Goal: Task Accomplishment & Management: Manage account settings

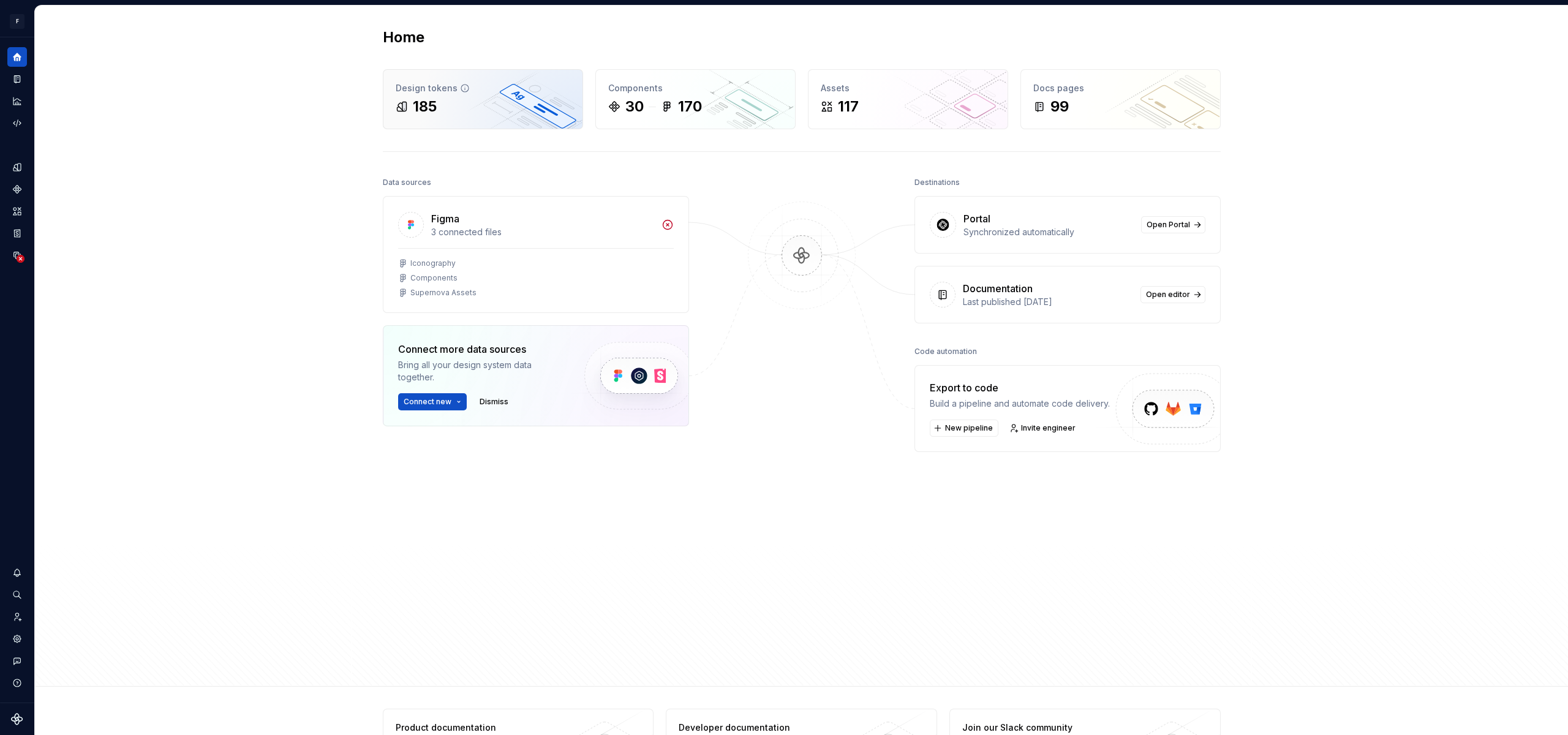
click at [479, 126] on div "Design tokens 185" at bounding box center [482, 99] width 199 height 59
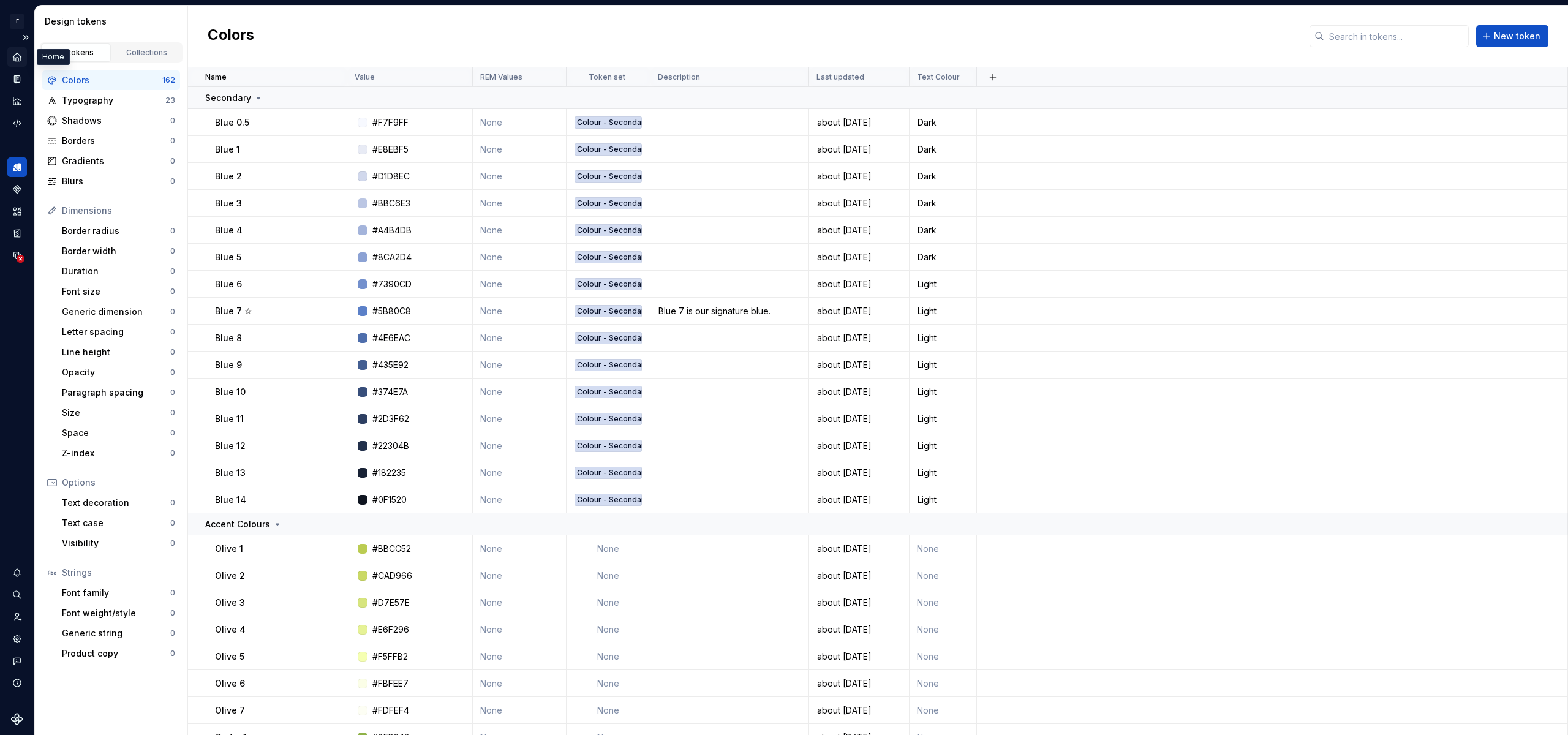
click at [21, 57] on icon "Home" at bounding box center [16, 56] width 8 height 8
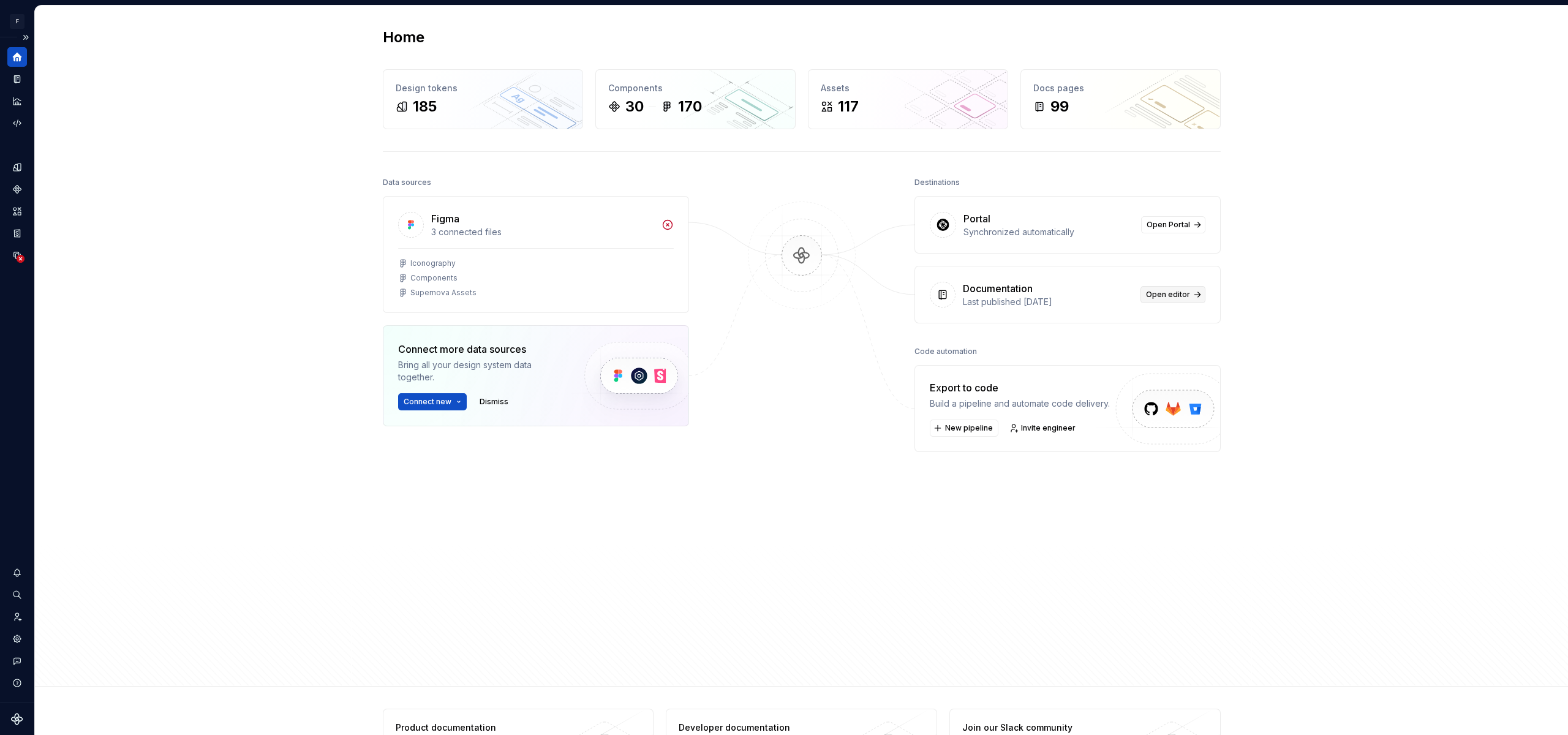
click at [1165, 295] on span "Open editor" at bounding box center [1167, 295] width 44 height 10
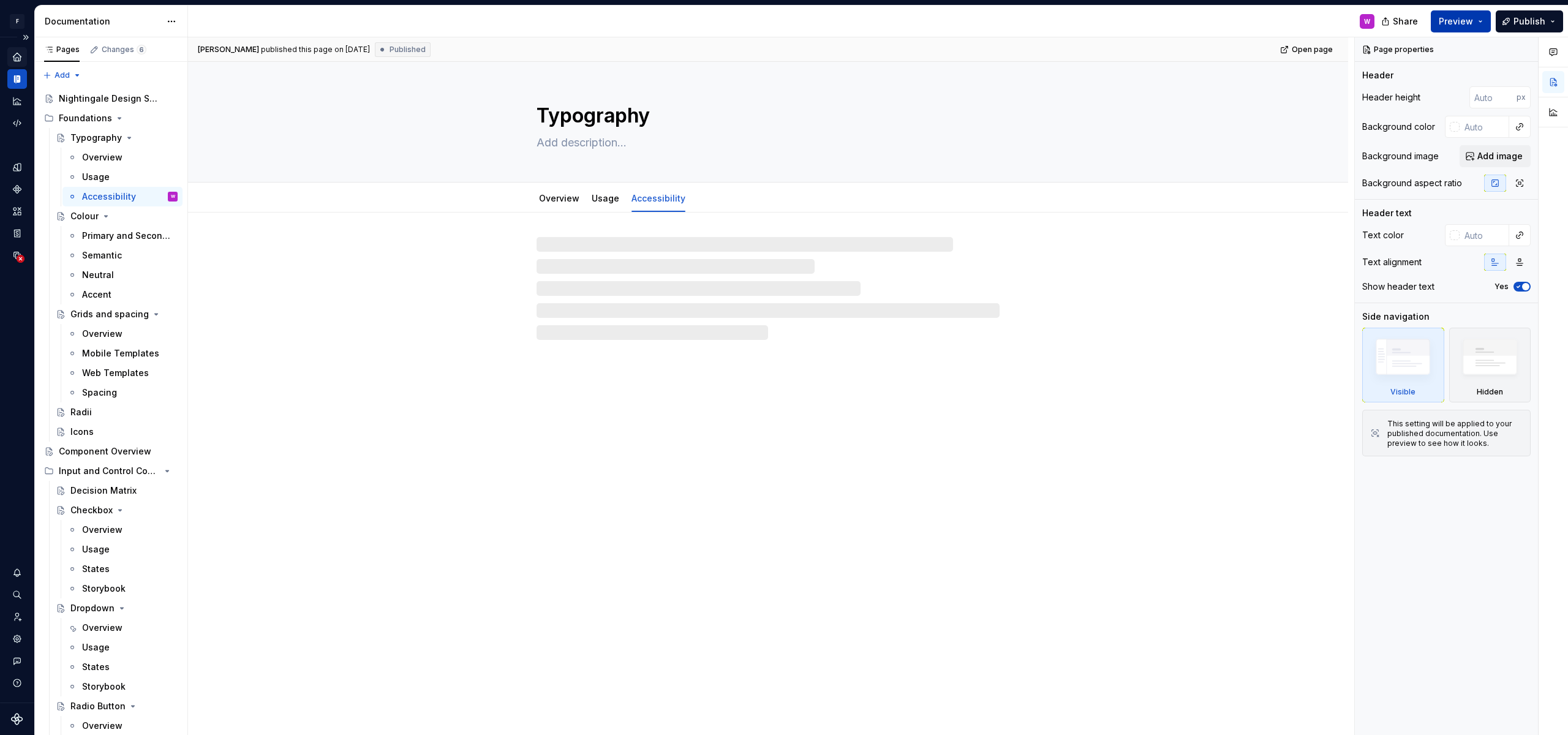
click at [1460, 22] on span "Preview" at bounding box center [1456, 22] width 34 height 13
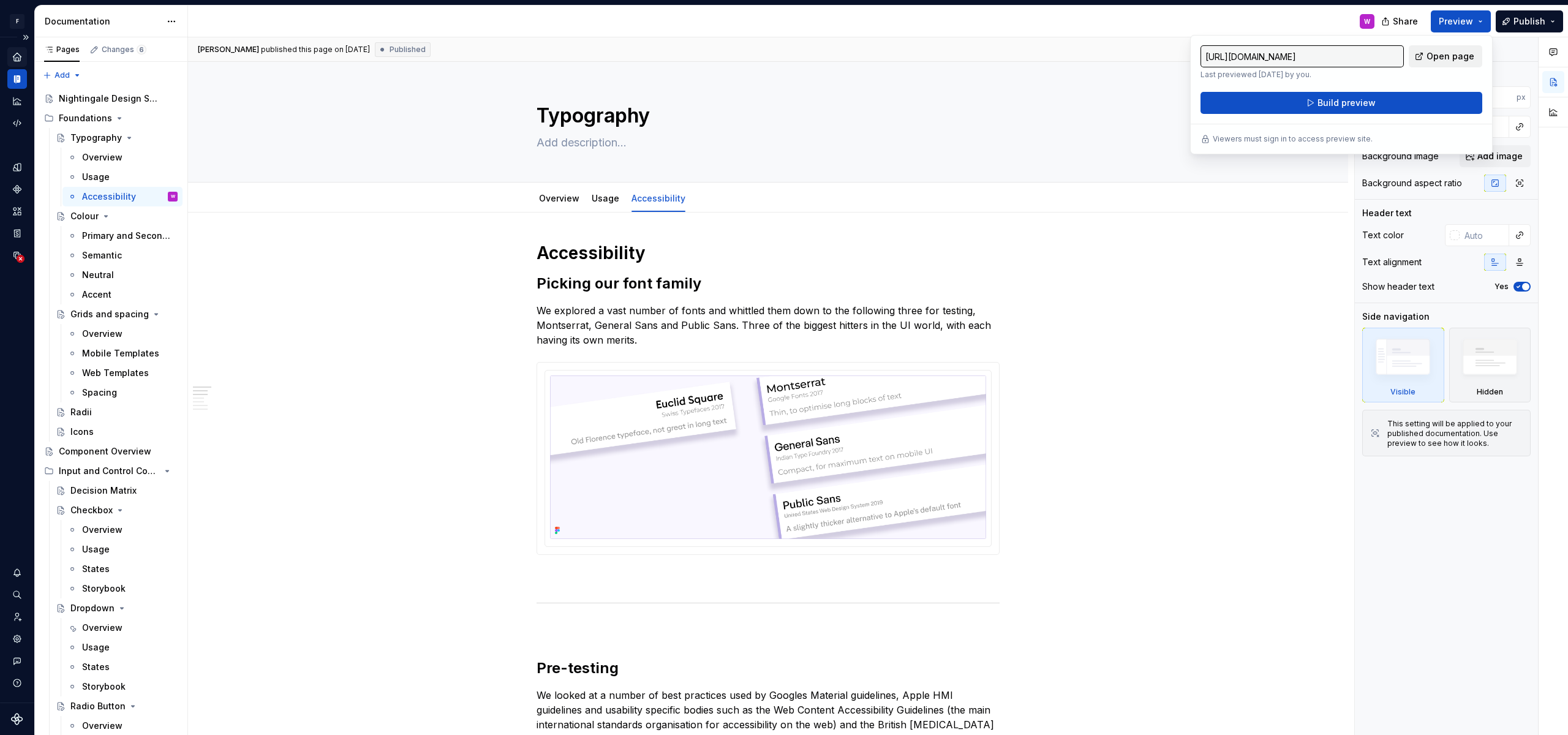
click at [1424, 50] on link "Open page" at bounding box center [1445, 57] width 73 height 22
click at [17, 24] on html "F Nightingale W Design system data Documentation W Share Preview Publish Pages …" at bounding box center [784, 367] width 1568 height 735
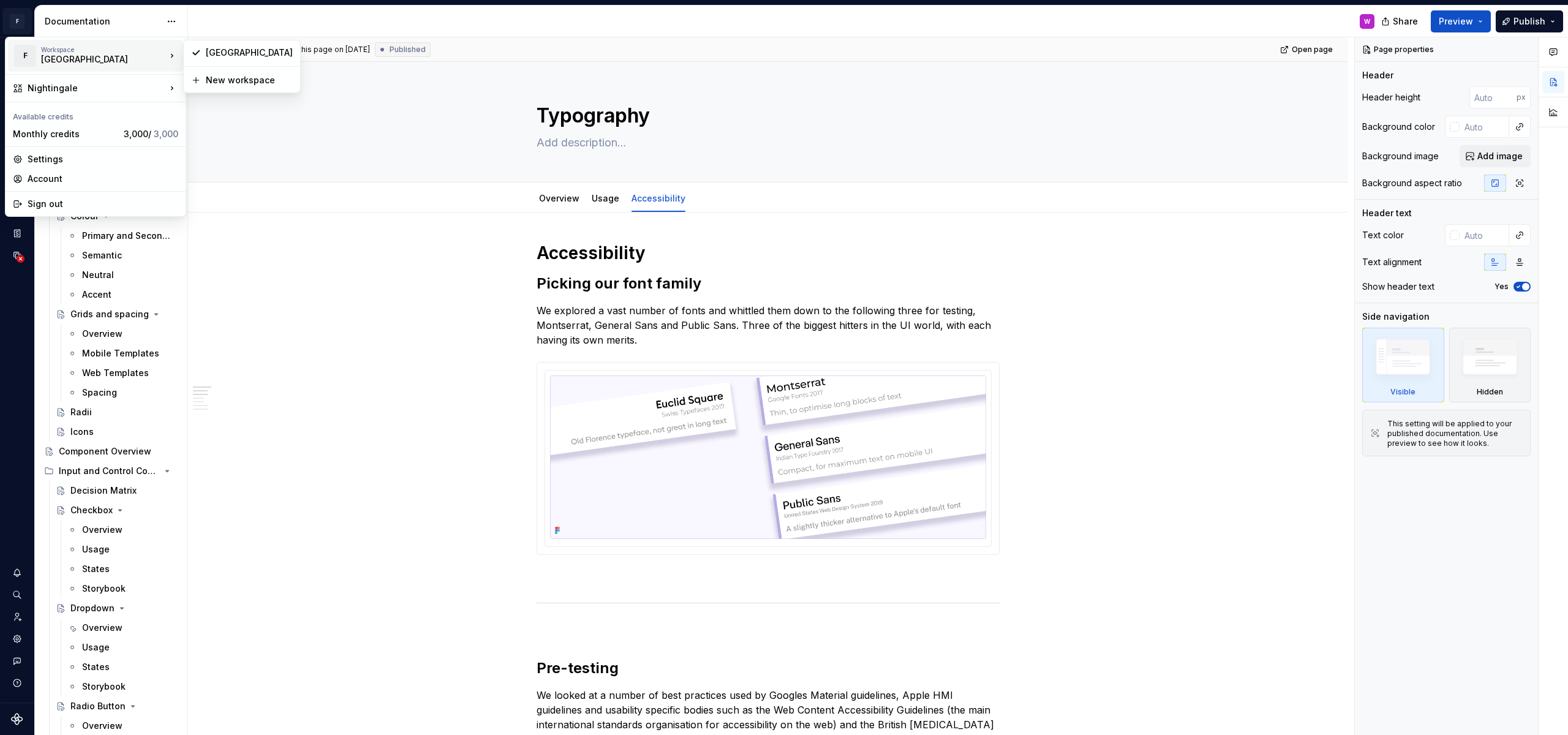
type textarea "*"
click at [62, 162] on div "Settings" at bounding box center [103, 159] width 151 height 13
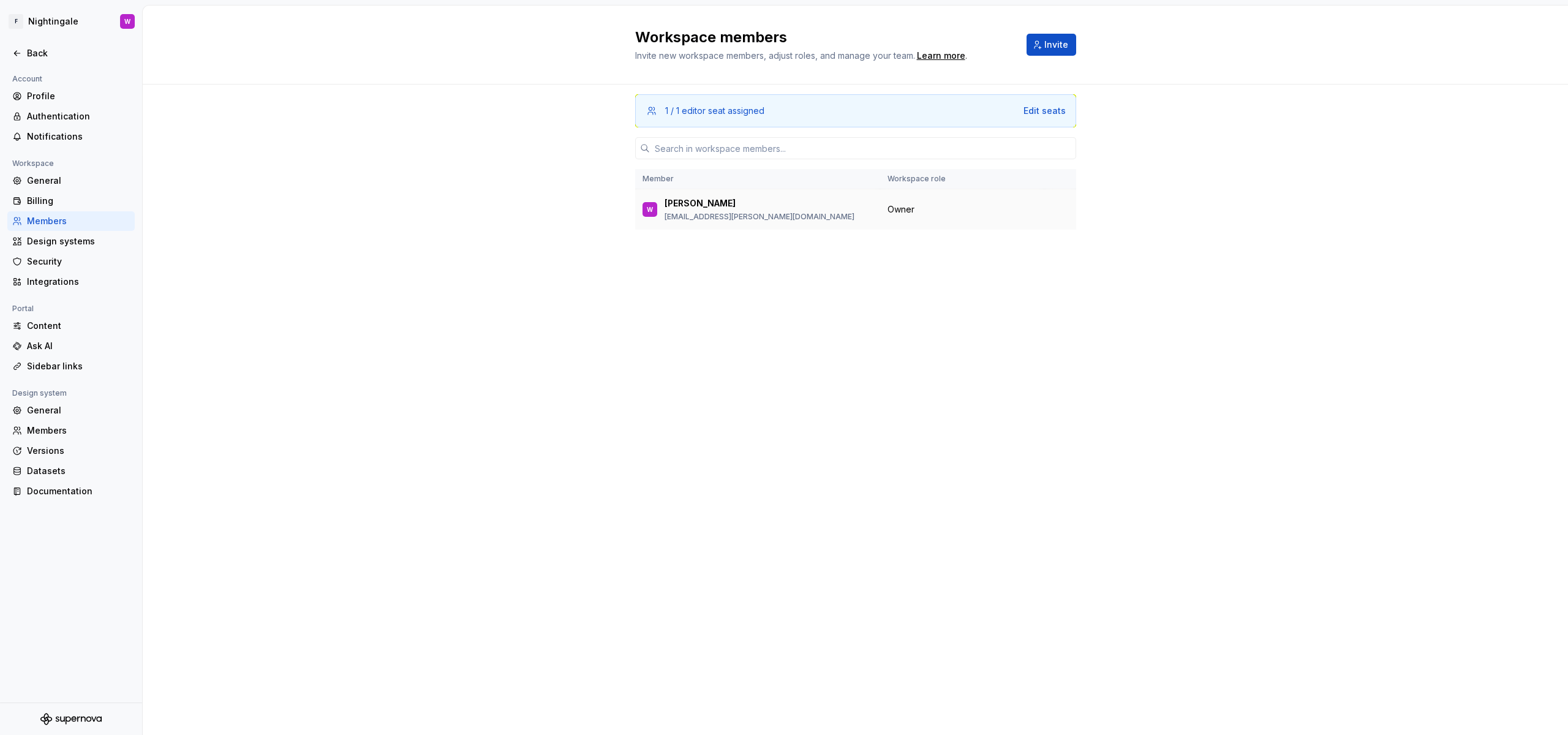
click at [747, 200] on div "W Waseem design@florence.co.uk" at bounding box center [758, 209] width 230 height 26
click at [739, 133] on div "1 / 1 editor seat assigned Edit seats Member Workspace role W Waseem design@flo…" at bounding box center [856, 386] width 441 height 604
click at [1039, 113] on div "Edit seats" at bounding box center [1045, 111] width 43 height 13
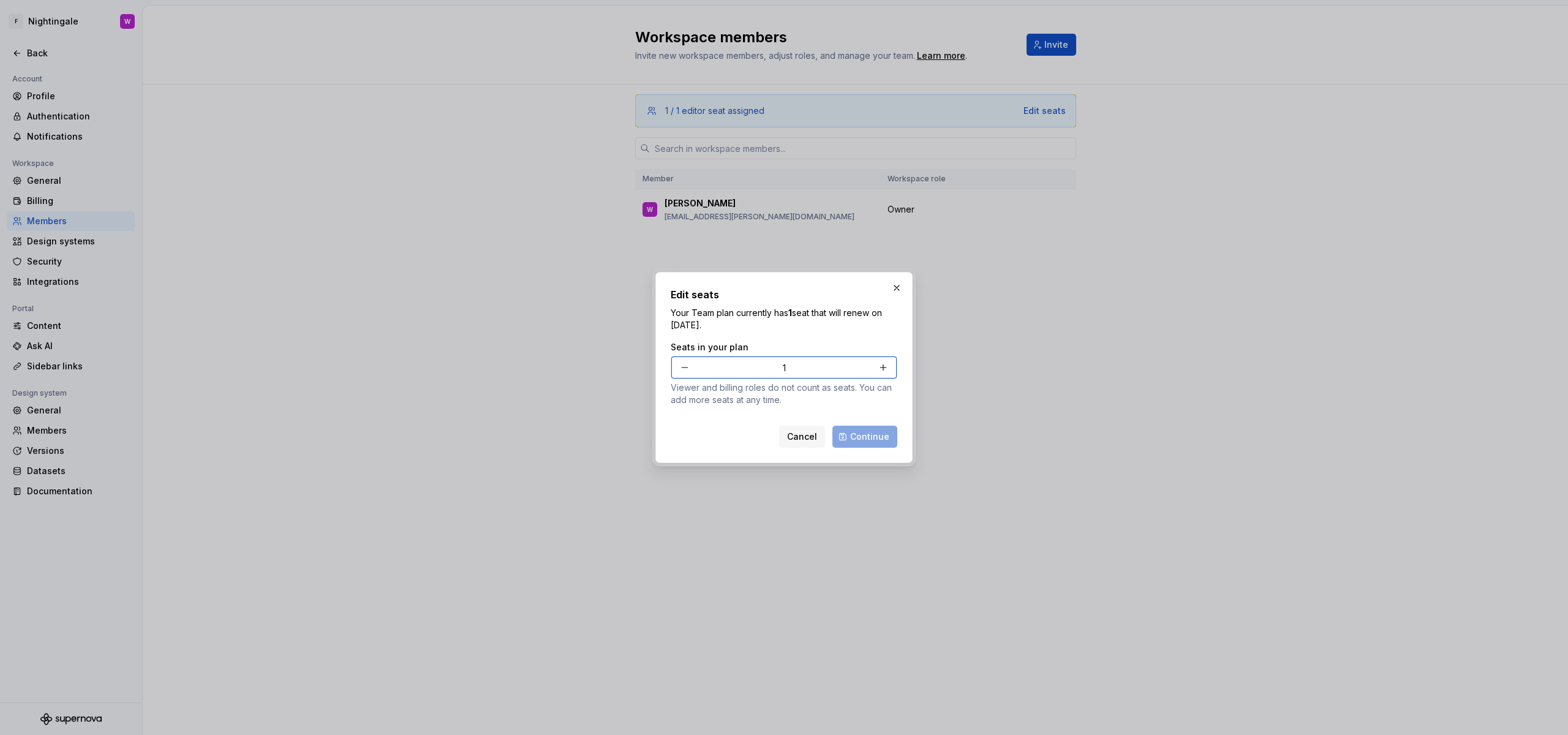
click at [687, 371] on button "button" at bounding box center [685, 368] width 22 height 22
type input "0"
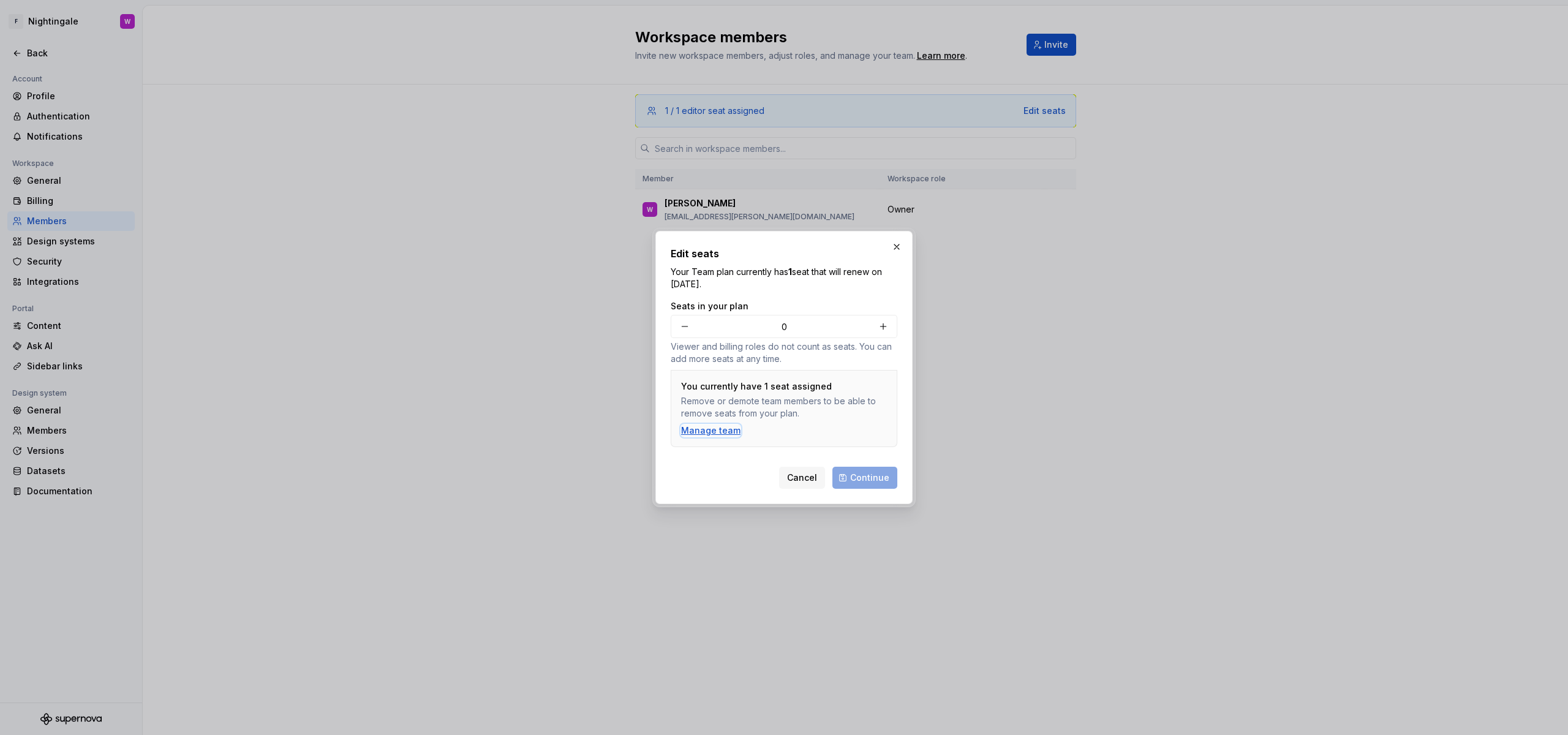
click at [719, 428] on div "Manage team" at bounding box center [710, 431] width 59 height 13
click at [897, 244] on button "button" at bounding box center [897, 246] width 17 height 17
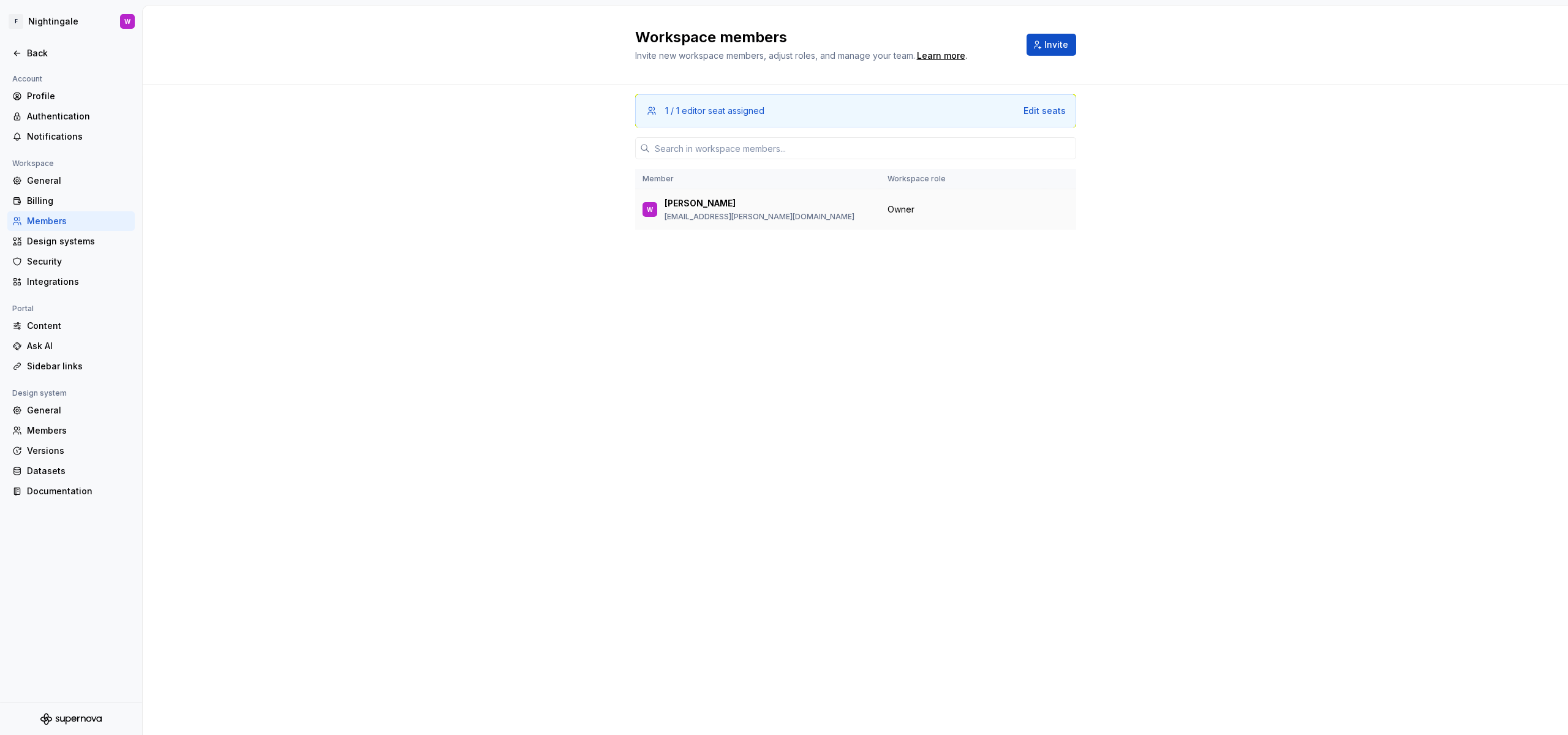
click at [734, 213] on p "design@florence.co.uk" at bounding box center [759, 217] width 190 height 10
click at [889, 233] on div "1 / 1 editor seat assigned Edit seats Member Workspace role W Waseem design@flo…" at bounding box center [856, 386] width 441 height 604
click at [908, 191] on td "Owner" at bounding box center [962, 209] width 164 height 41
click at [33, 17] on html "F Nightingale W Back Account Profile Authentication Notifications Workspace Gen…" at bounding box center [784, 367] width 1568 height 735
click at [77, 50] on div "Workspace" at bounding box center [103, 50] width 125 height 8
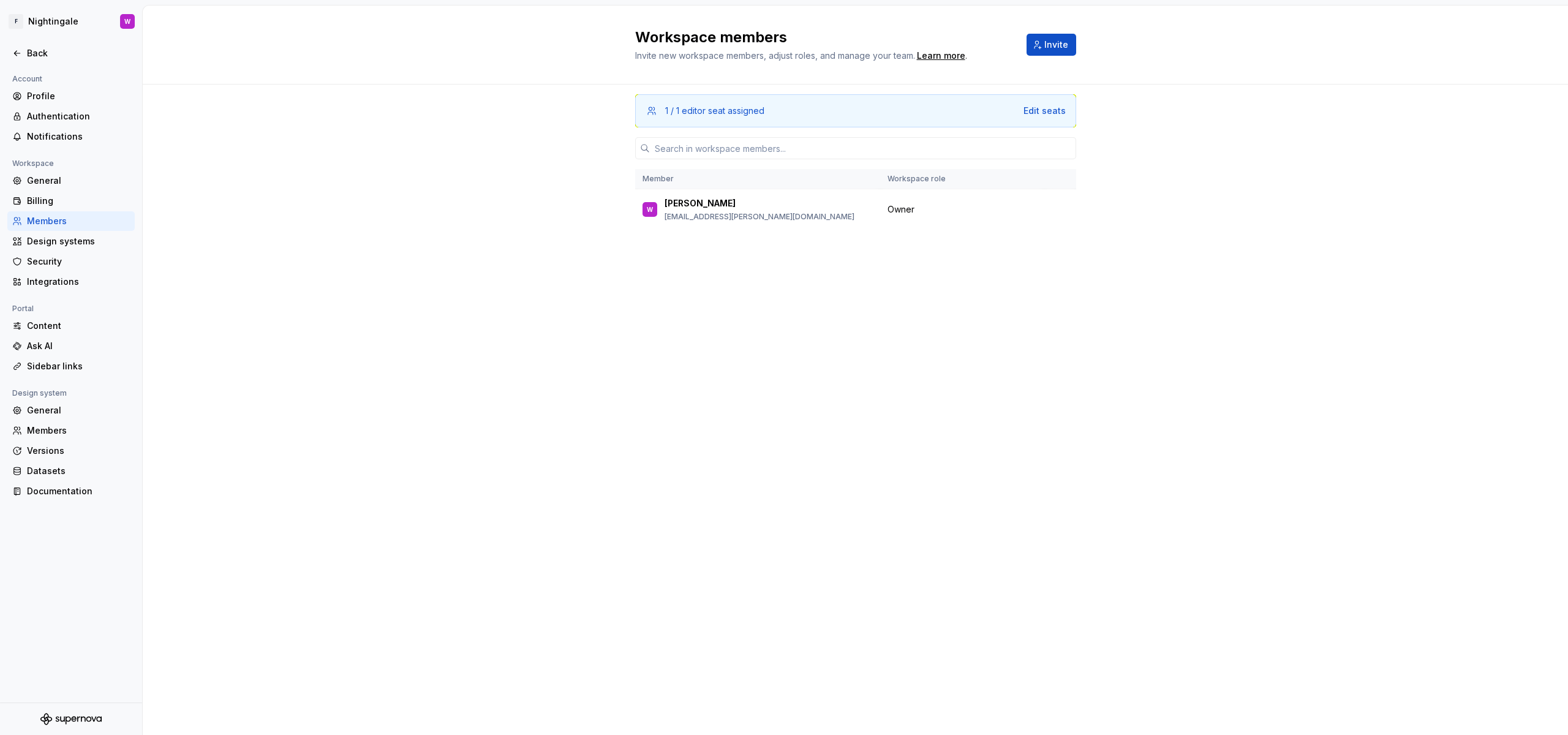
click at [299, 311] on html "F Nightingale W Back Account Profile Authentication Notifications Workspace Gen…" at bounding box center [784, 367] width 1568 height 735
click at [63, 183] on div "General" at bounding box center [78, 181] width 103 height 13
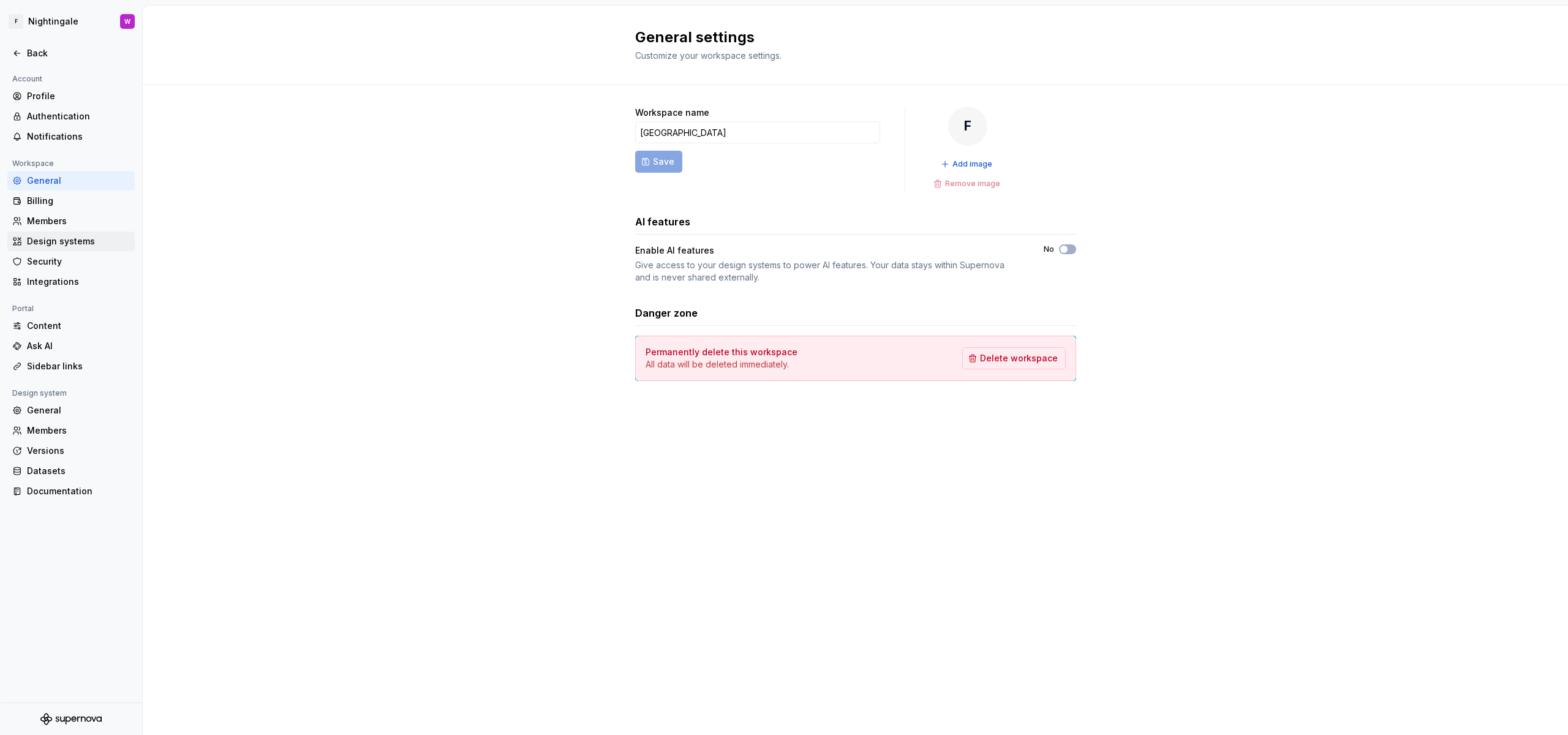
click at [57, 237] on div "Design systems" at bounding box center [78, 242] width 103 height 13
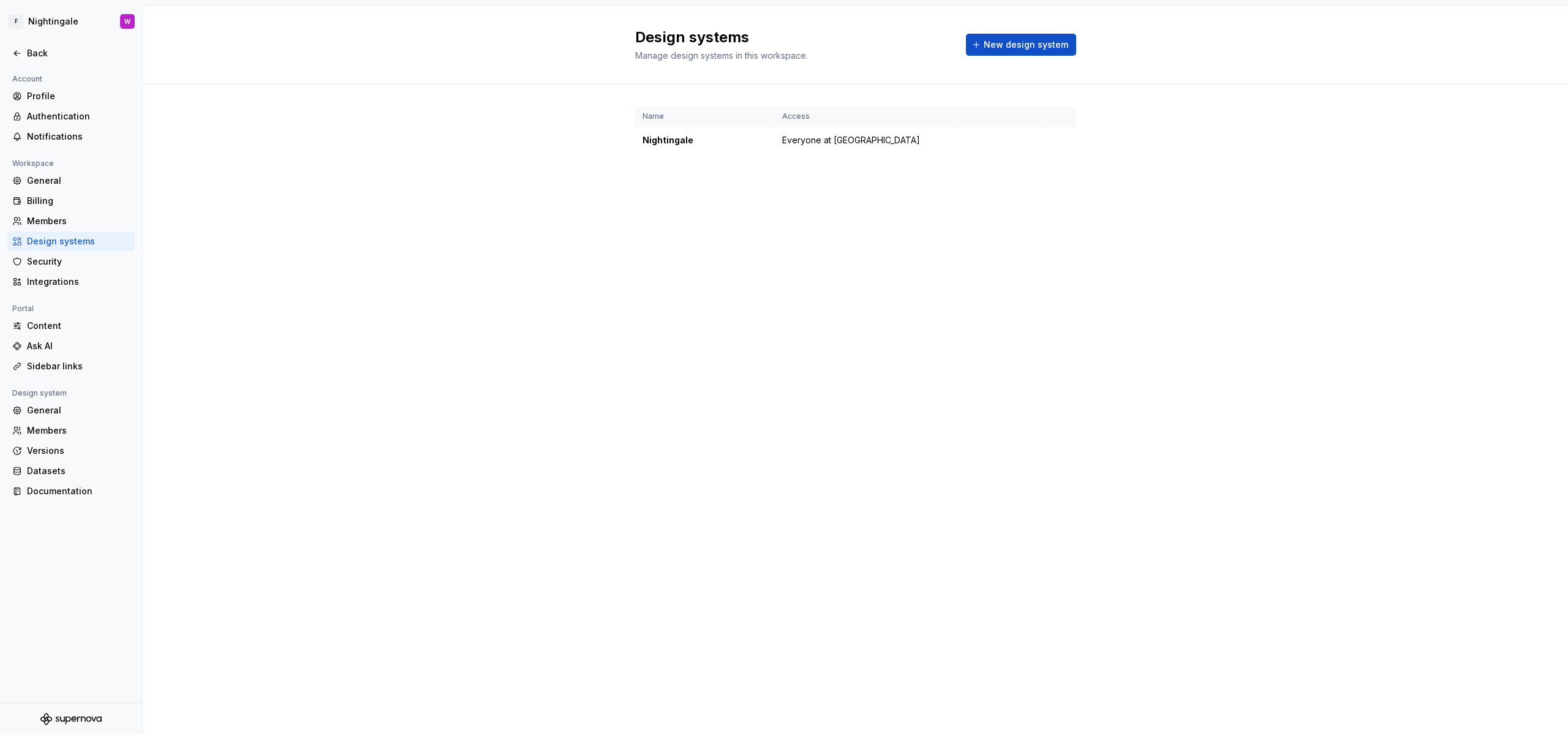
click at [57, 237] on div "Design systems" at bounding box center [78, 242] width 103 height 13
click at [59, 208] on div "Billing" at bounding box center [71, 201] width 128 height 20
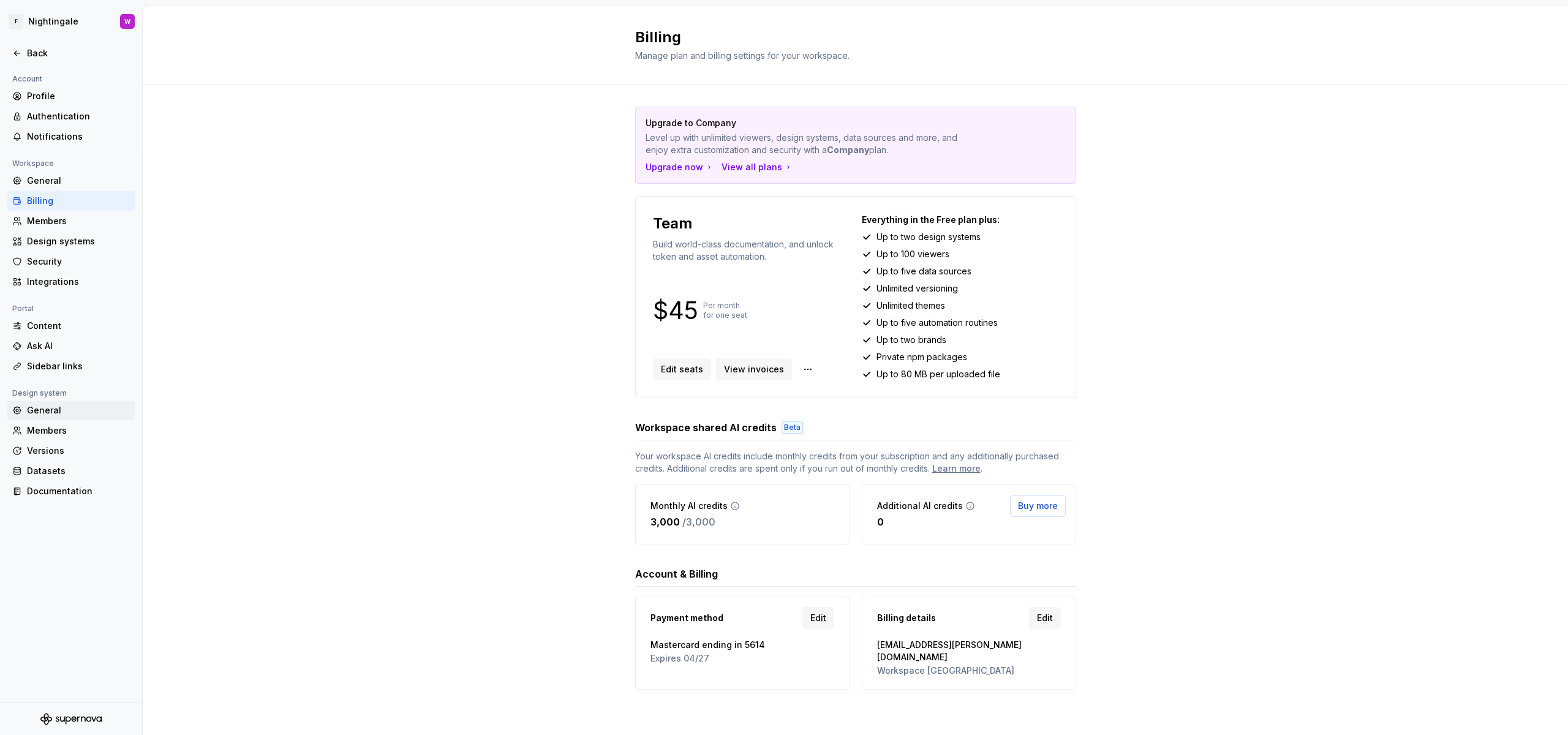
click at [28, 410] on div "General" at bounding box center [78, 410] width 103 height 13
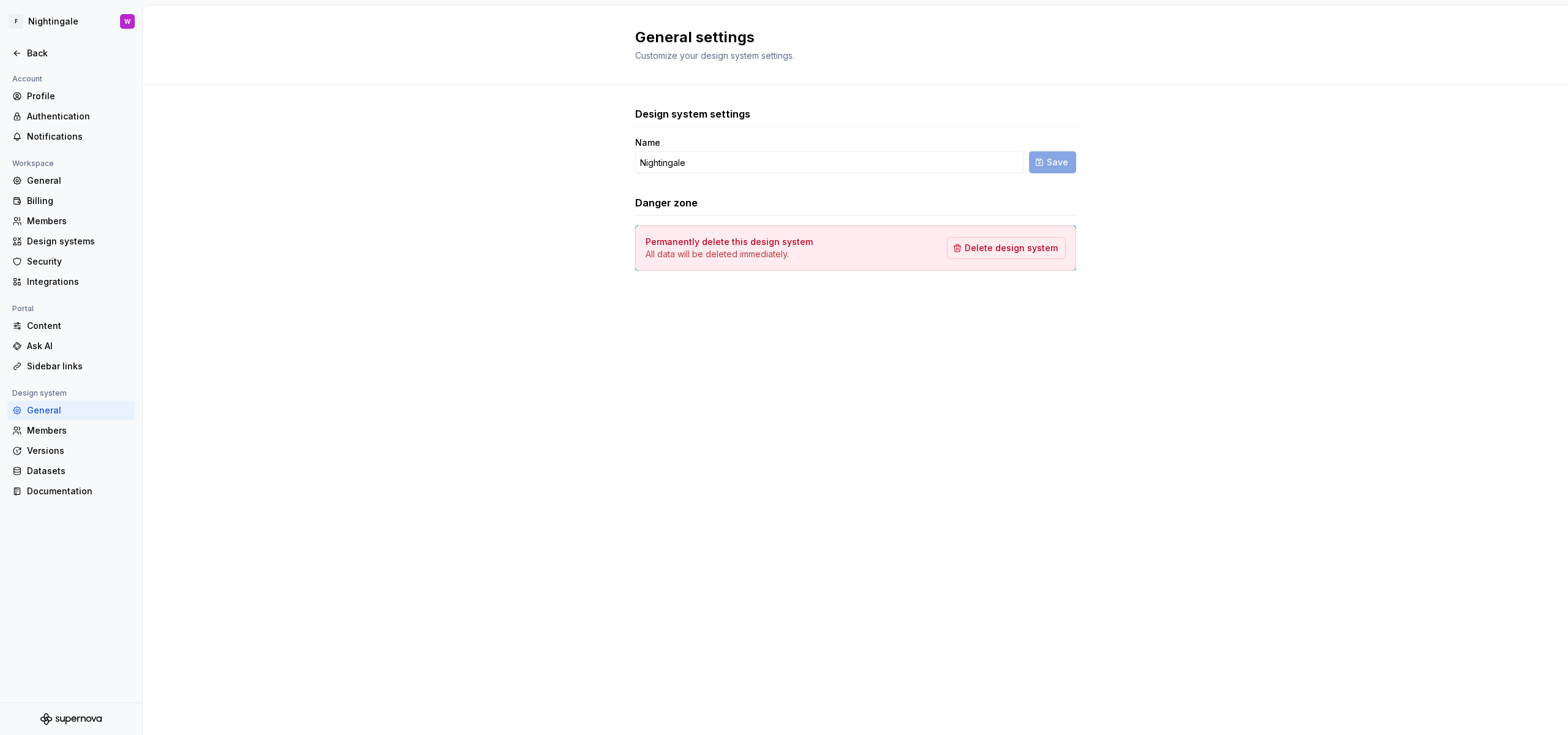
click at [52, 415] on div "General" at bounding box center [78, 410] width 103 height 13
click at [49, 445] on div "Versions" at bounding box center [78, 451] width 103 height 13
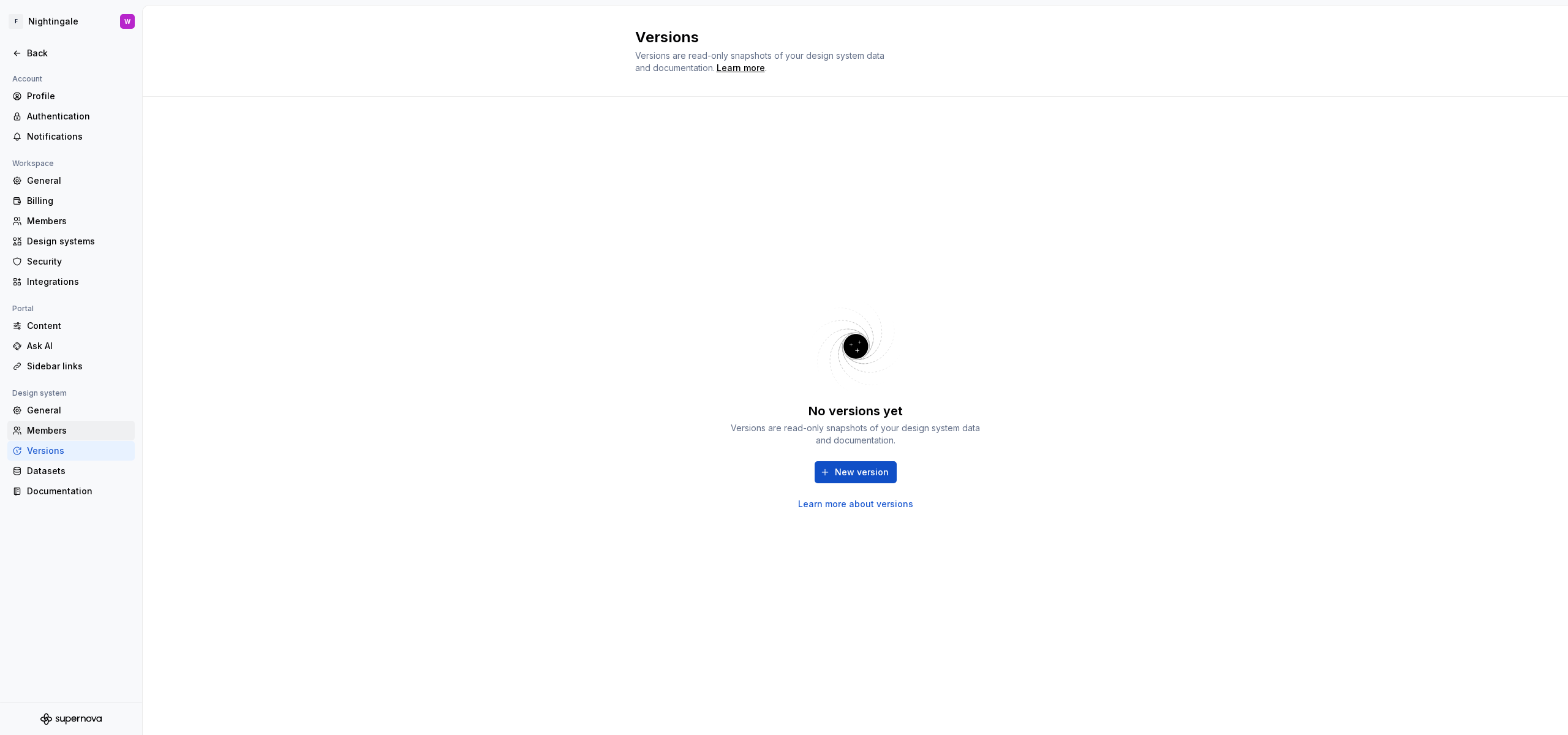
click at [50, 428] on div "Members" at bounding box center [78, 431] width 103 height 13
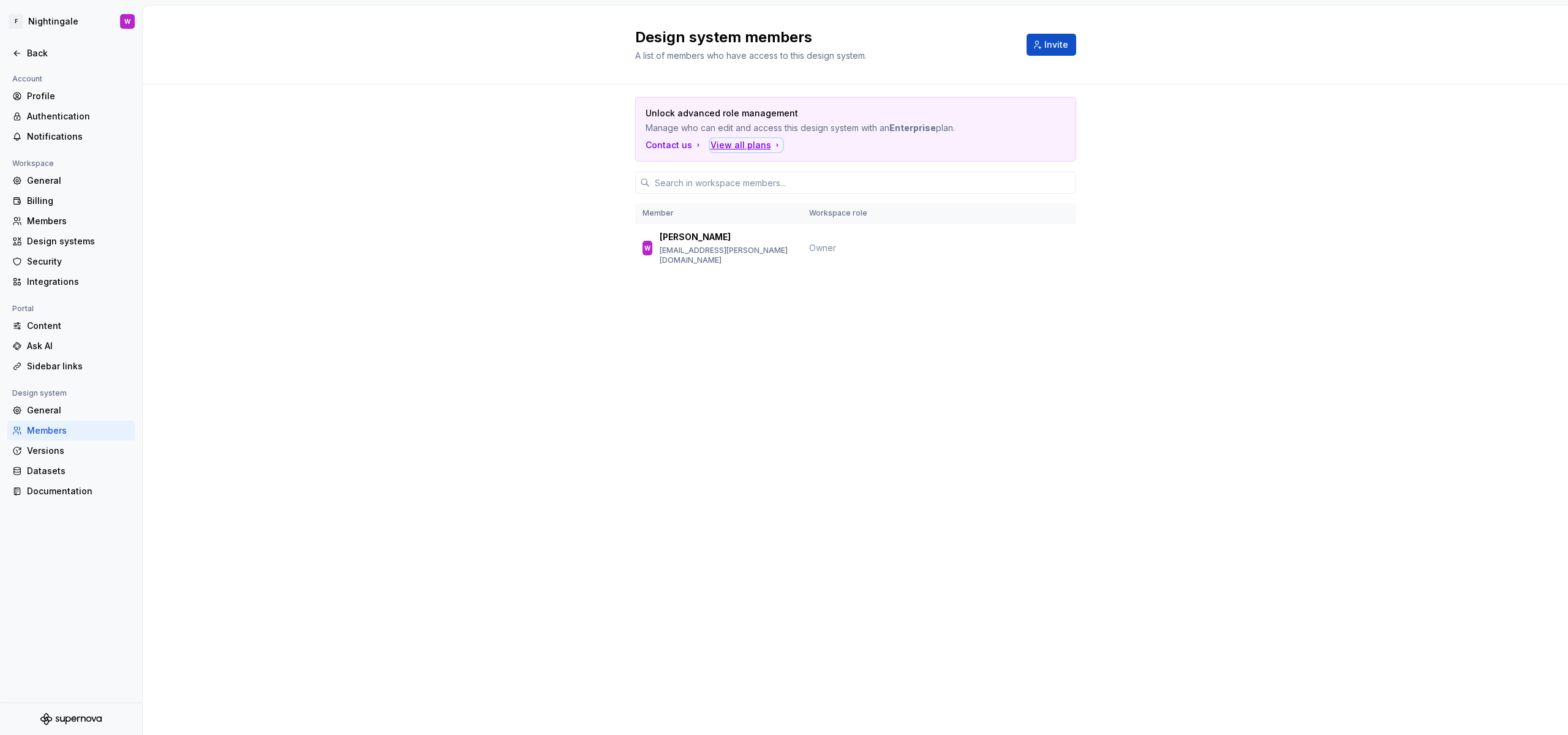
click at [752, 151] on div "View all plans" at bounding box center [746, 145] width 72 height 13
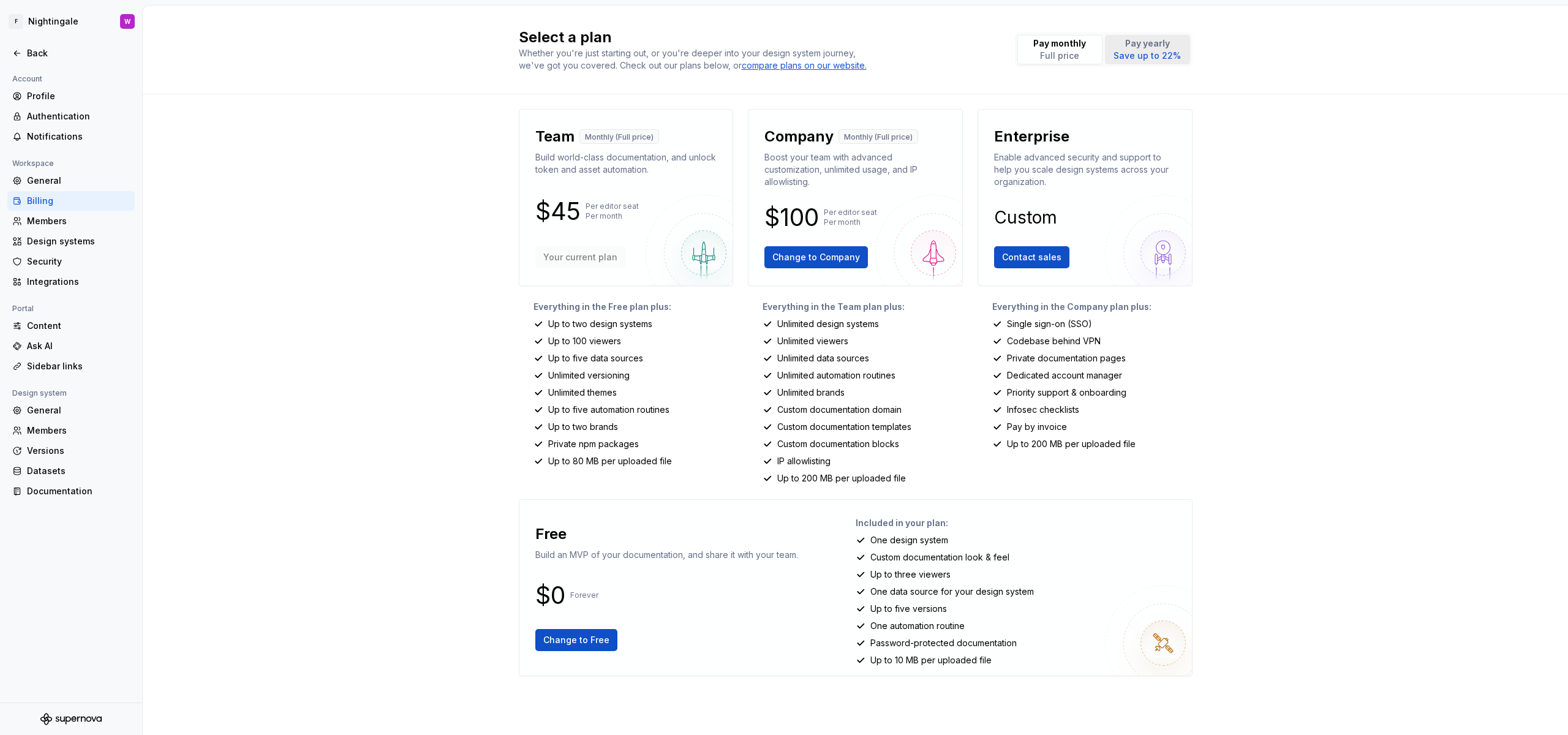
click at [1161, 56] on p "Save up to 22%" at bounding box center [1147, 56] width 68 height 13
click at [1080, 43] on p "Pay monthly" at bounding box center [1059, 44] width 52 height 13
click at [582, 639] on span "Change to Free" at bounding box center [576, 640] width 66 height 13
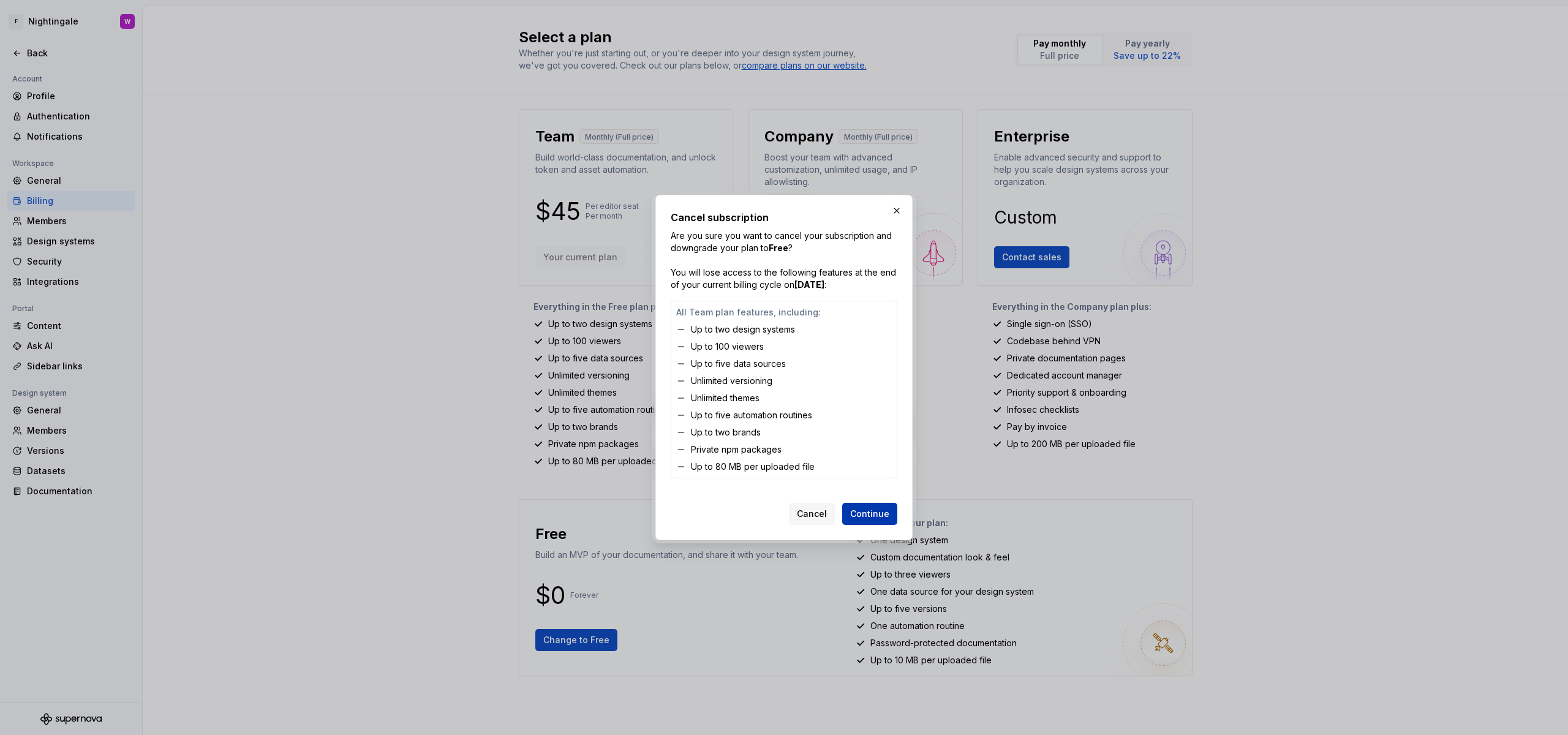
click at [858, 519] on span "Continue" at bounding box center [869, 514] width 39 height 13
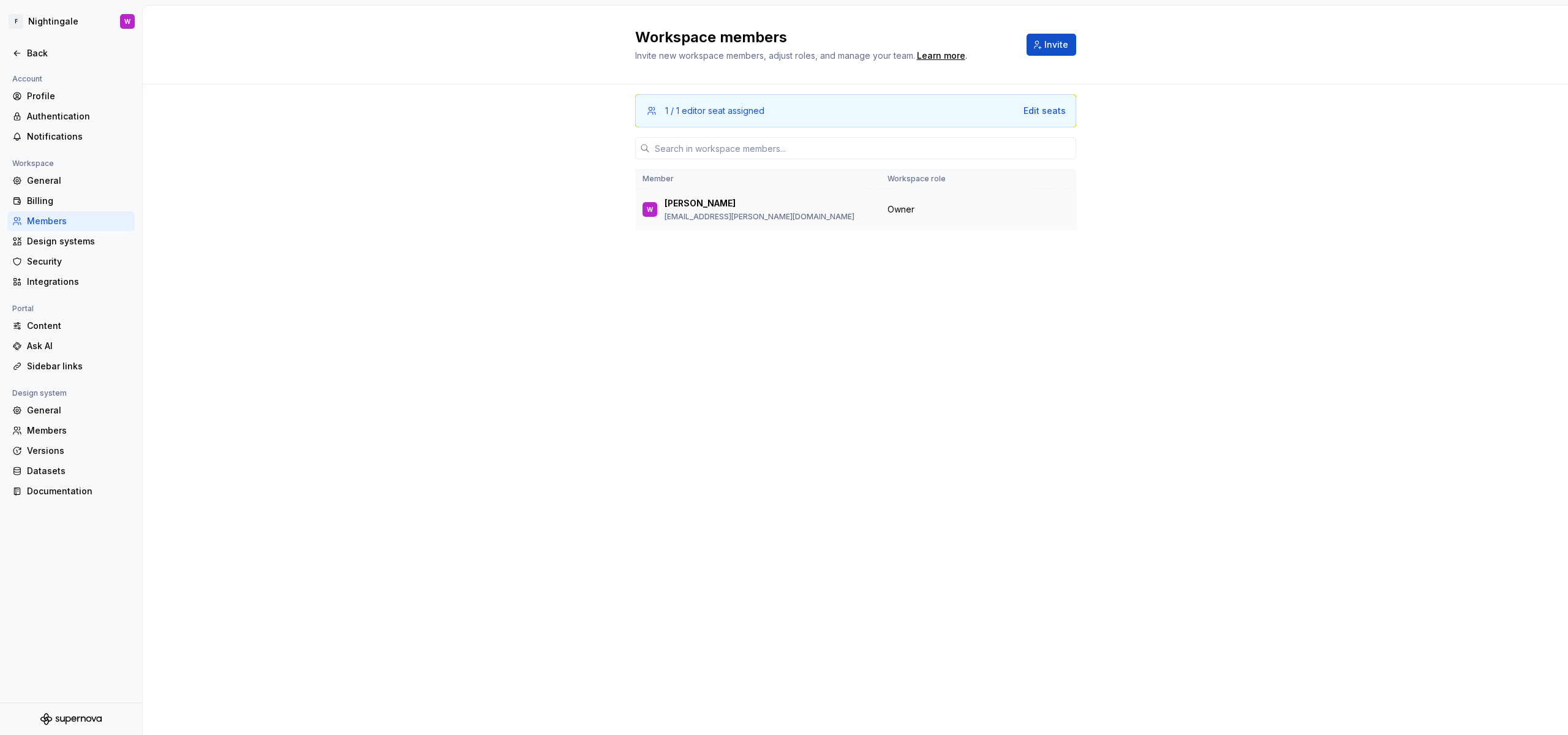
click at [734, 207] on div "Waseem" at bounding box center [759, 204] width 190 height 13
click at [904, 209] on span "Owner" at bounding box center [901, 209] width 27 height 13
click at [1054, 211] on td at bounding box center [1061, 209] width 32 height 41
click at [87, 207] on div "Billing" at bounding box center [78, 201] width 103 height 13
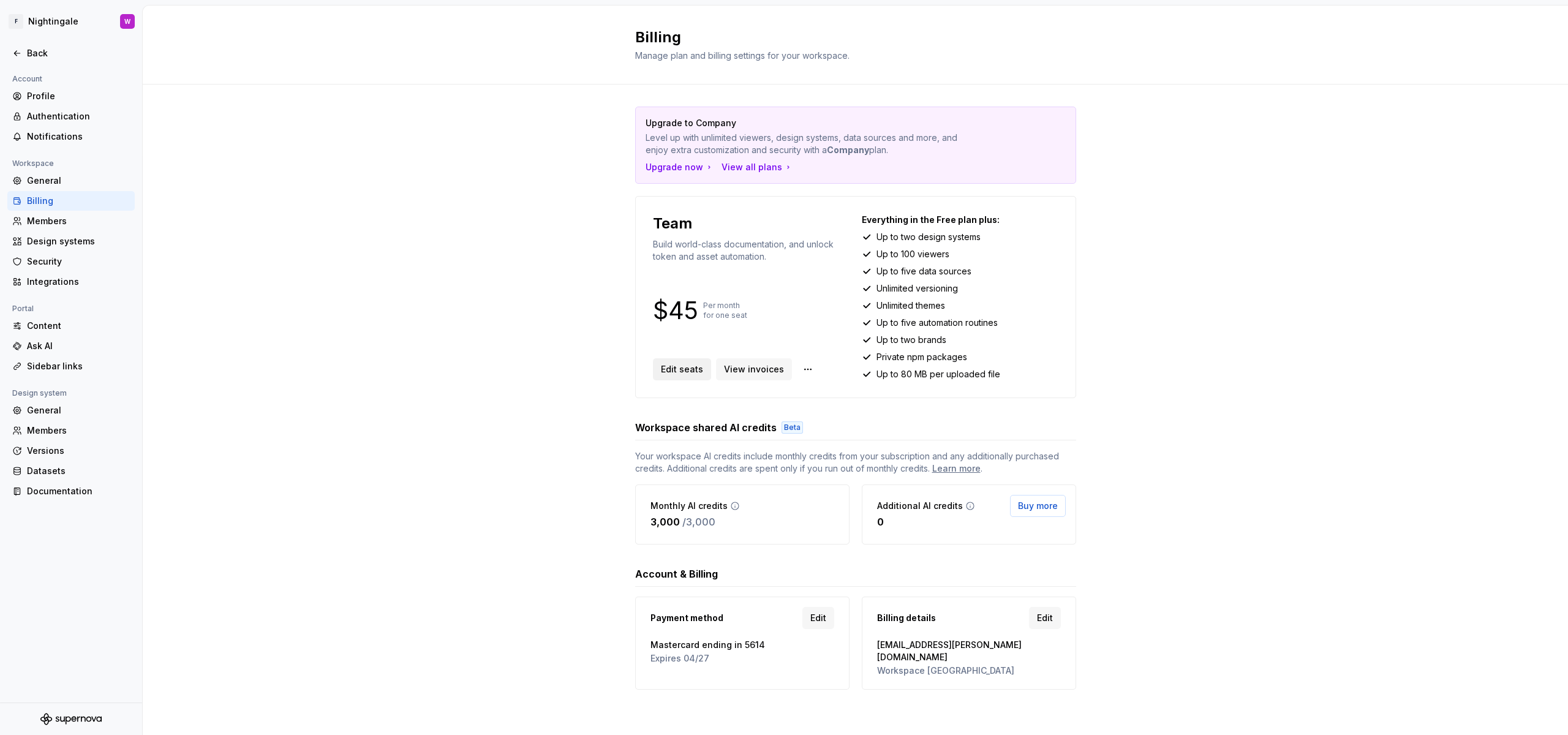
click at [694, 364] on span "Edit seats" at bounding box center [682, 369] width 43 height 13
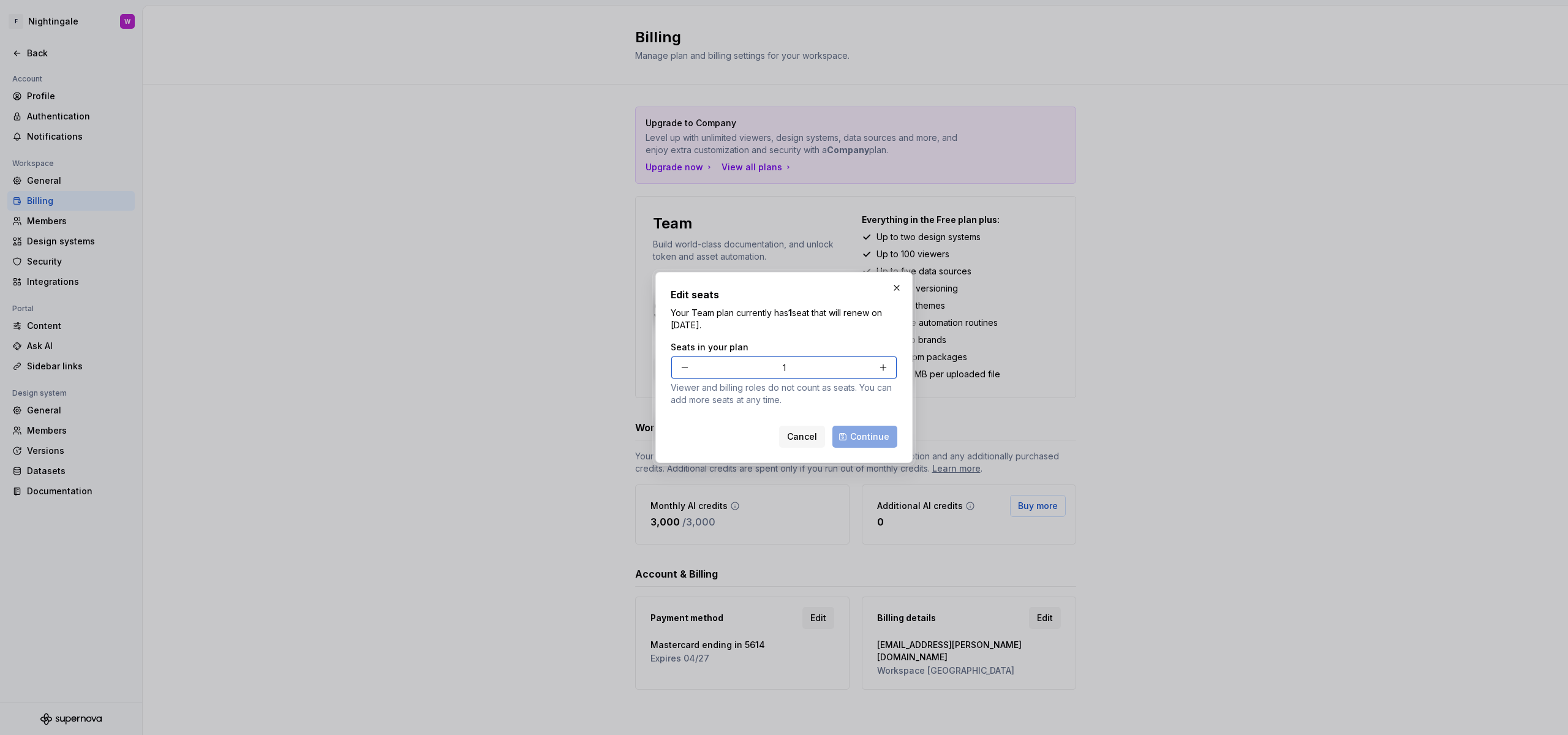
click at [684, 368] on button "button" at bounding box center [685, 368] width 22 height 22
type input "0"
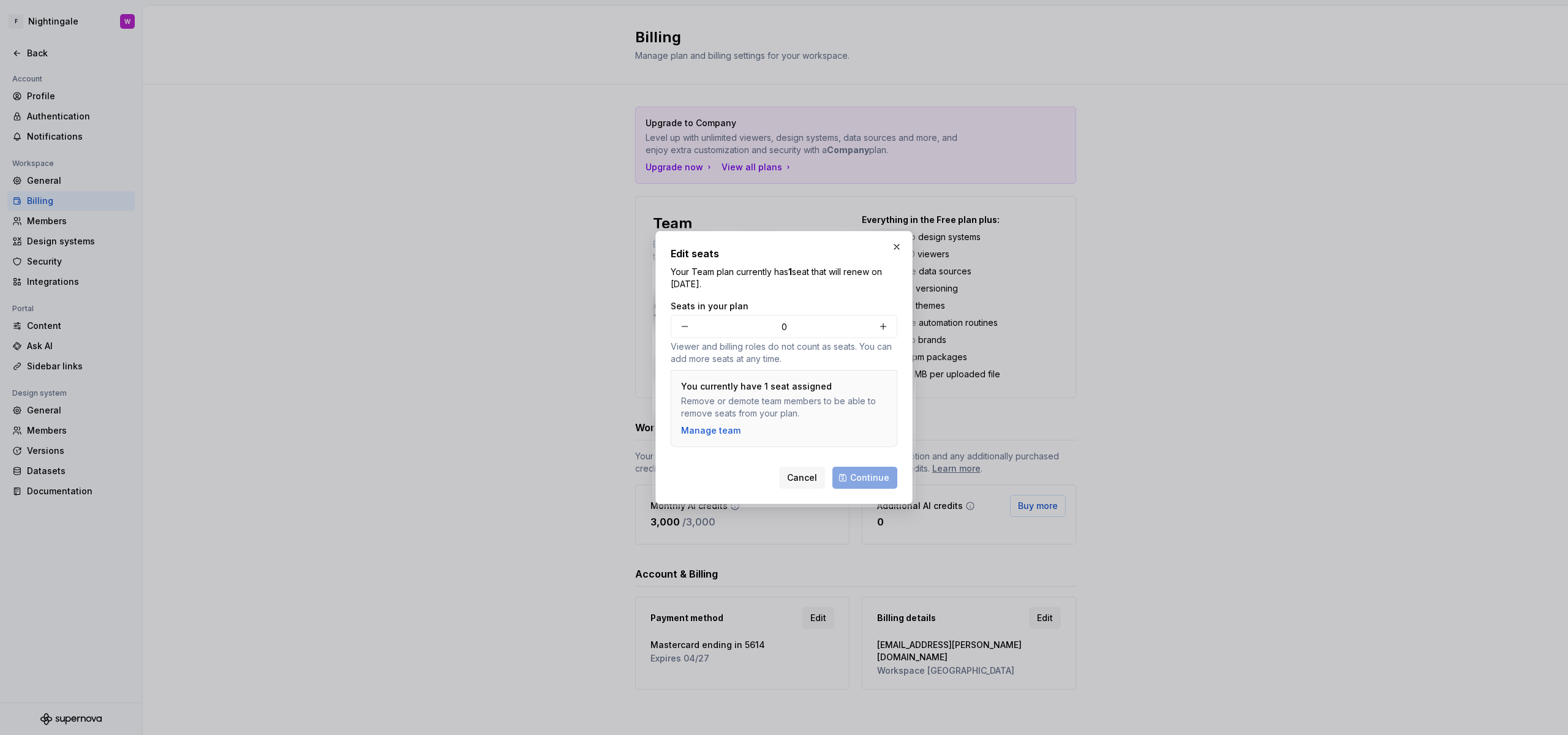
click at [850, 480] on div "Cancel Continue" at bounding box center [837, 478] width 118 height 22
click at [820, 473] on button "Cancel" at bounding box center [802, 478] width 46 height 22
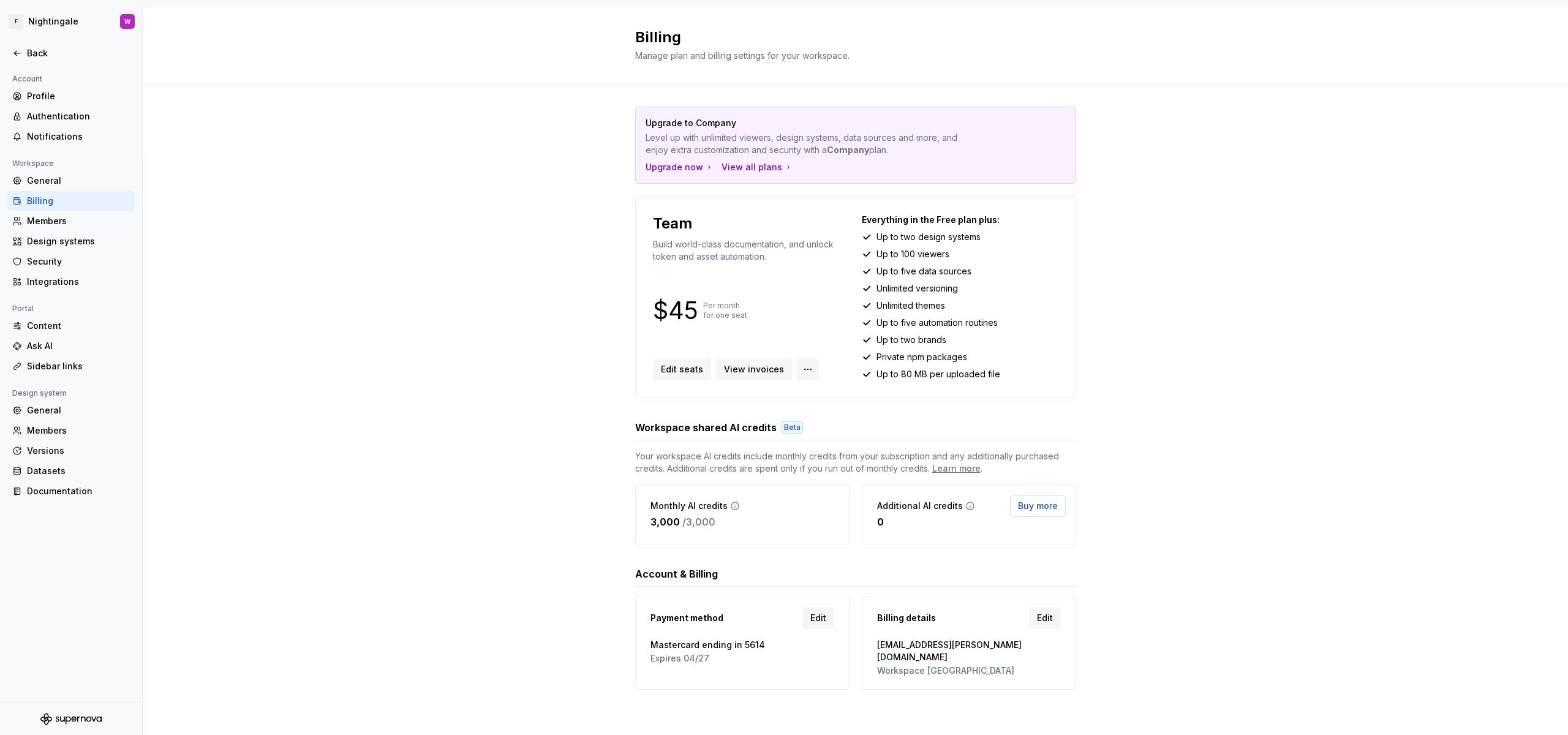
click at [804, 368] on html "F Nightingale W Back Account Profile Authentication Notifications Workspace Gen…" at bounding box center [784, 367] width 1568 height 735
click at [804, 369] on html "F Nightingale W Back Account Profile Authentication Notifications Workspace Gen…" at bounding box center [784, 367] width 1568 height 735
click at [810, 392] on div "Change plan" at bounding box center [869, 396] width 151 height 20
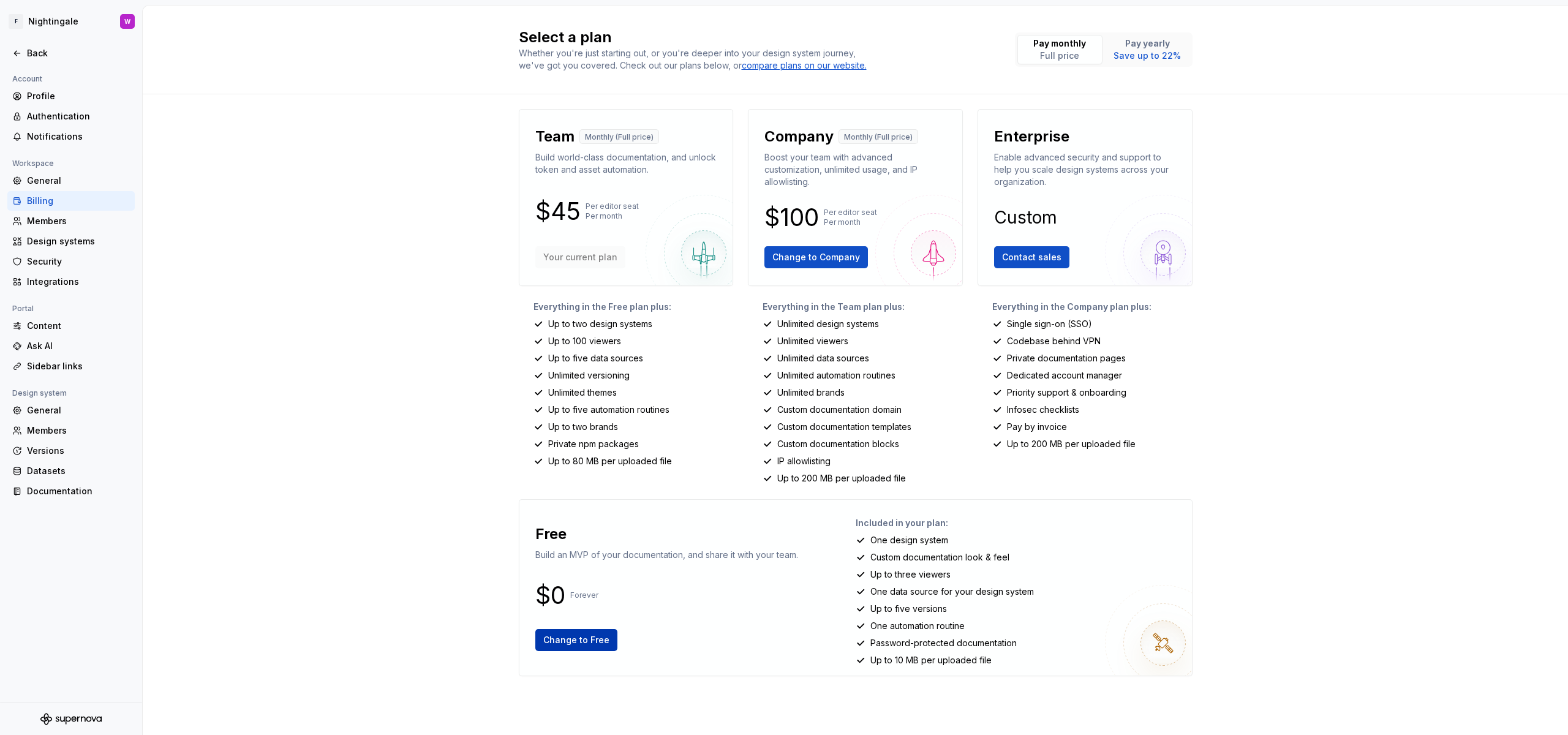
click at [585, 643] on span "Change to Free" at bounding box center [576, 640] width 66 height 13
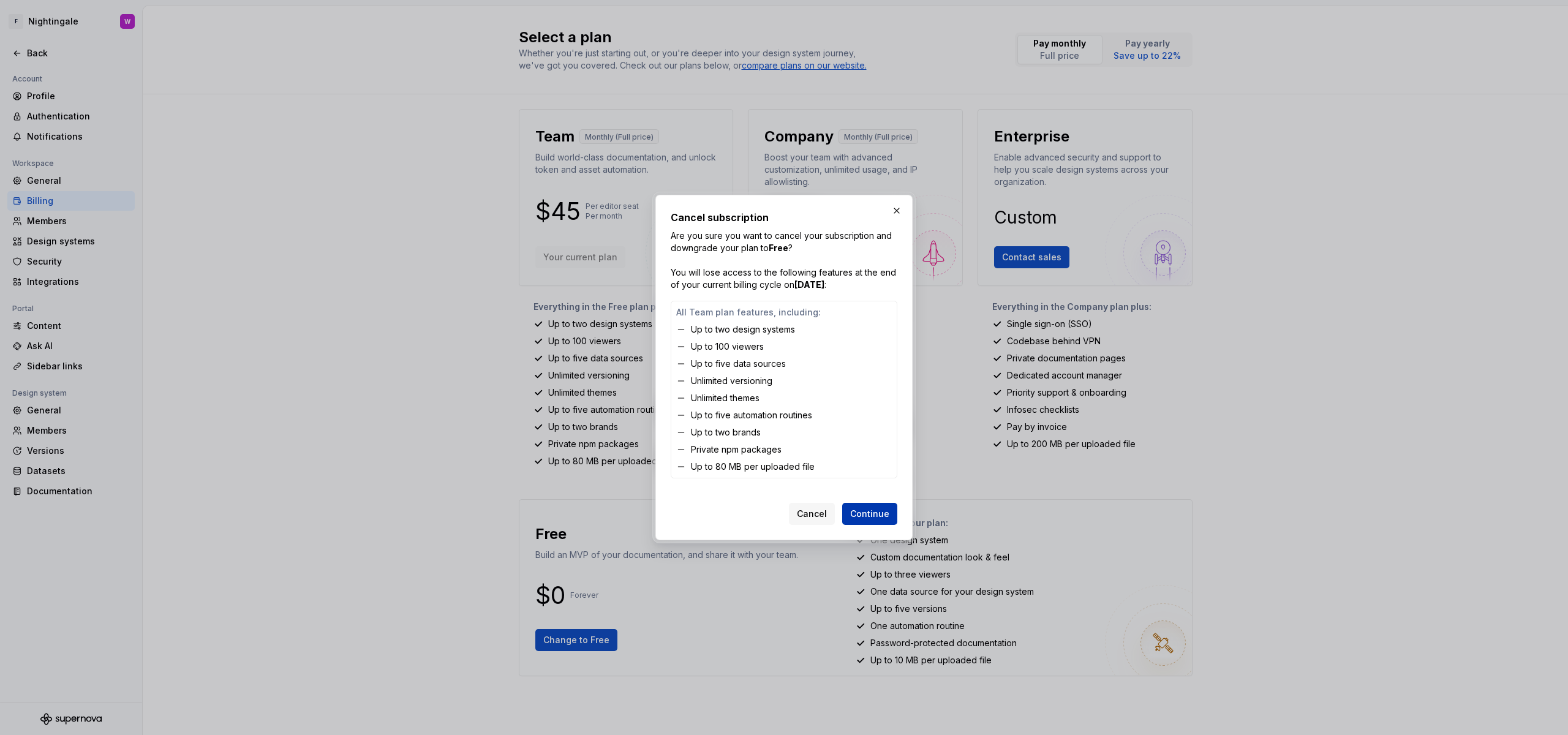
click at [849, 523] on button "Continue" at bounding box center [869, 514] width 55 height 22
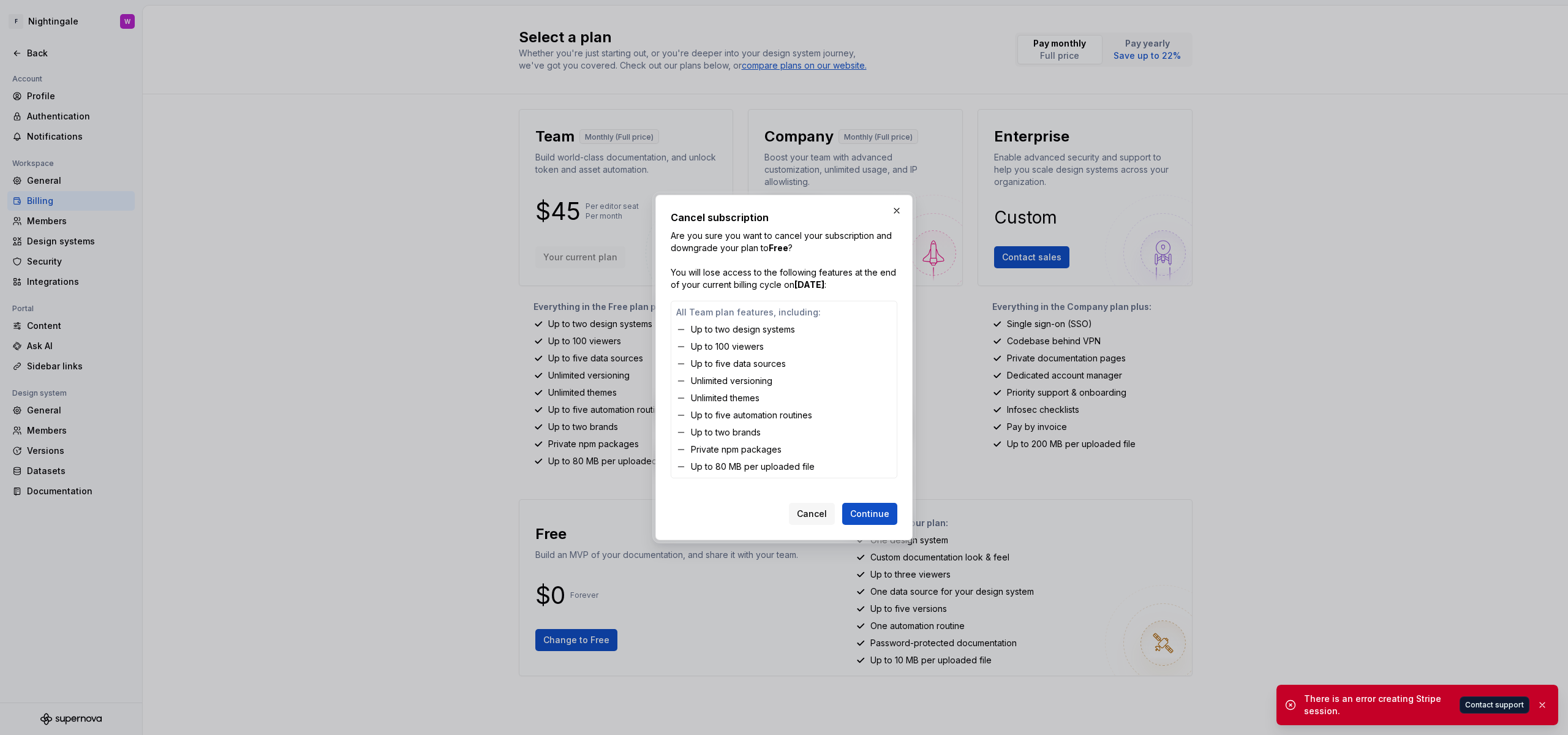
click at [1505, 715] on div "There is an error creating Stripe session. Contact support" at bounding box center [1427, 705] width 246 height 24
click at [1505, 707] on span "Contact support" at bounding box center [1495, 705] width 59 height 10
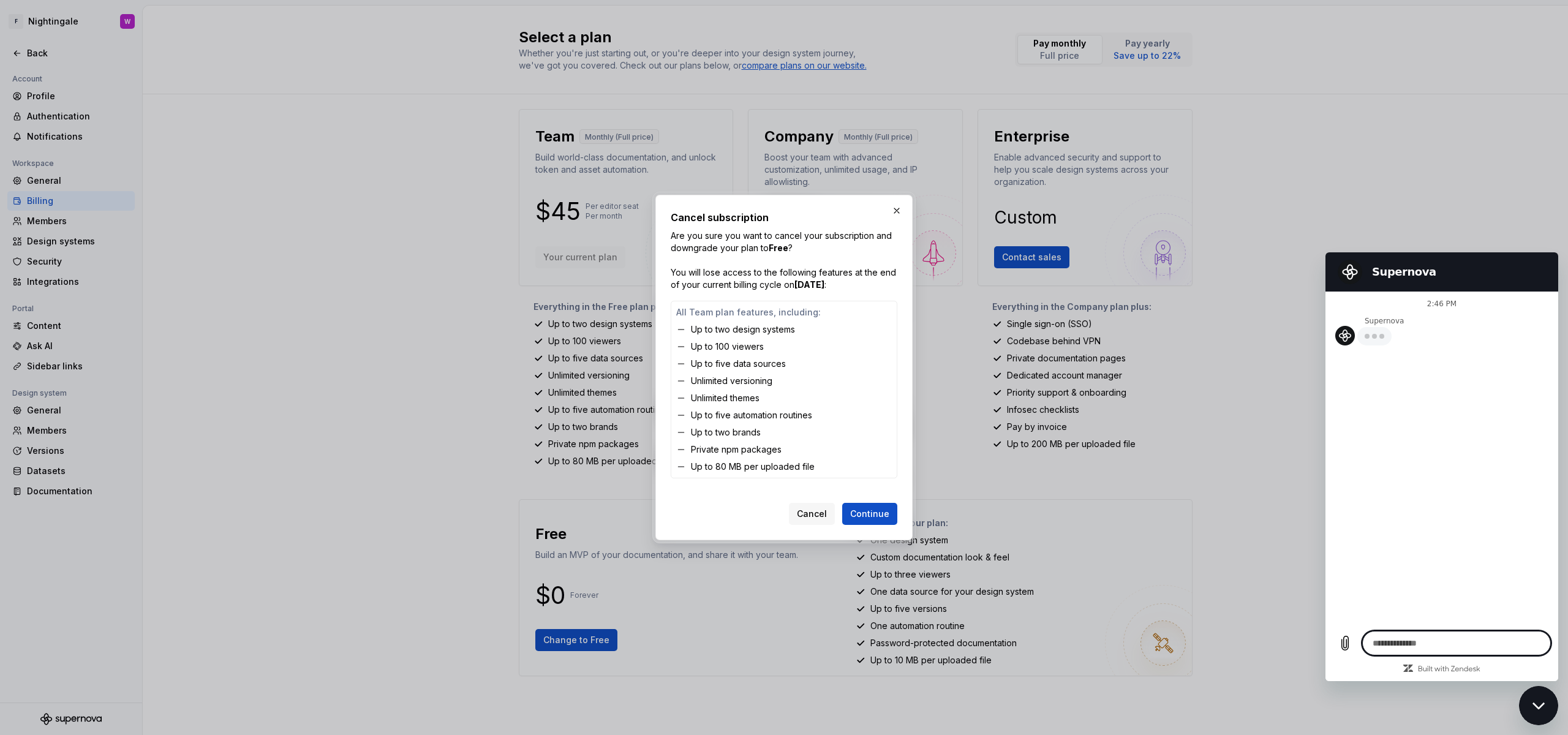
click at [1423, 638] on textarea at bounding box center [1456, 643] width 188 height 24
type textarea "*"
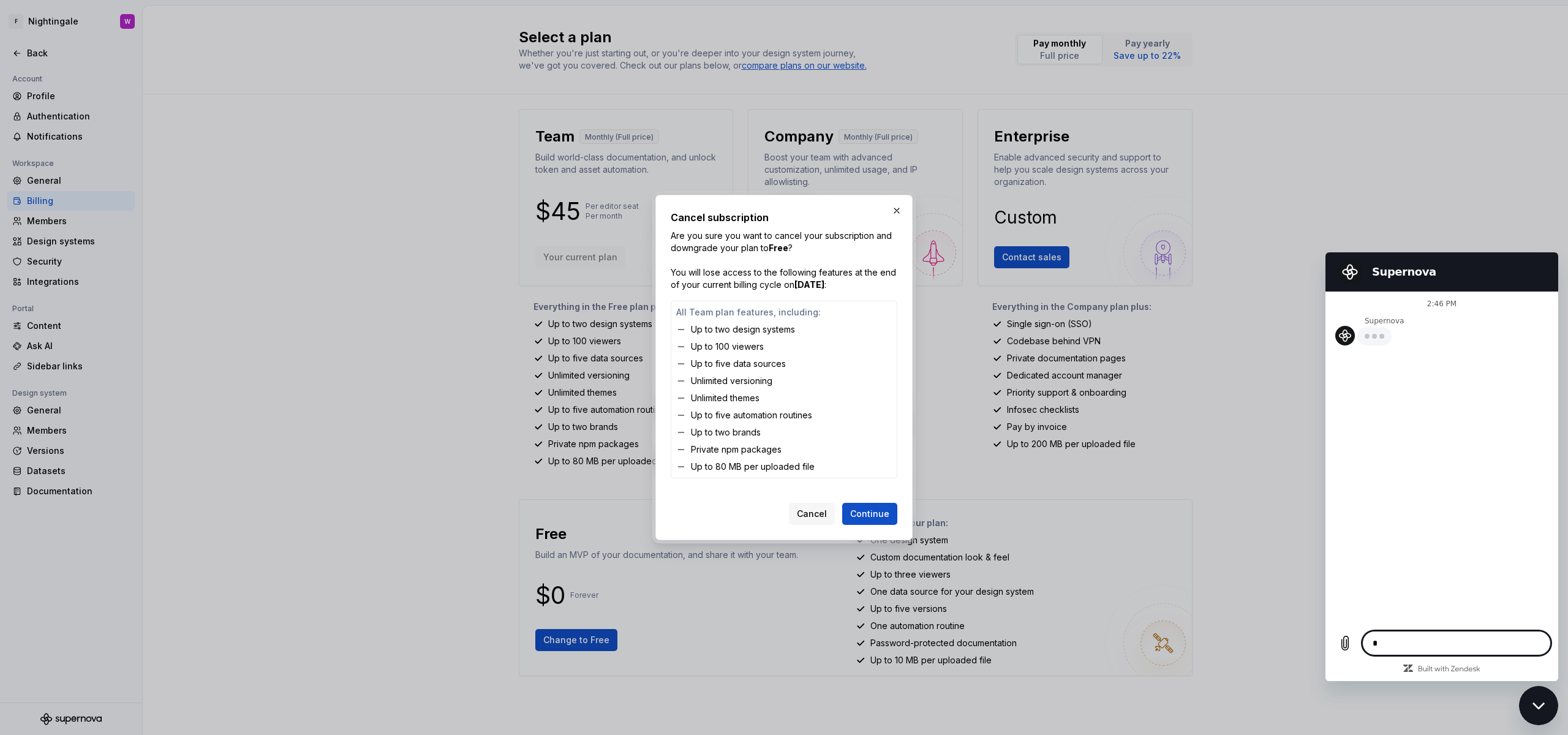
type textarea "*"
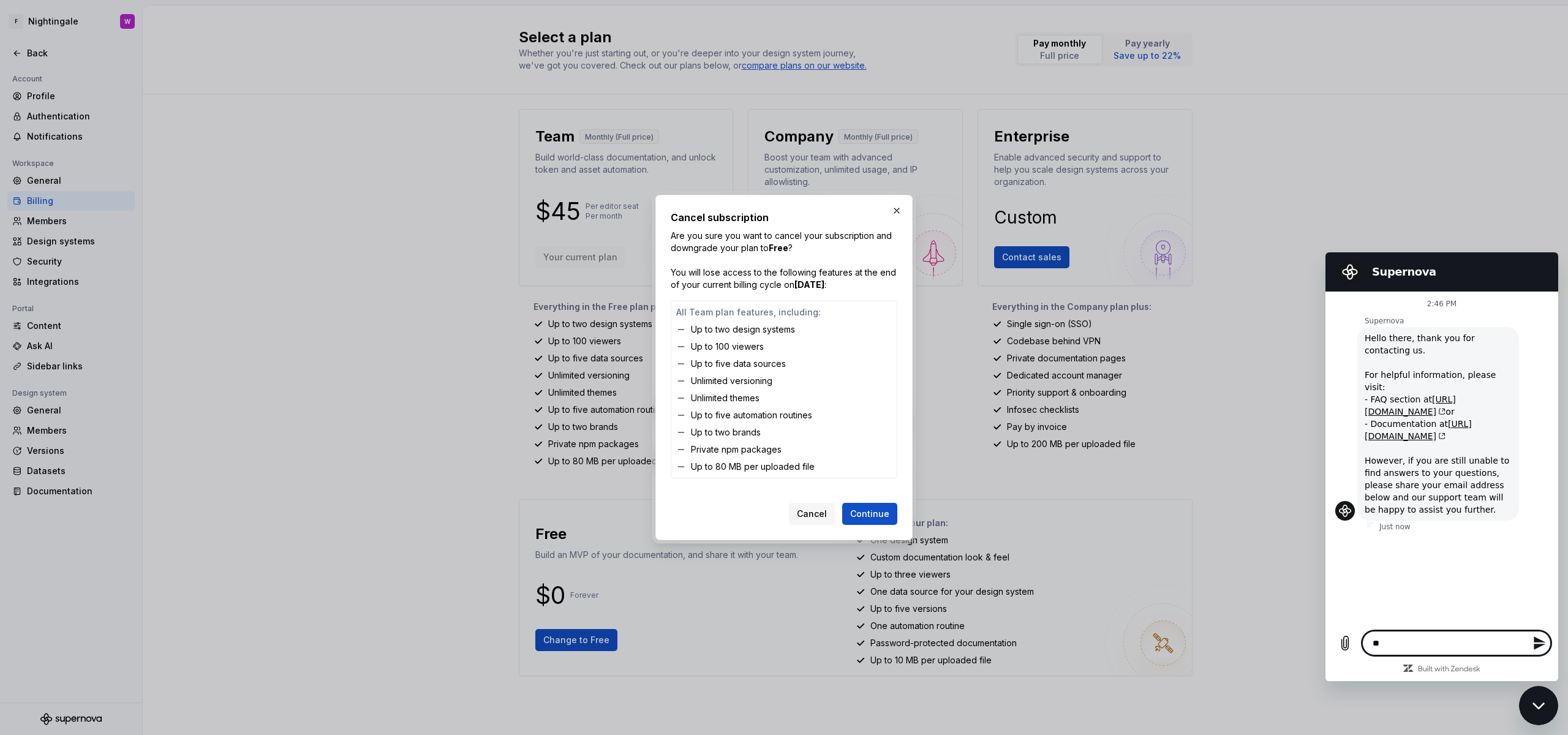
type textarea "***"
type textarea "*"
type textarea "****"
type textarea "*"
type textarea "***"
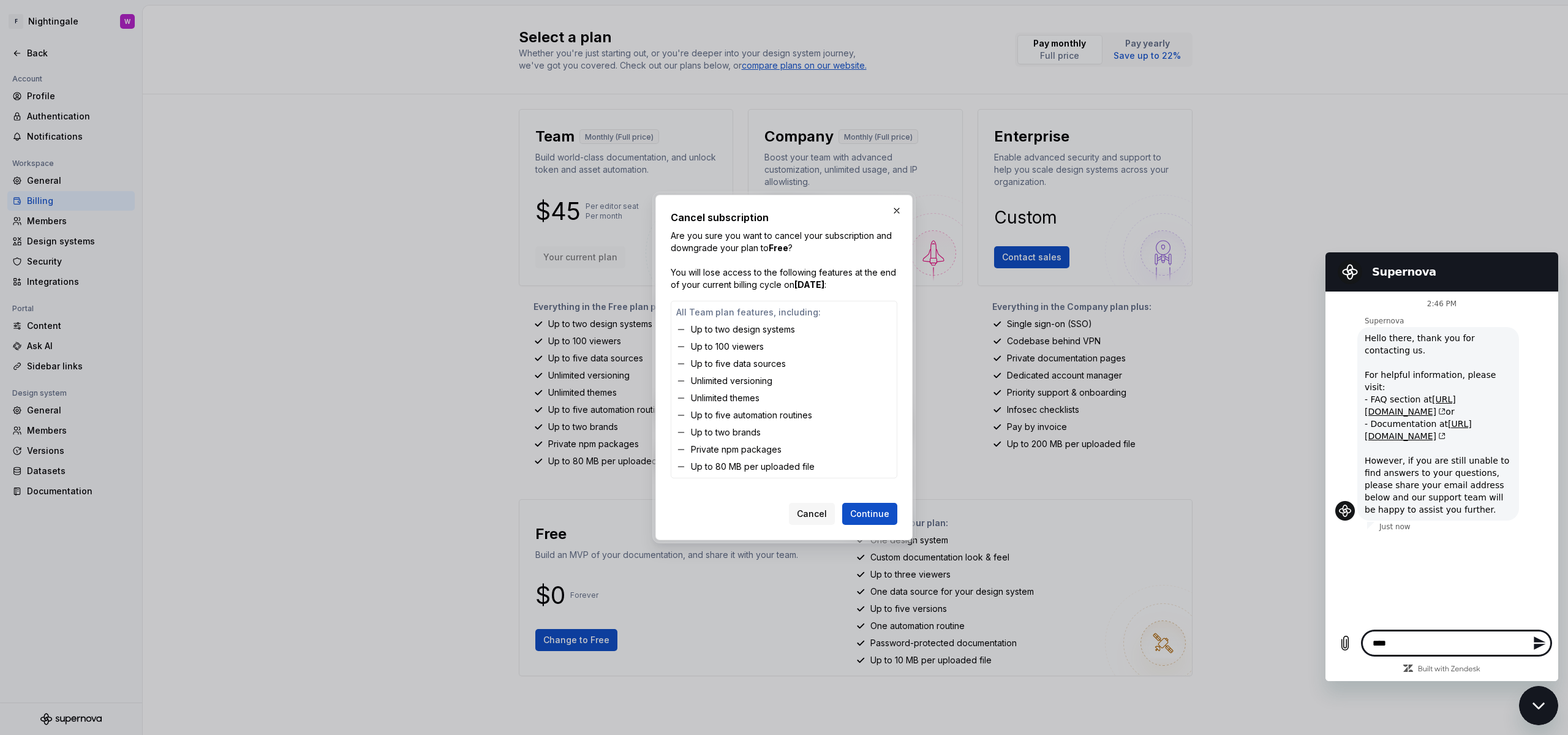
type textarea "*"
type textarea "***"
type textarea "*"
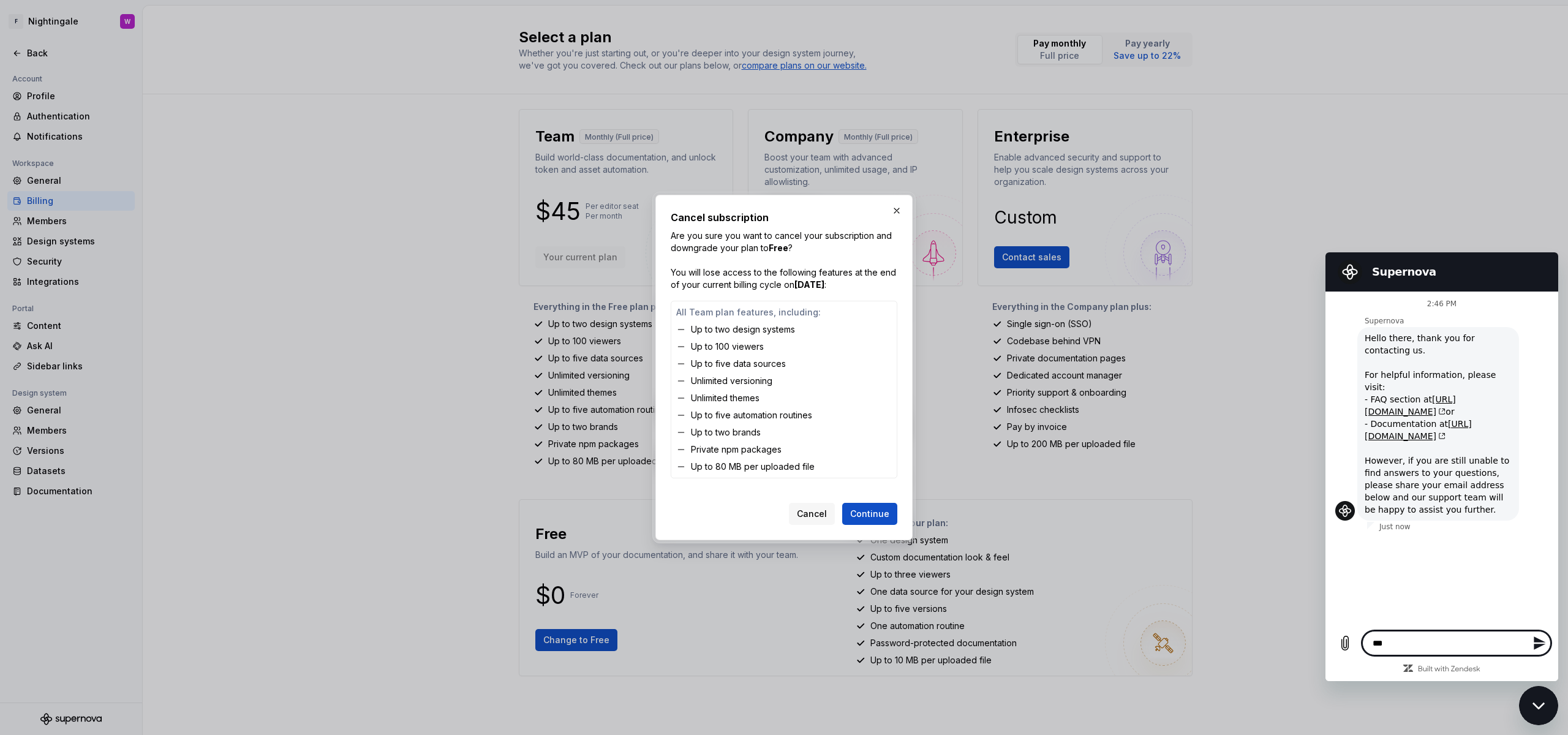
type textarea "****"
type textarea "*"
type textarea "*****"
type textarea "*"
type textarea "******"
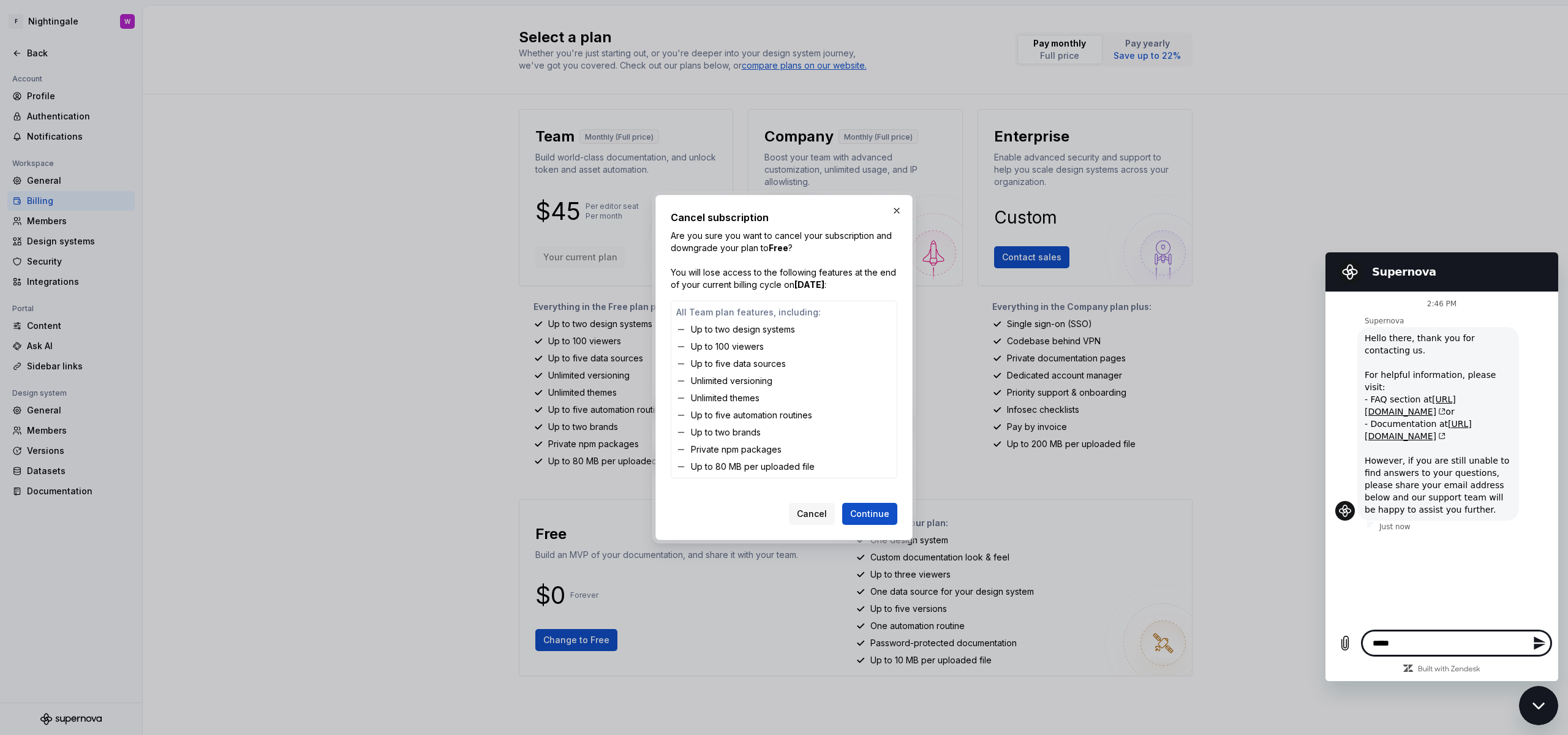
type textarea "*"
type textarea "******"
type textarea "*"
type textarea "********"
type textarea "*"
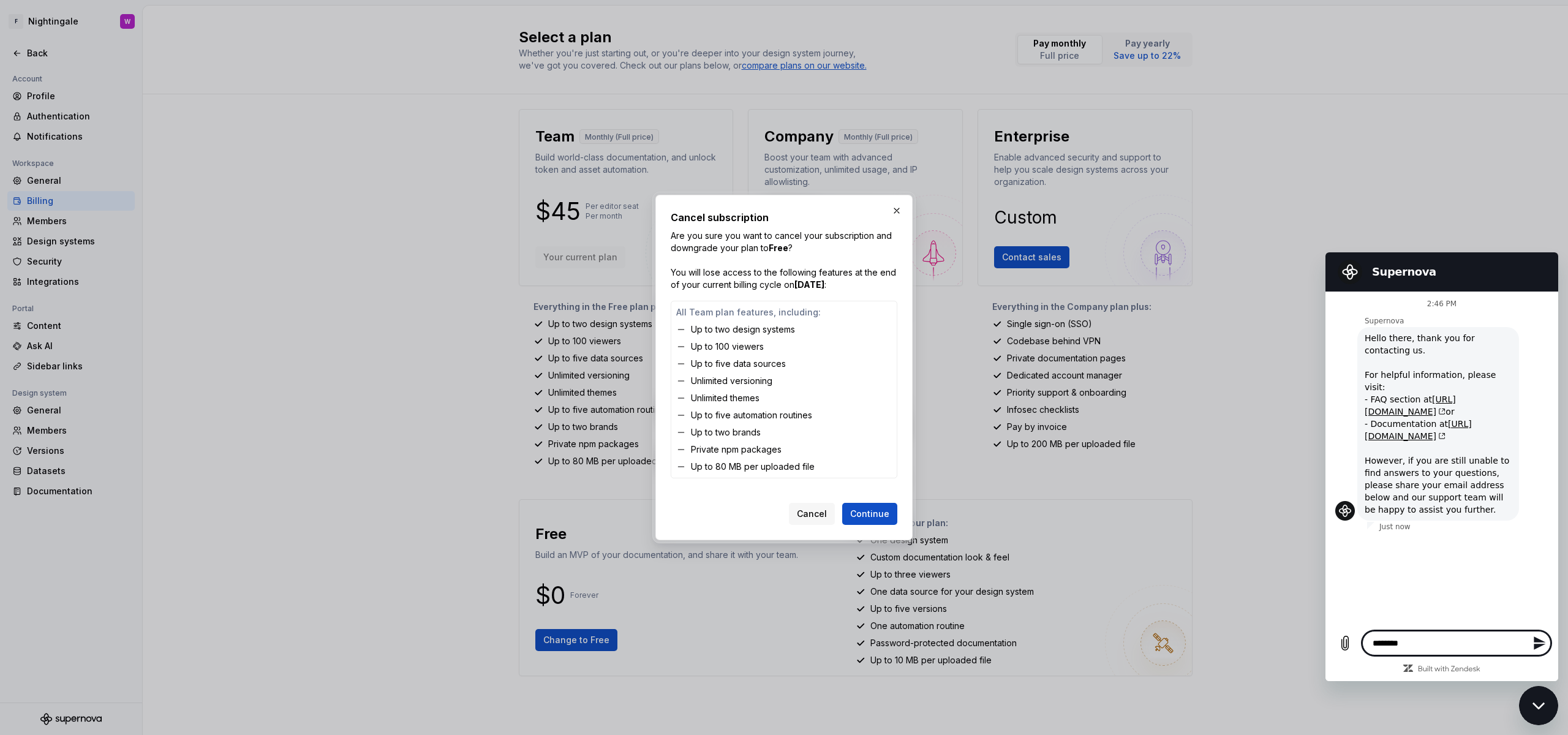
type textarea "*********"
type textarea "*"
type textarea "*********"
type textarea "*"
type textarea "*********"
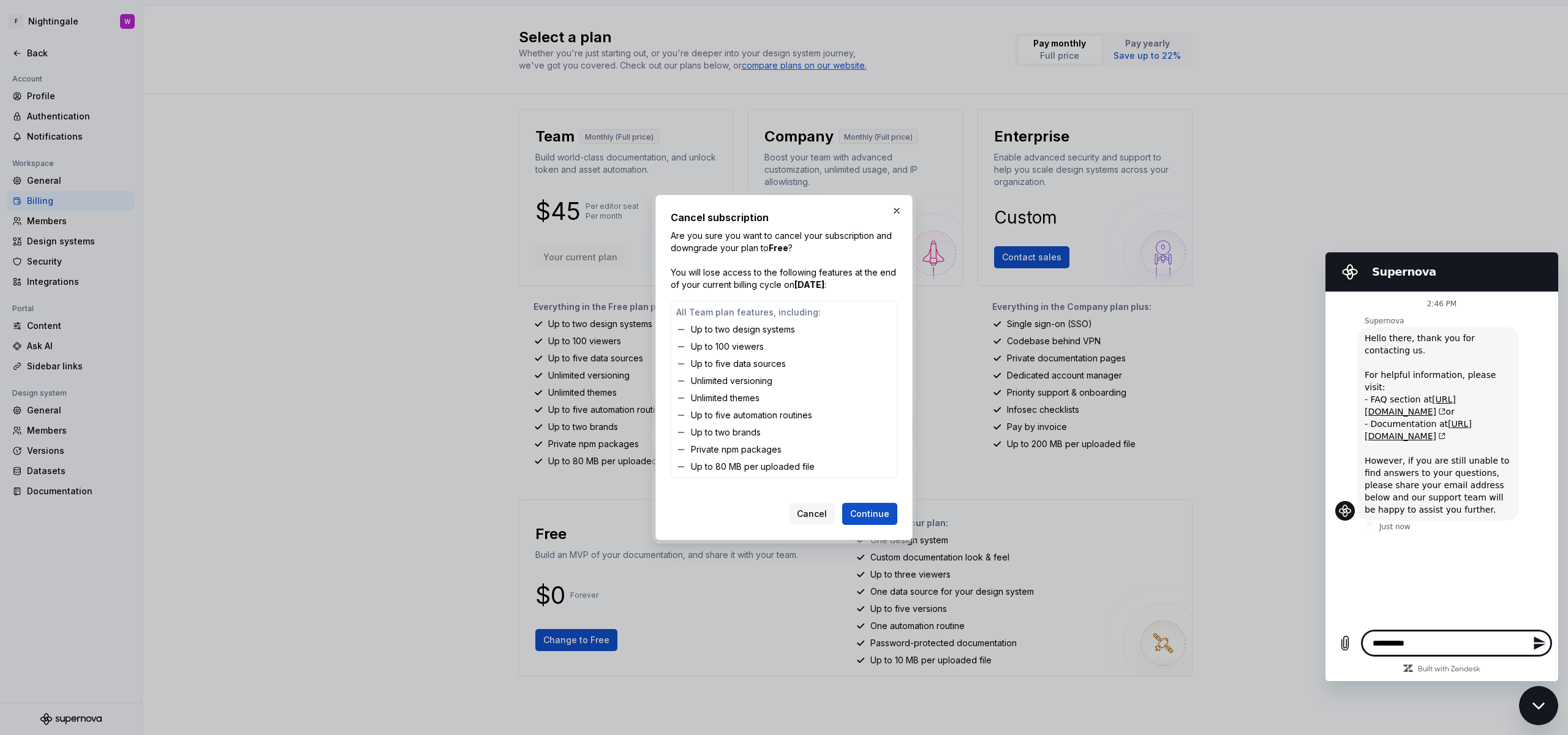
type textarea "*"
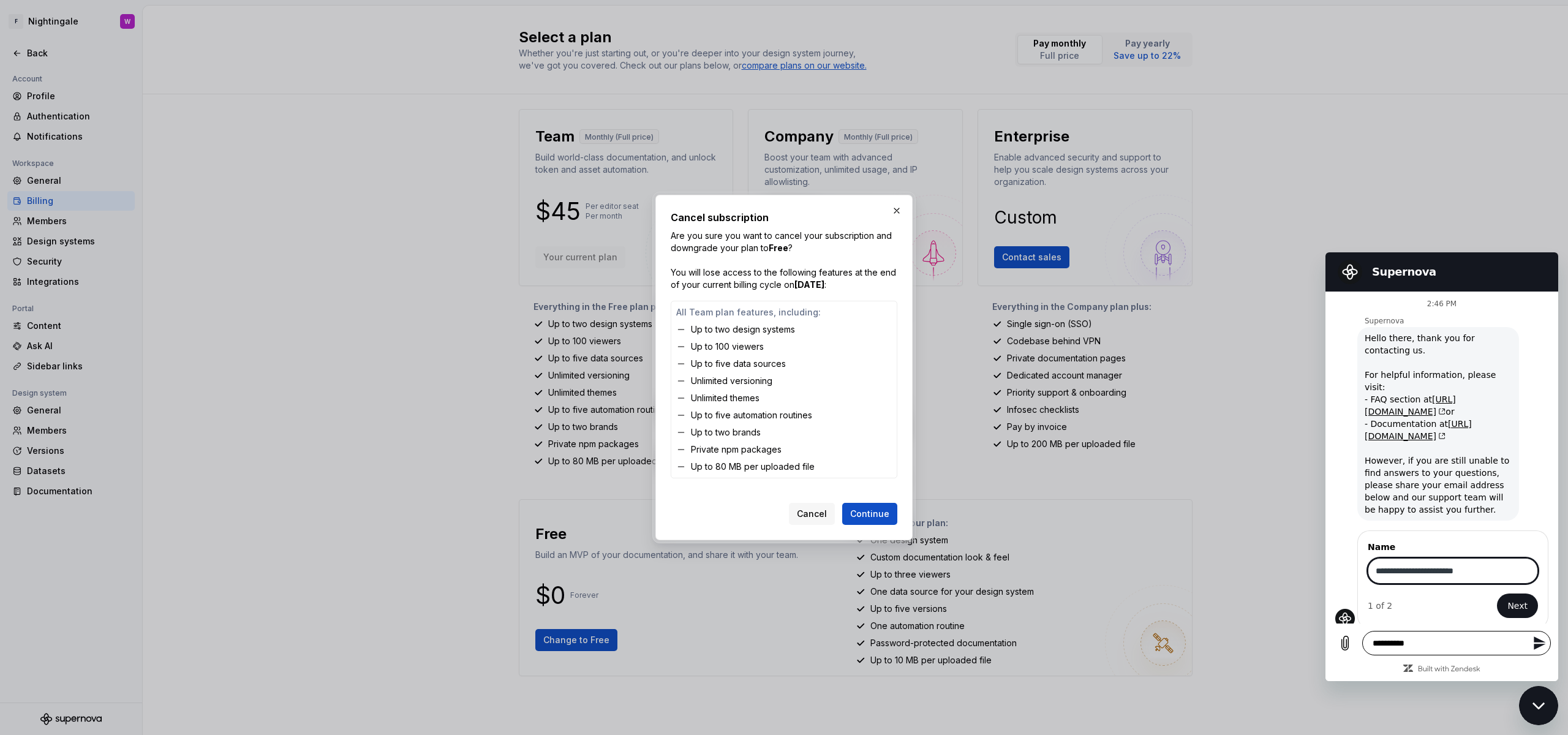
type input "**********"
click at [1497, 594] on button "Next" at bounding box center [1517, 606] width 41 height 24
type textarea "*"
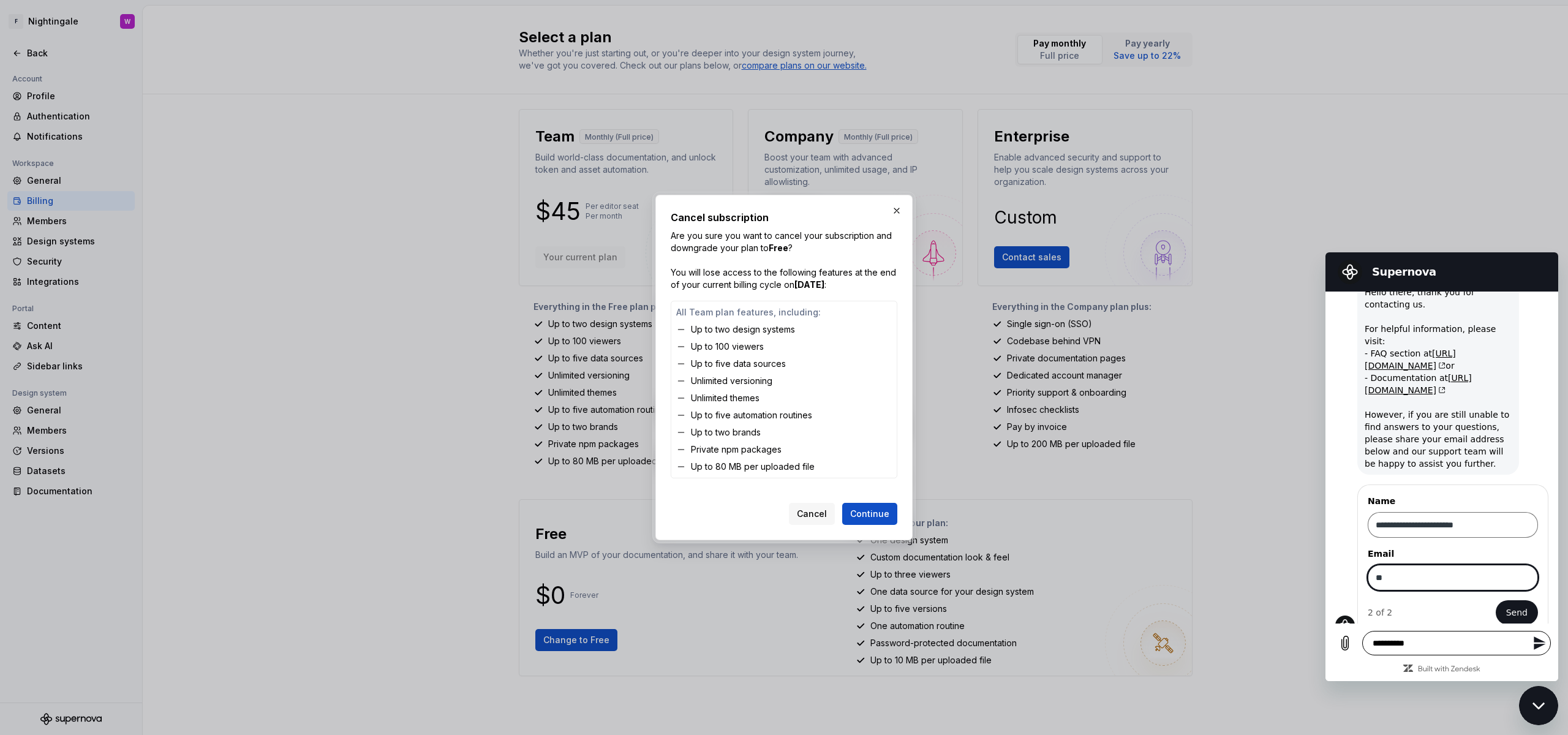
type input "*"
click at [1495, 600] on button "Send" at bounding box center [1516, 612] width 43 height 24
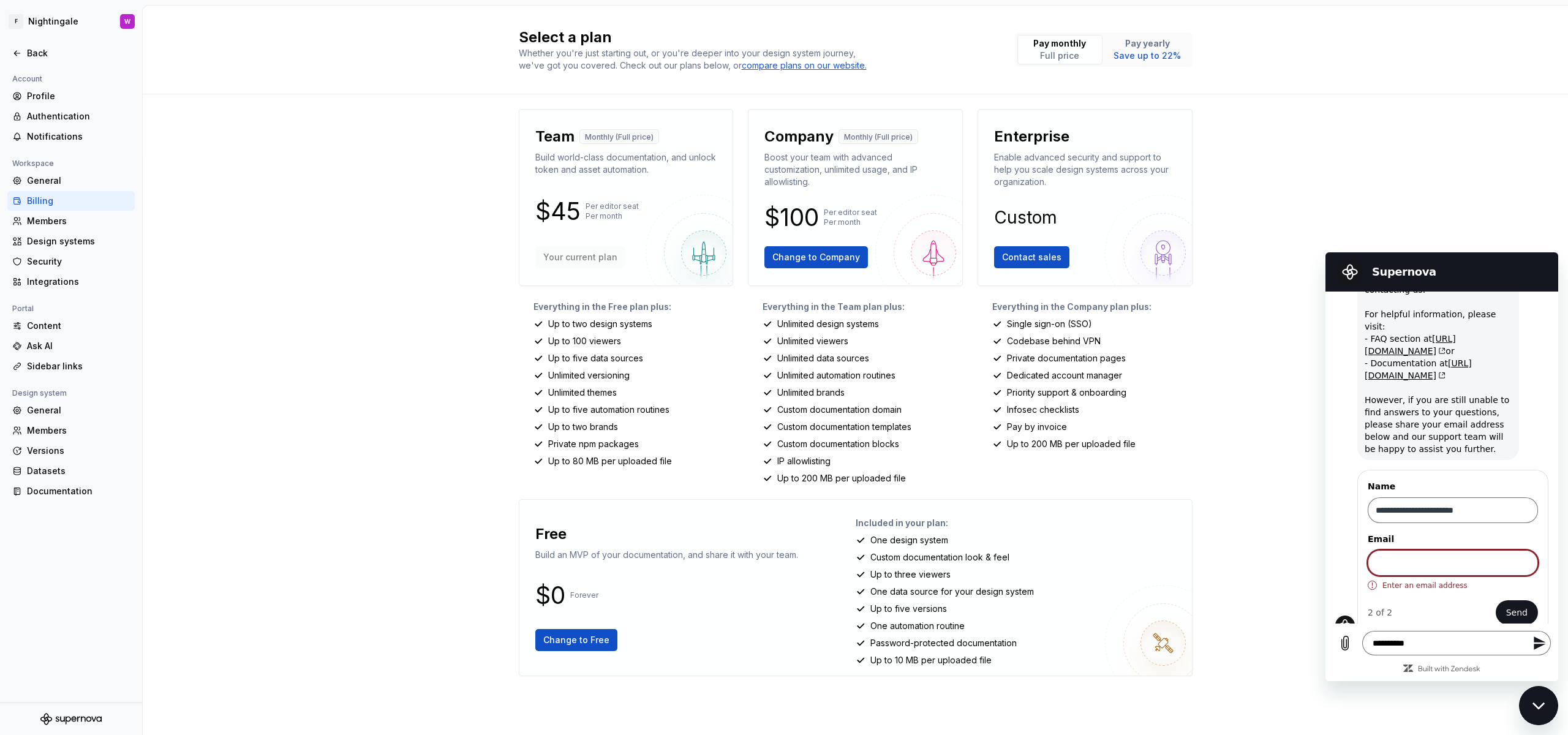
click at [979, 565] on div "Included in your plan: One design system Custom documentation look & feel Up to…" at bounding box center [1019, 588] width 327 height 156
click at [558, 648] on button "Change to Free" at bounding box center [576, 640] width 82 height 22
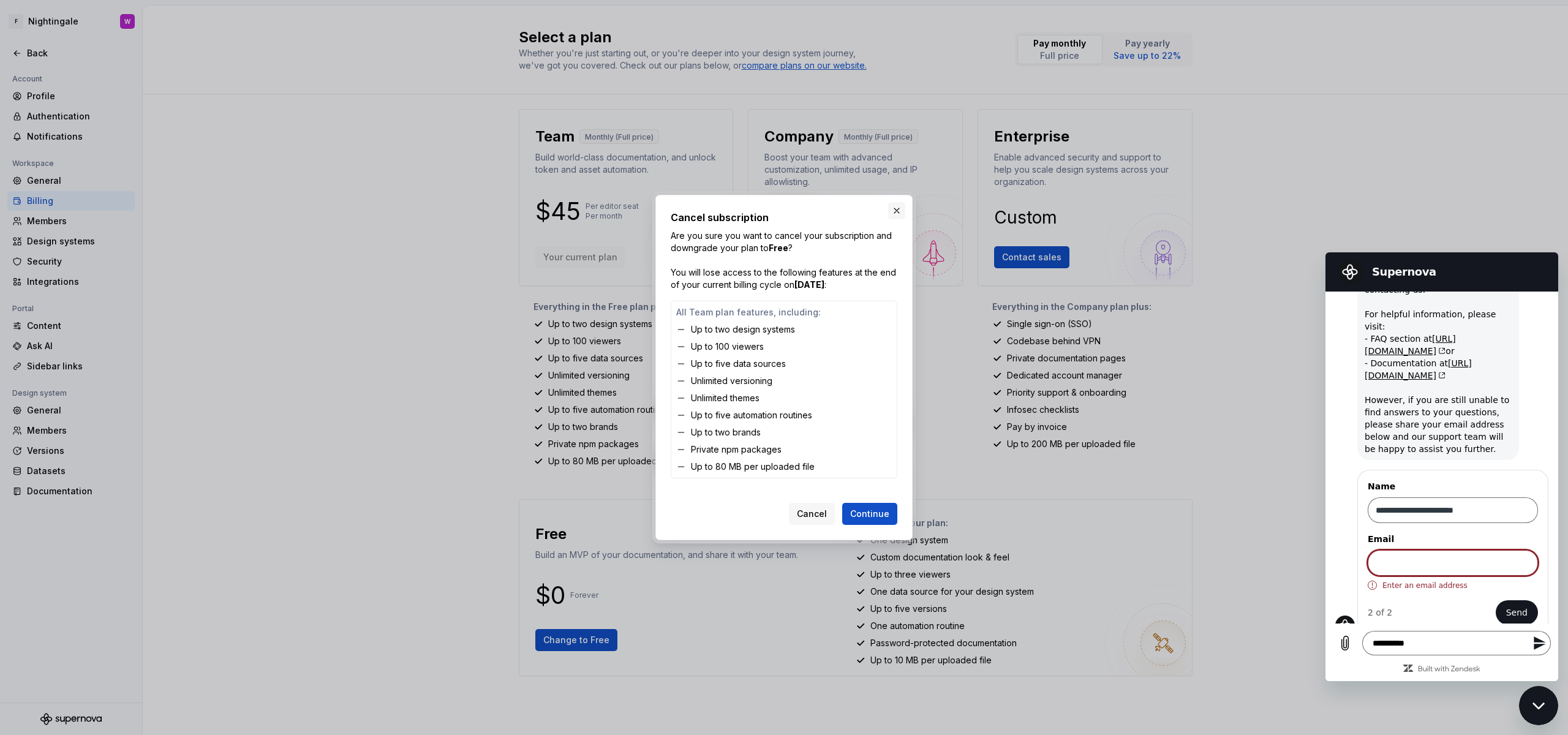
click at [900, 203] on button "button" at bounding box center [897, 211] width 17 height 17
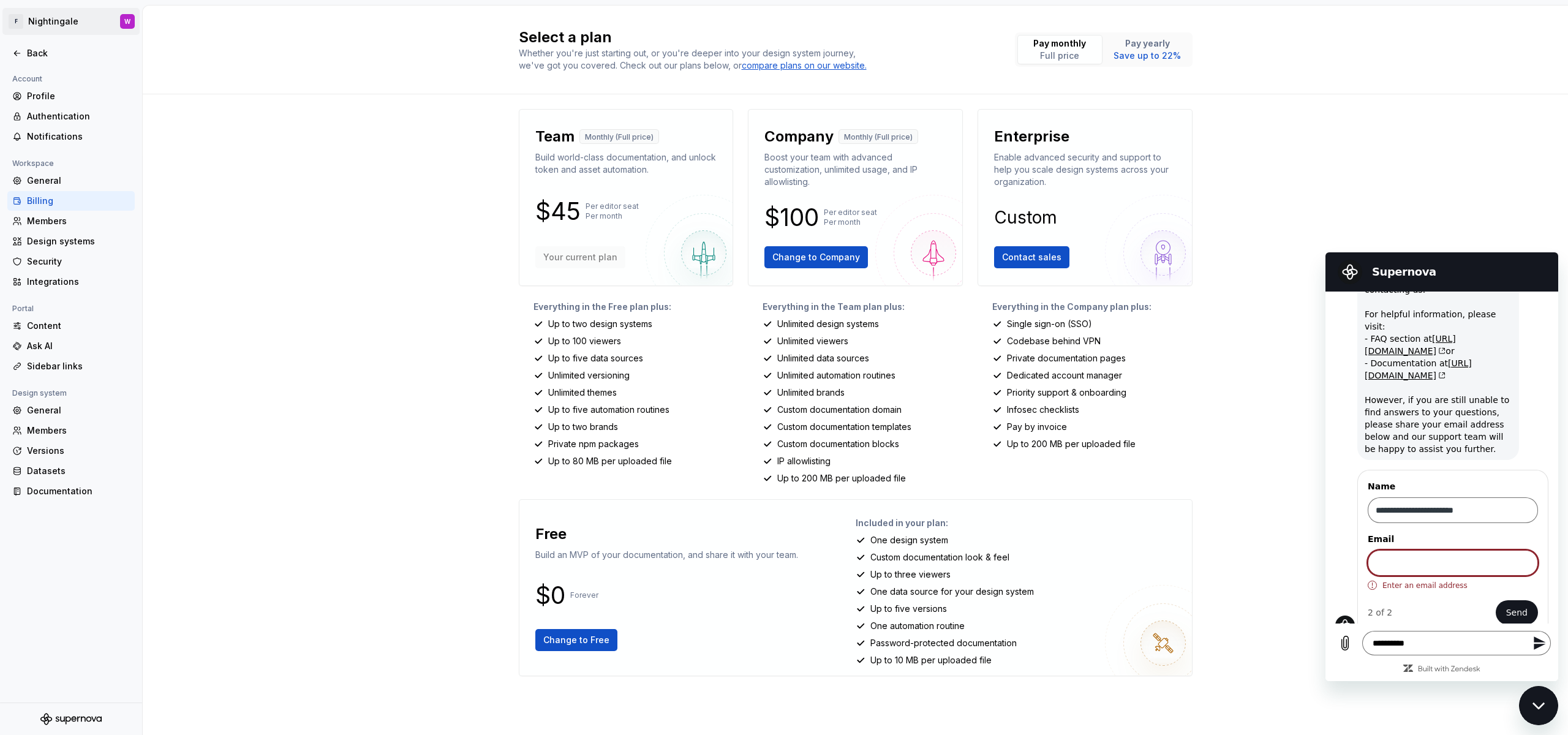
click at [124, 28] on html "F Nightingale W Back Account Profile Authentication Notifications Workspace Gen…" at bounding box center [784, 367] width 1568 height 735
click at [58, 238] on html "F Nightingale W Back Account Profile Authentication Notifications Workspace Gen…" at bounding box center [784, 367] width 1568 height 735
click at [58, 216] on div "Members" at bounding box center [78, 221] width 103 height 13
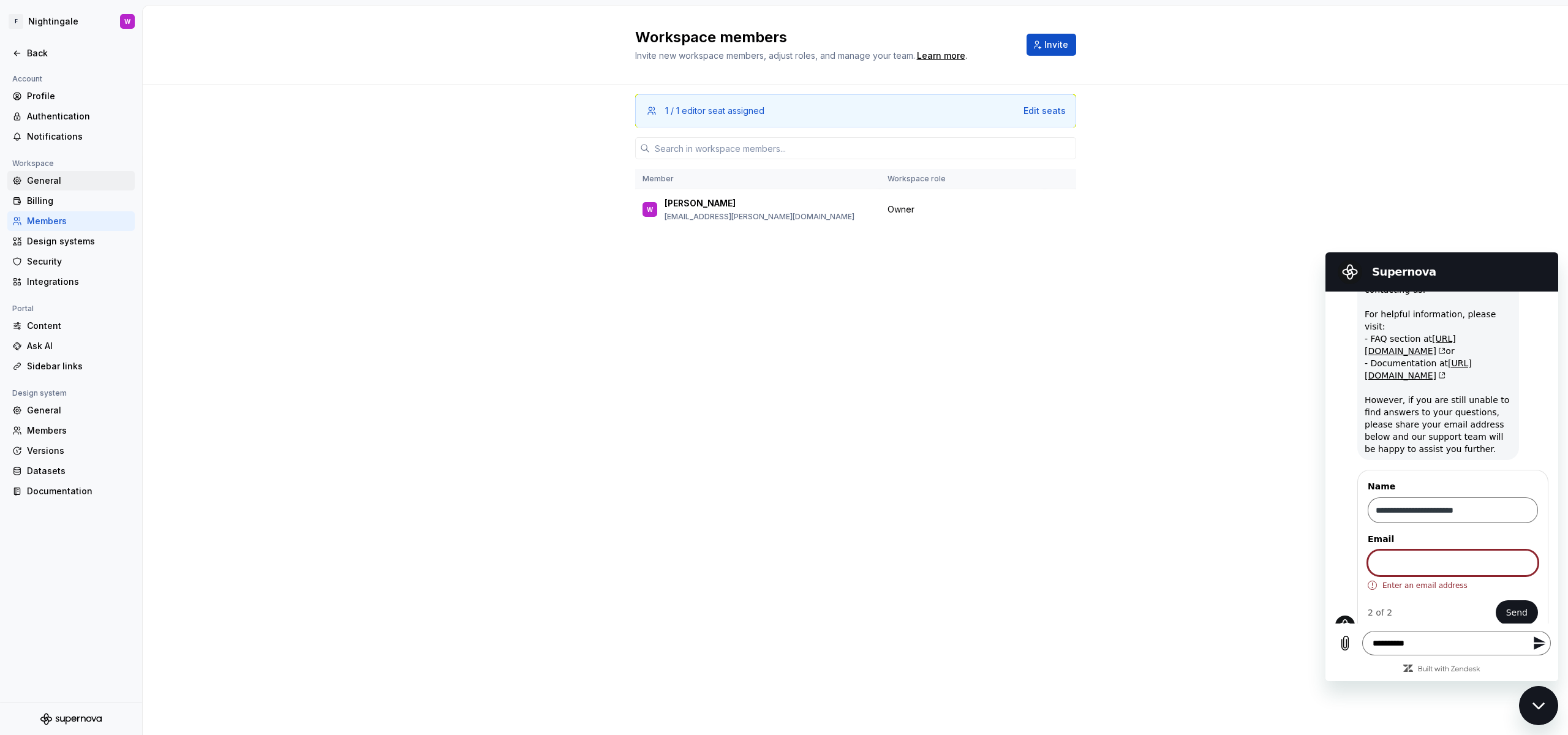
click at [73, 177] on div "General" at bounding box center [78, 181] width 103 height 13
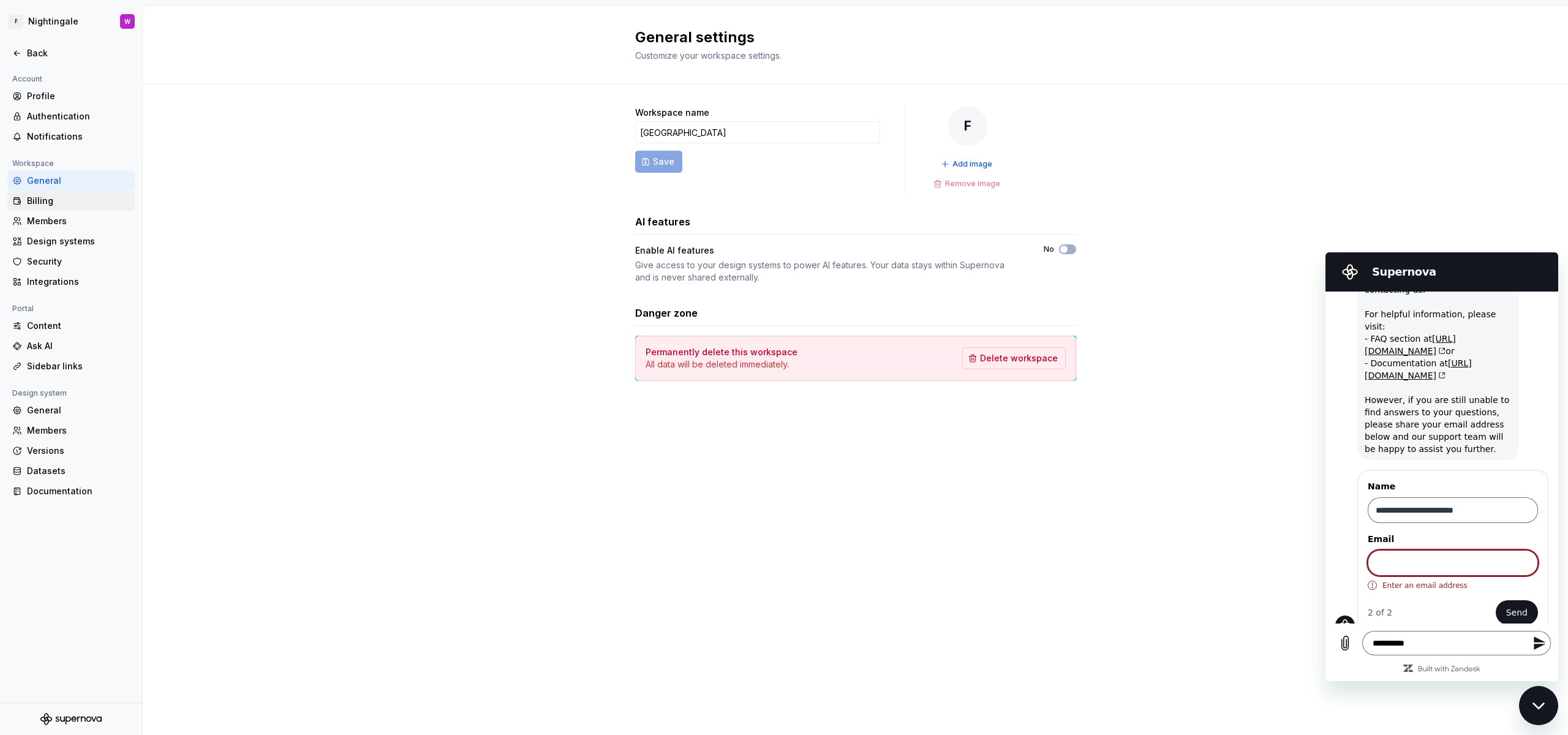
click at [68, 197] on div "Billing" at bounding box center [78, 201] width 103 height 13
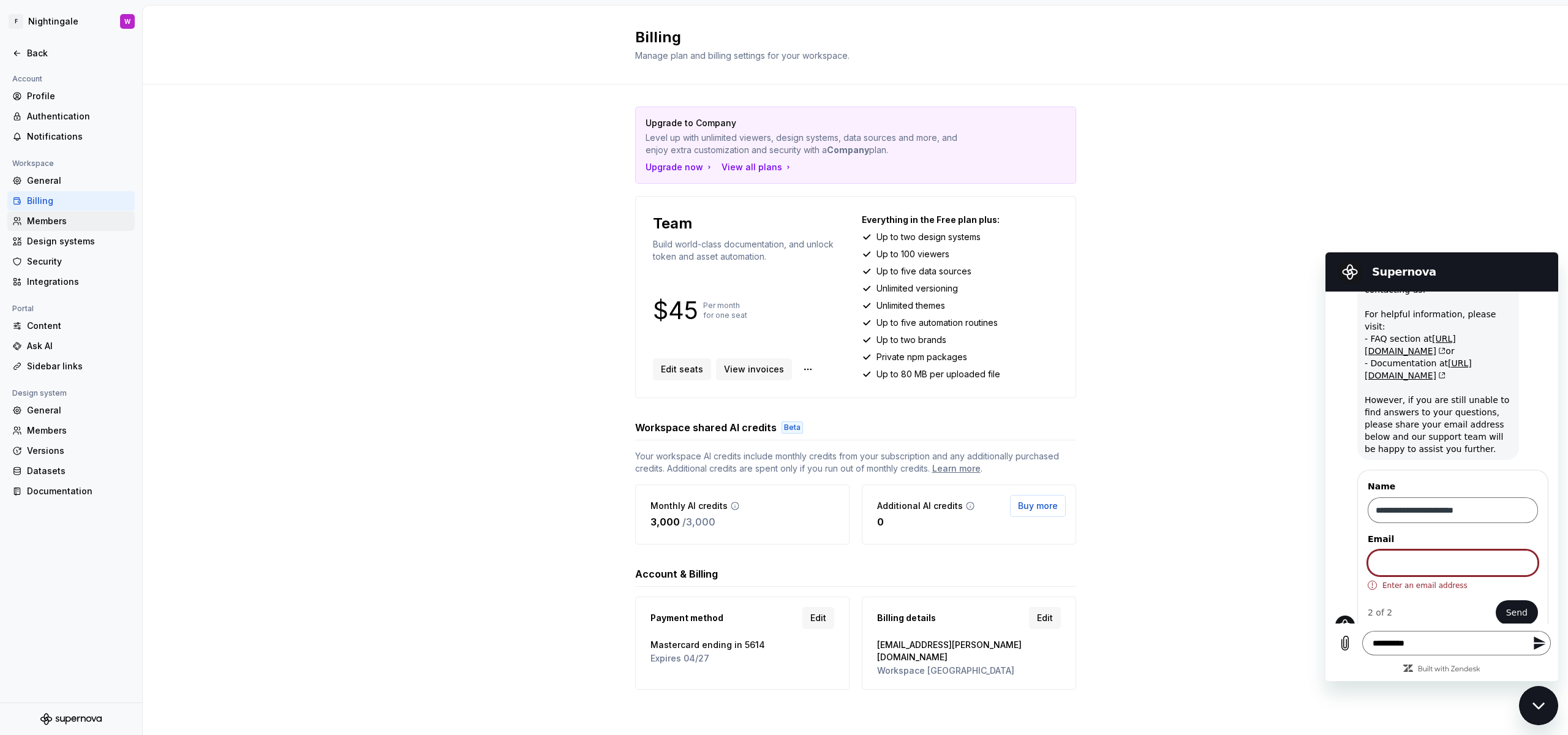
click at [31, 223] on div "Members" at bounding box center [78, 221] width 103 height 13
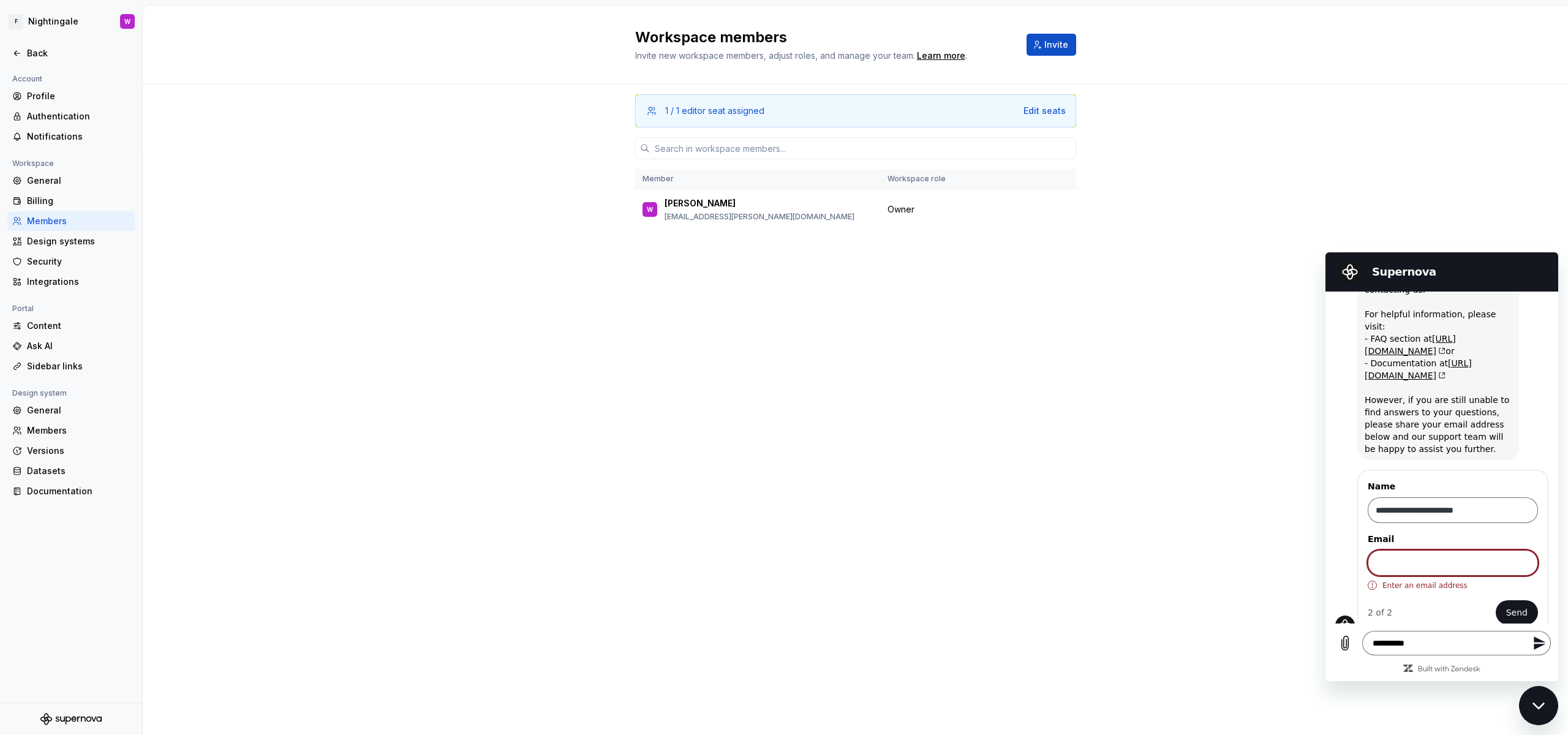
click at [669, 167] on div "1 / 1 editor seat assigned Edit seats Member Workspace role W Waseem design@flo…" at bounding box center [856, 386] width 441 height 604
click at [668, 193] on td "W Waseem design@florence.co.uk" at bounding box center [757, 209] width 245 height 41
click at [669, 205] on p "Waseem" at bounding box center [700, 204] width 71 height 13
click at [1043, 114] on div "Edit seats" at bounding box center [1045, 111] width 43 height 13
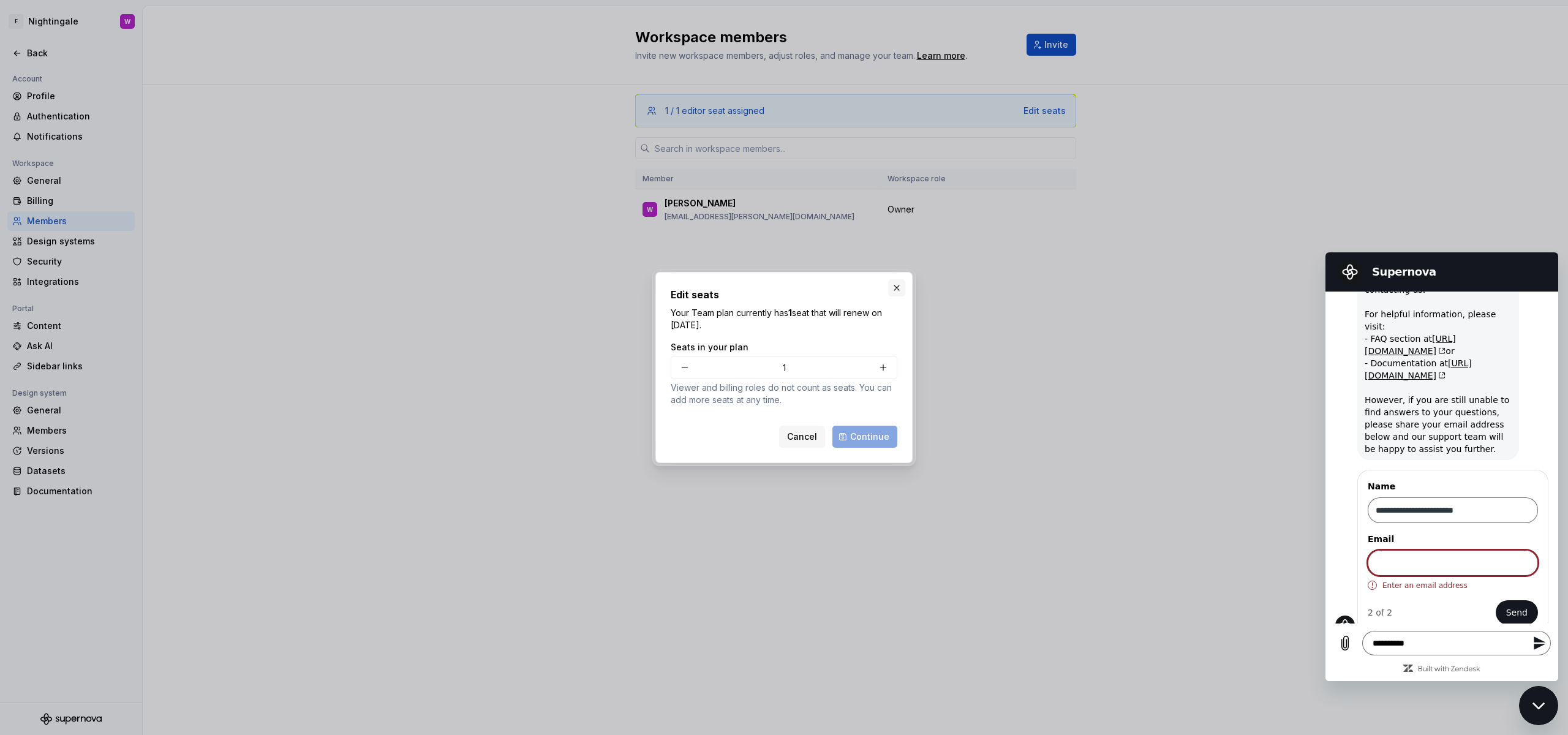
click at [893, 287] on button "button" at bounding box center [897, 288] width 17 height 17
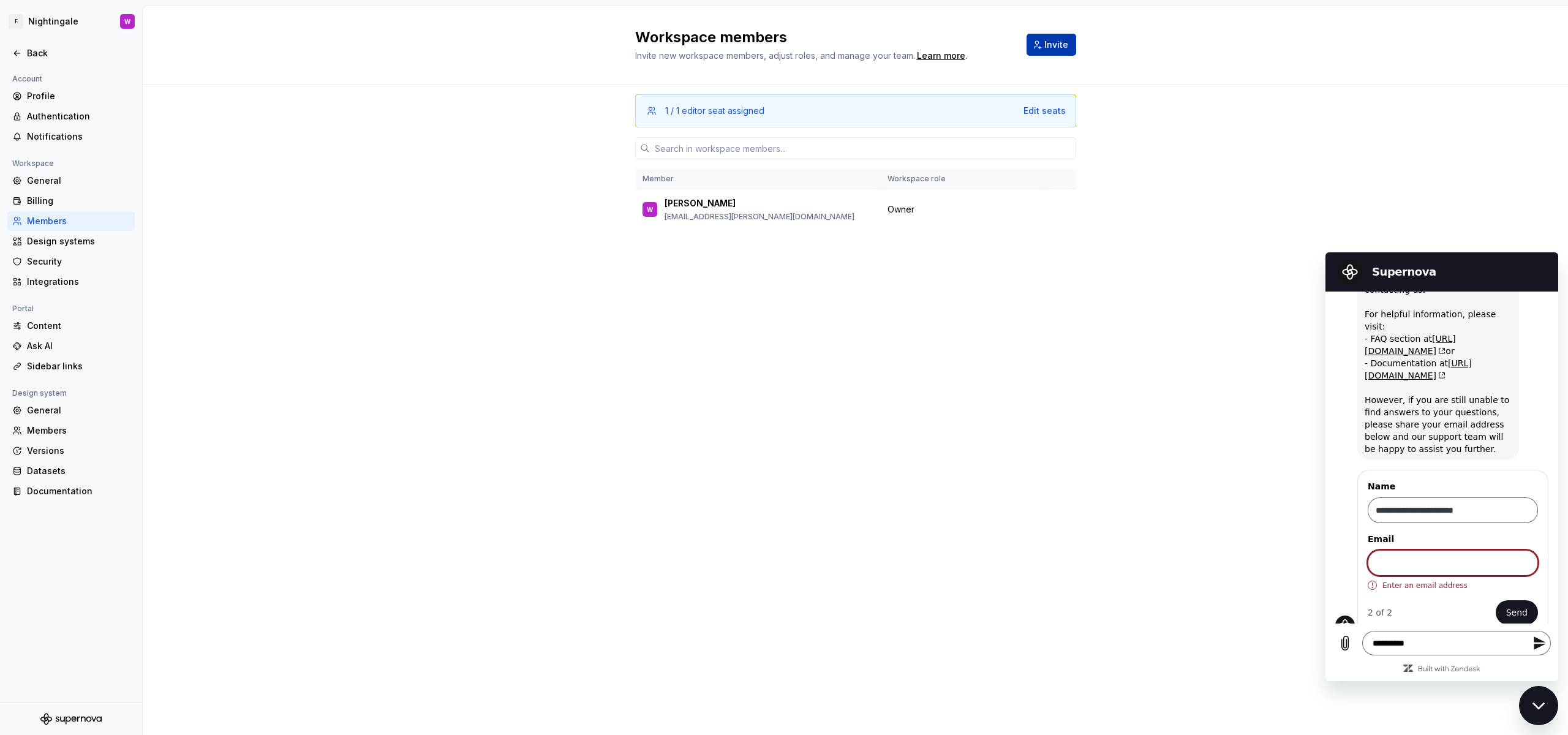
click at [1054, 38] on button "Invite" at bounding box center [1051, 45] width 50 height 22
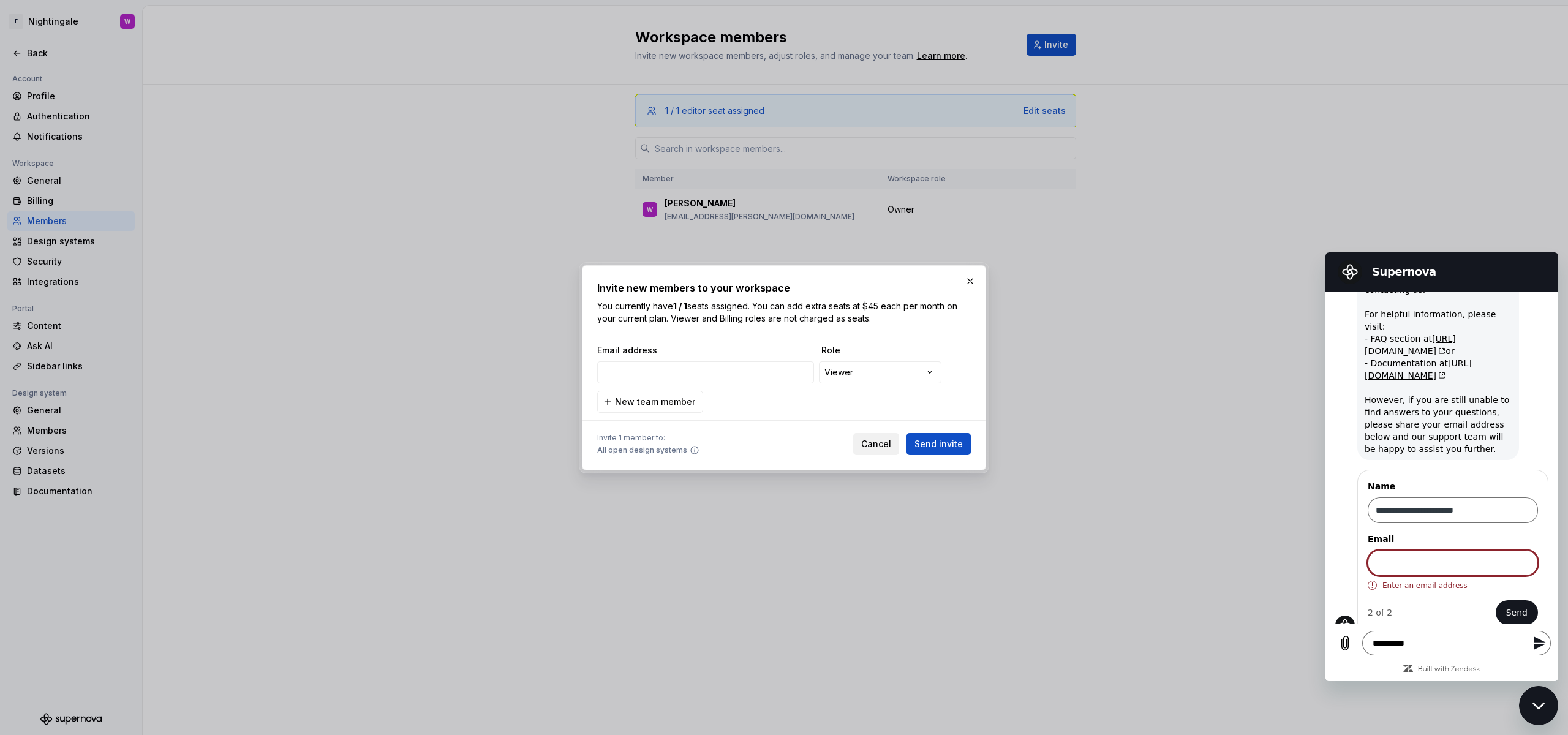
click at [891, 439] on span "Cancel" at bounding box center [876, 445] width 30 height 13
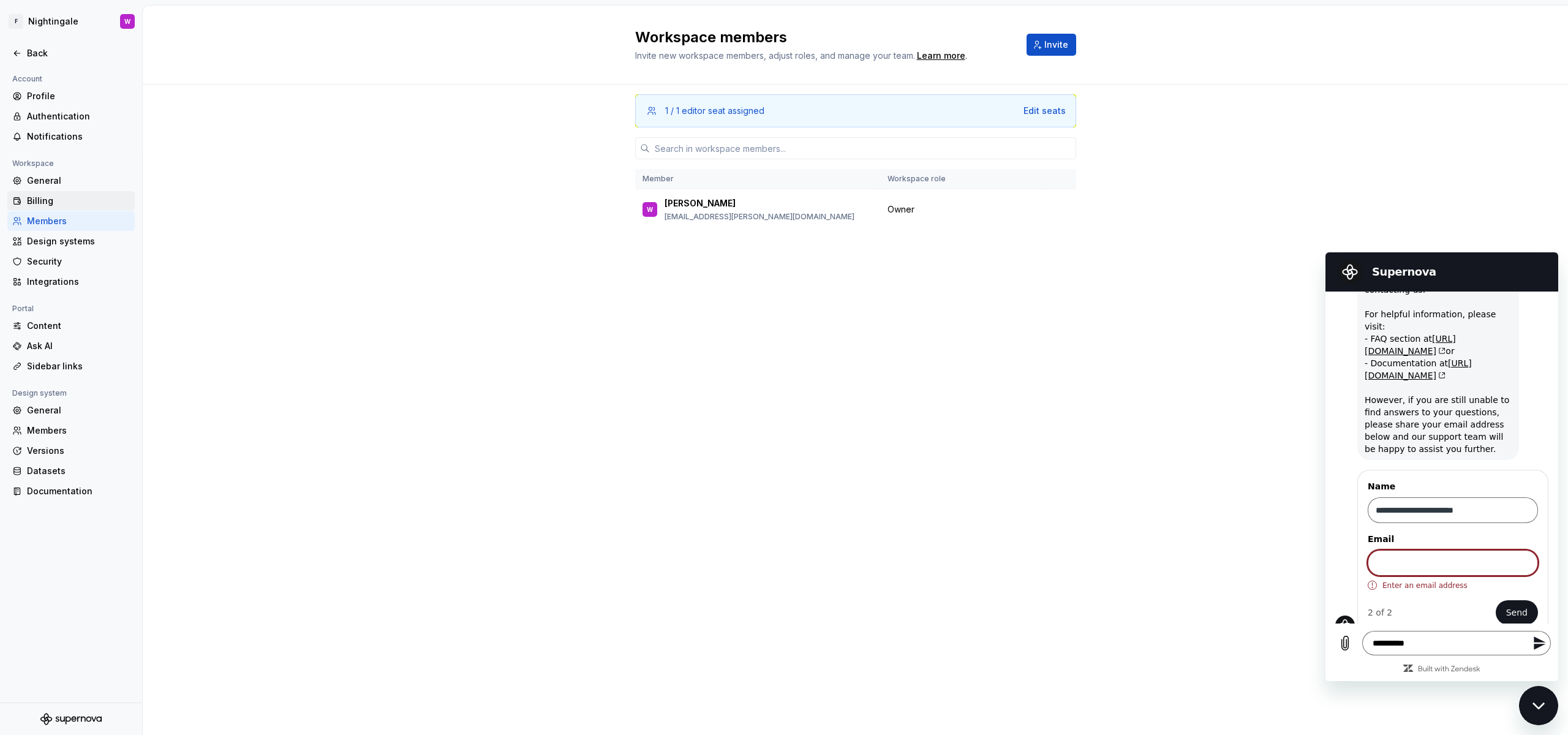
click at [50, 193] on div "Billing" at bounding box center [71, 201] width 128 height 20
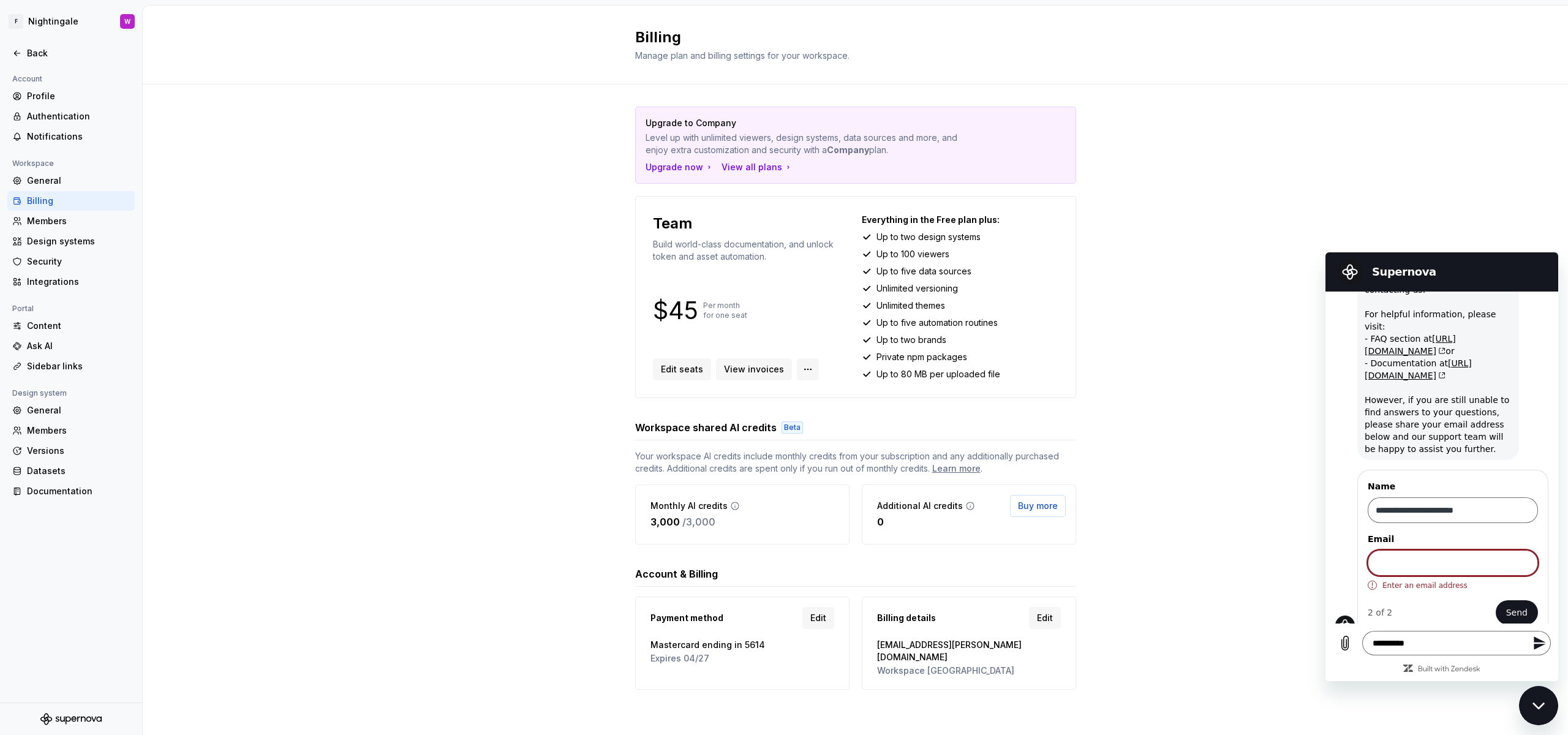
click at [807, 371] on html "F Nightingale W Back Account Profile Authentication Notifications Workspace Gen…" at bounding box center [784, 367] width 1568 height 735
click at [834, 413] on div "Manage workspace members" at bounding box center [877, 415] width 127 height 13
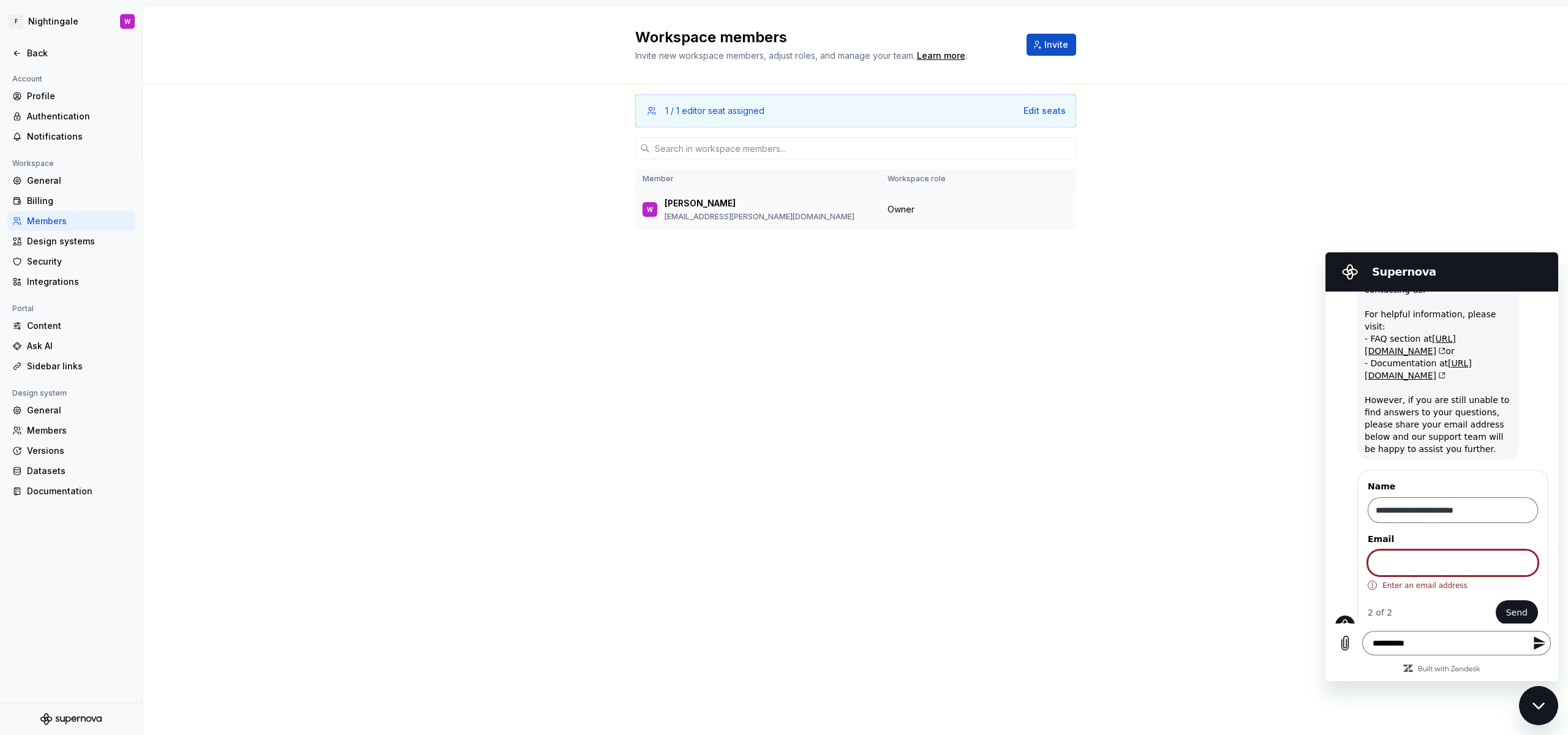
click at [672, 205] on p "Waseem" at bounding box center [700, 204] width 71 height 13
click at [883, 198] on td "Owner" at bounding box center [962, 209] width 164 height 41
click at [910, 205] on span "Owner" at bounding box center [901, 209] width 27 height 13
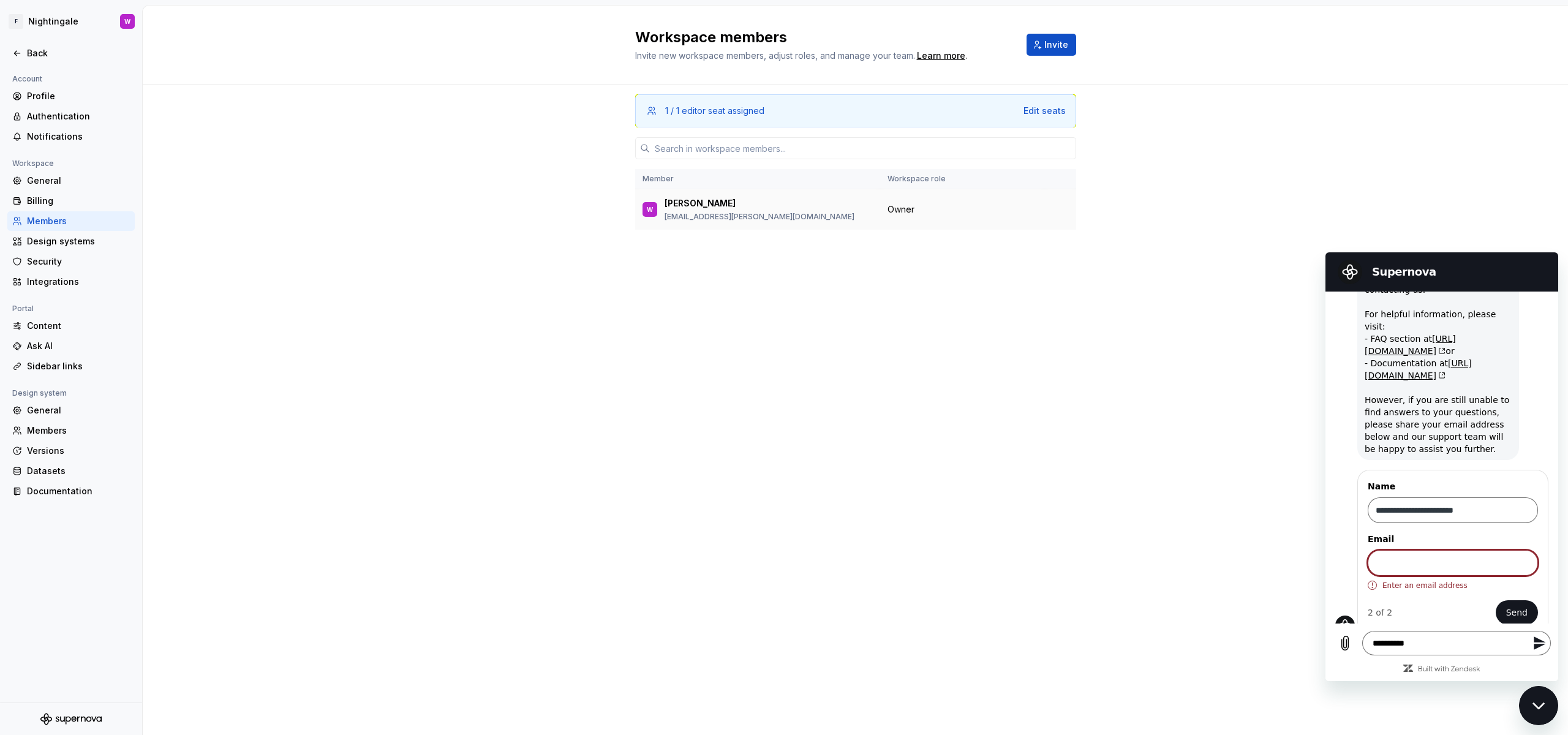
click at [987, 205] on div "Owner" at bounding box center [962, 209] width 149 height 13
click at [1040, 112] on div "Edit seats" at bounding box center [1045, 111] width 43 height 13
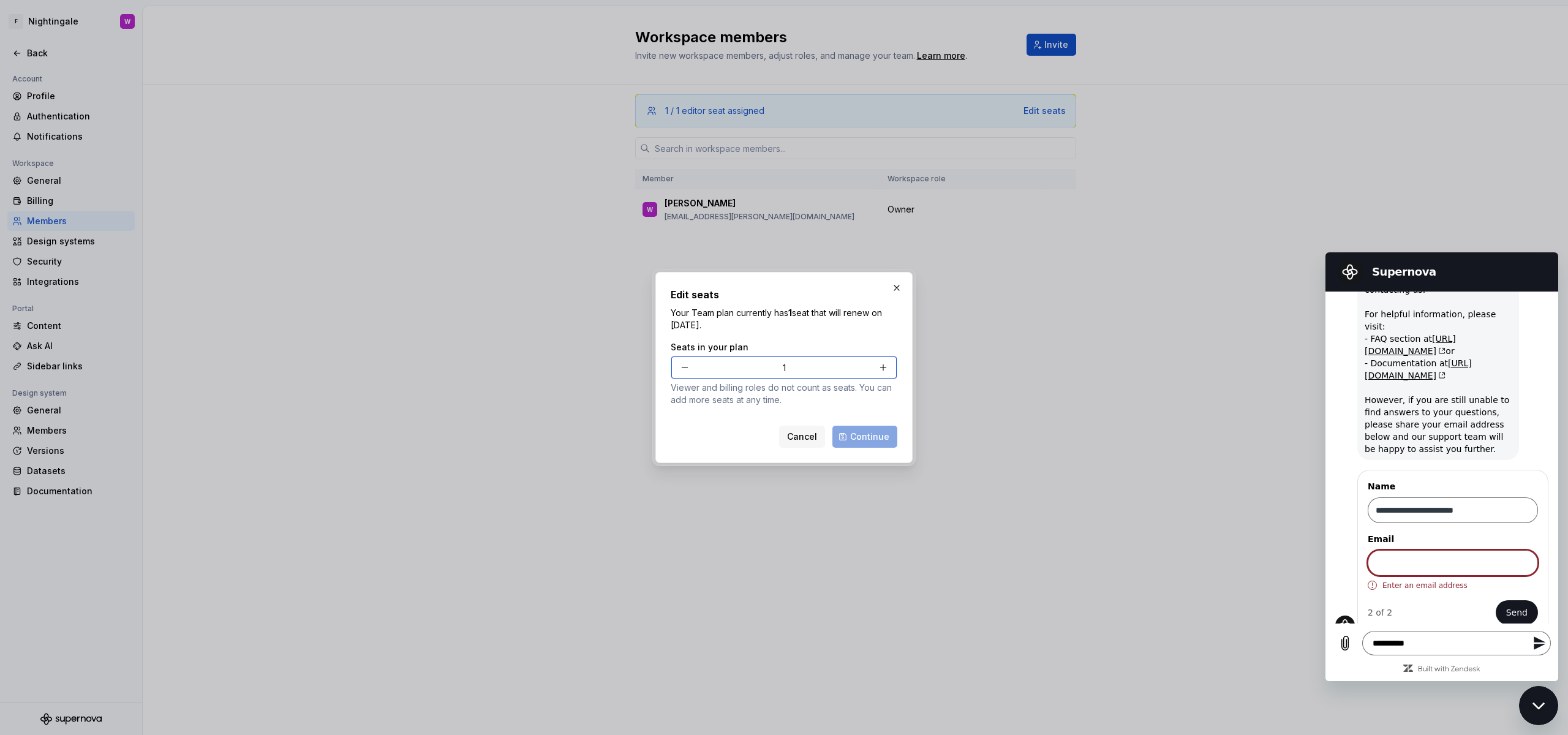
click at [885, 365] on button "button" at bounding box center [883, 368] width 22 height 22
type input "2"
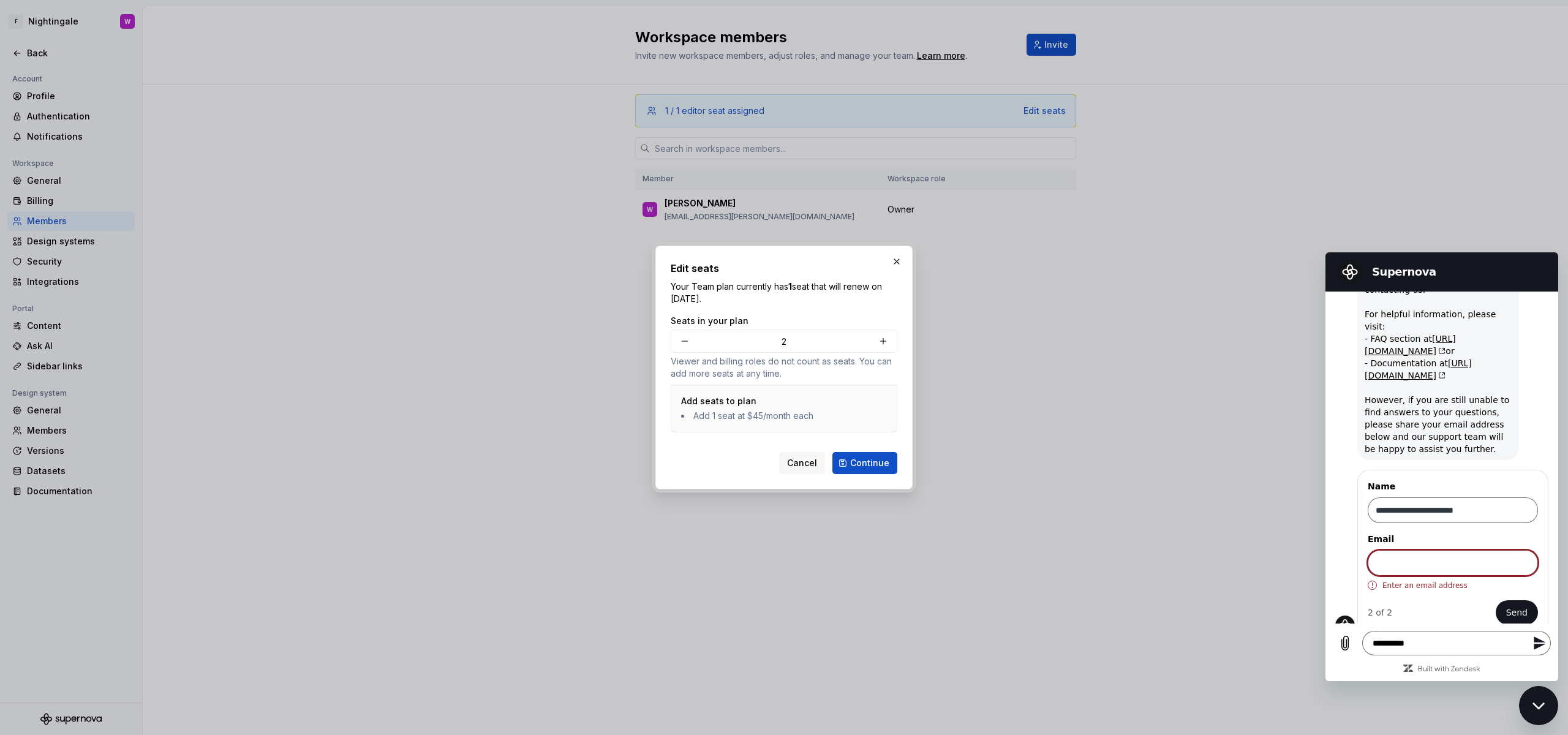
click at [889, 248] on div "Edit seats Your Team plan currently has 1 seat that will renew on October 6, 20…" at bounding box center [784, 367] width 257 height 244
click at [899, 269] on button "button" at bounding box center [897, 262] width 17 height 17
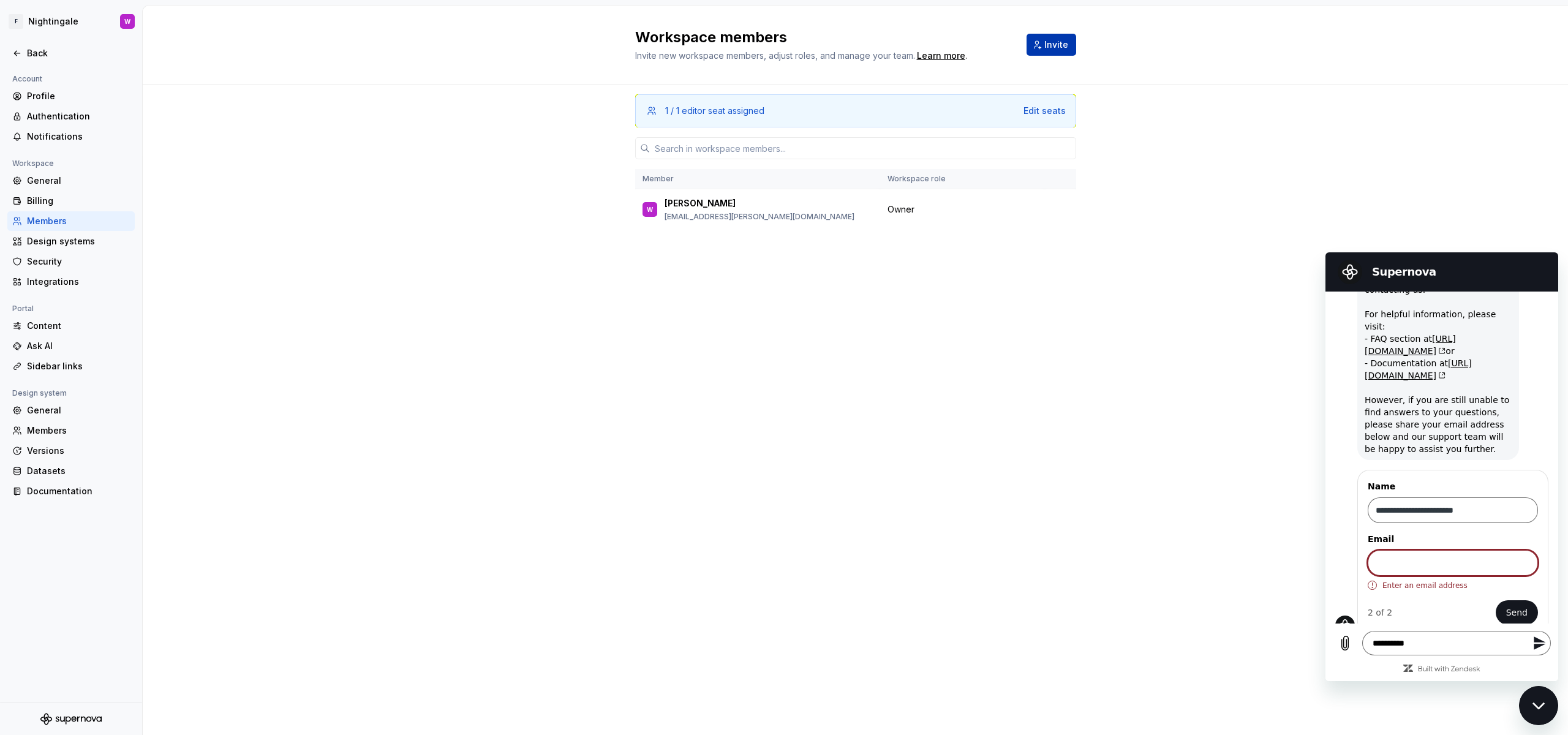
click at [1066, 44] on span "Invite" at bounding box center [1056, 45] width 24 height 13
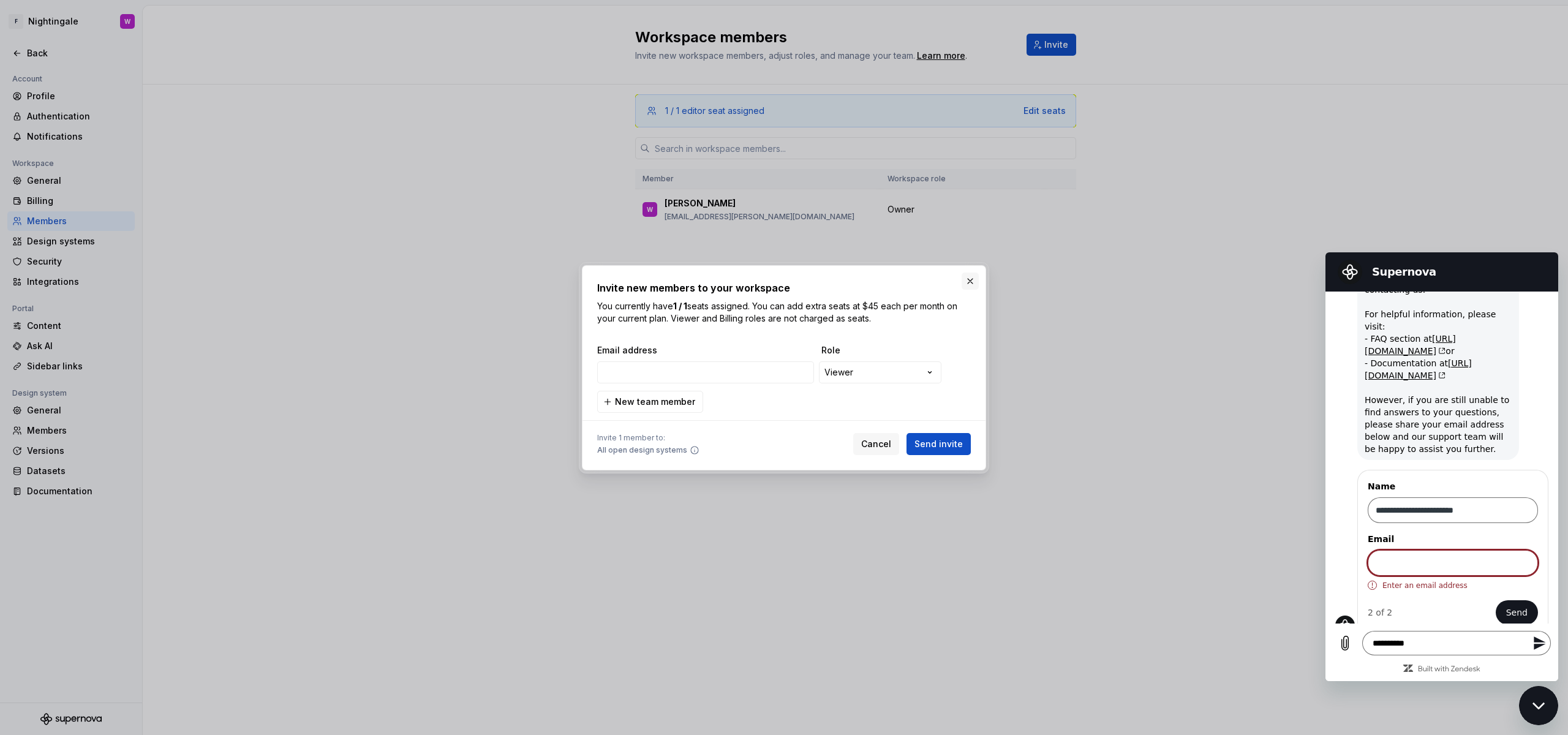
click at [976, 283] on button "button" at bounding box center [970, 281] width 17 height 17
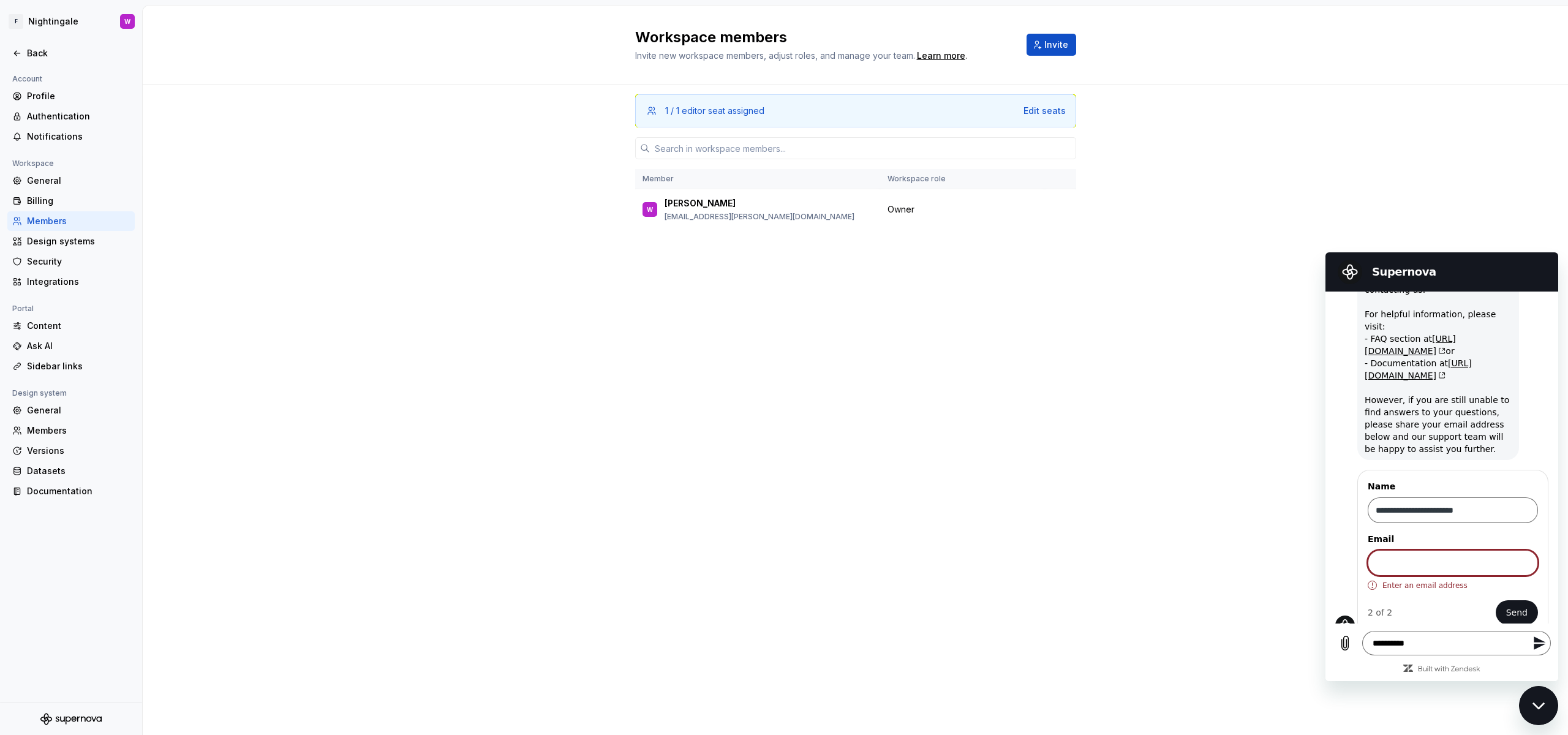
click at [36, 314] on div "Portal" at bounding box center [23, 309] width 31 height 15
click at [60, 411] on div "General" at bounding box center [78, 410] width 103 height 13
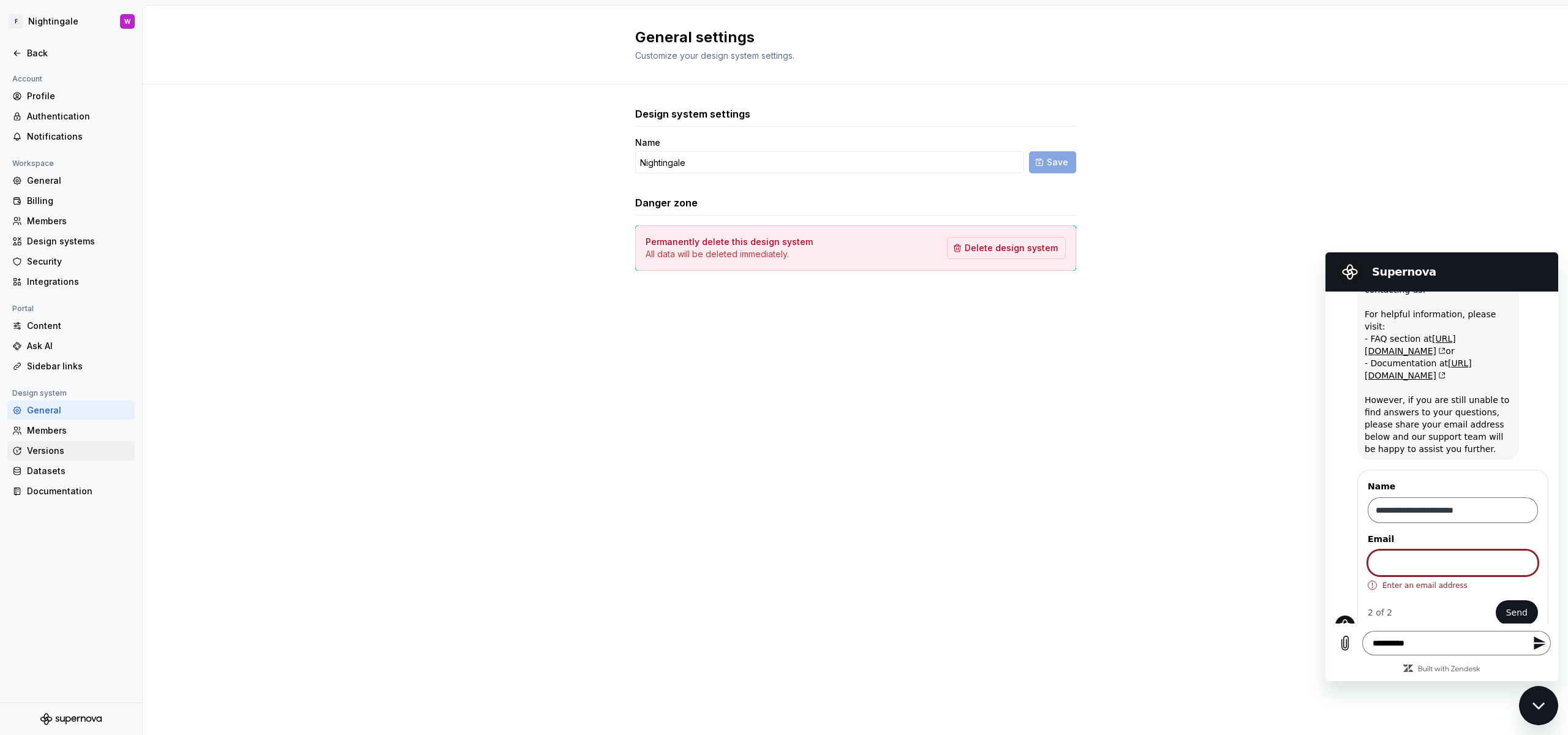
click at [56, 448] on div "Versions" at bounding box center [78, 451] width 103 height 13
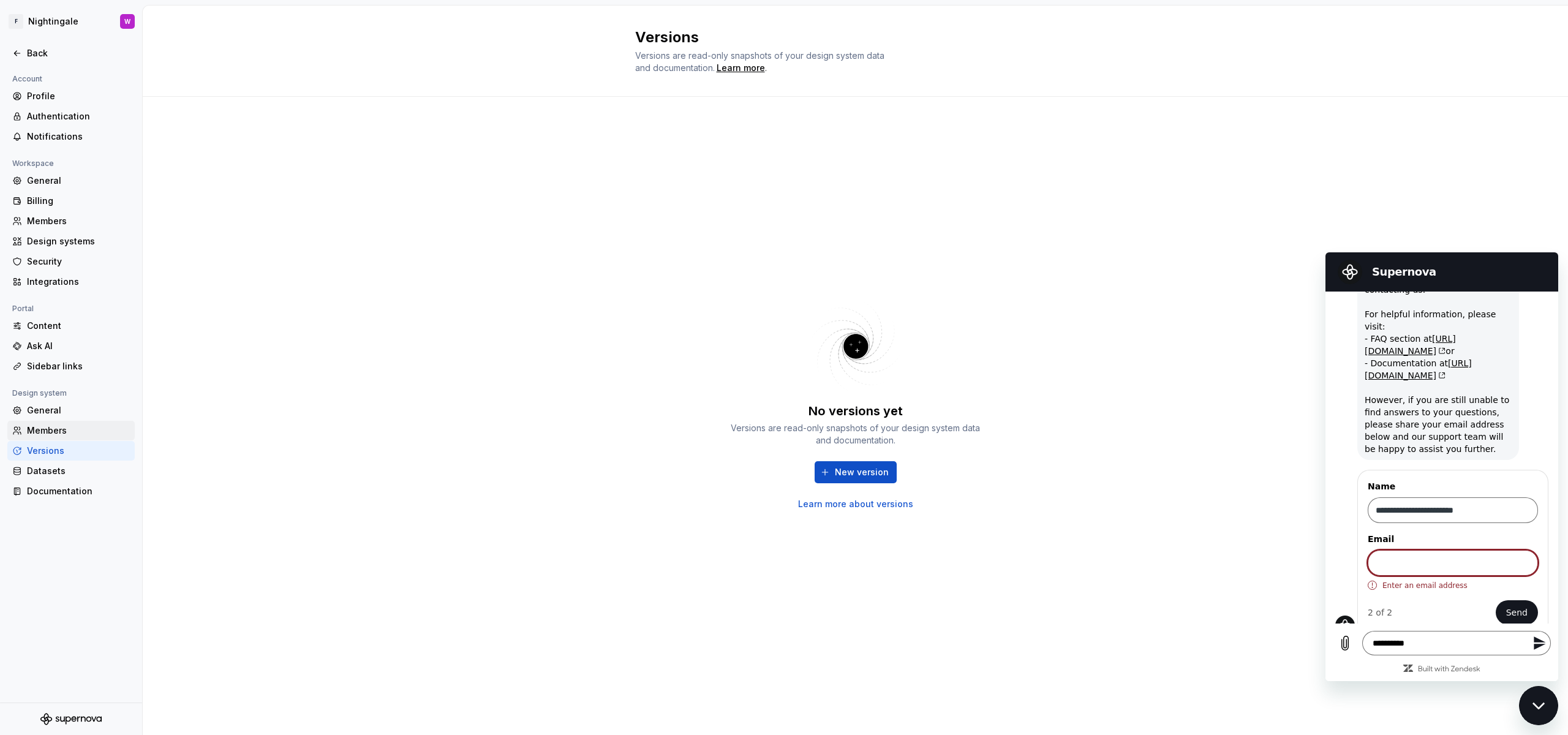
click at [58, 433] on div "Members" at bounding box center [78, 431] width 103 height 13
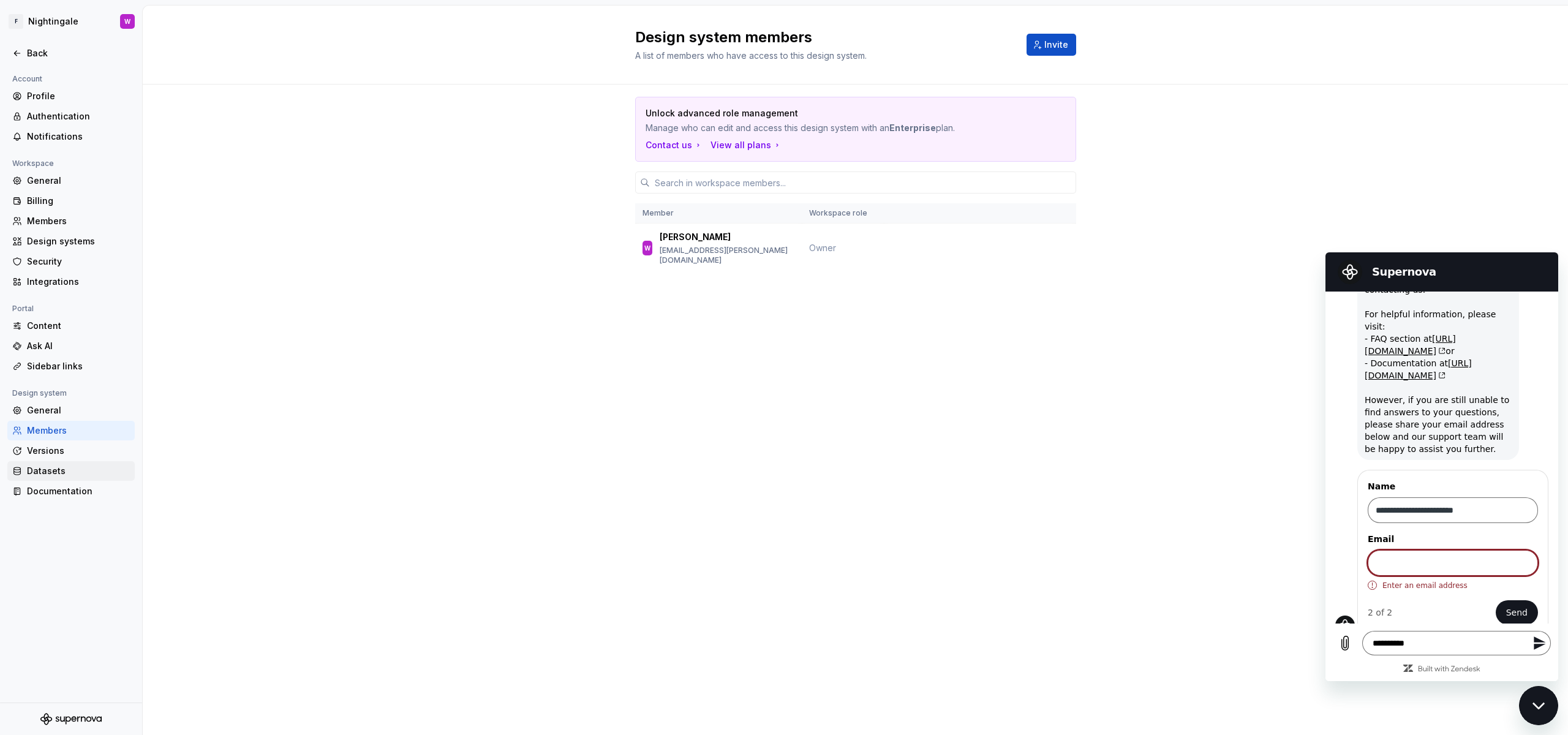
click at [70, 466] on div "Datasets" at bounding box center [78, 471] width 103 height 13
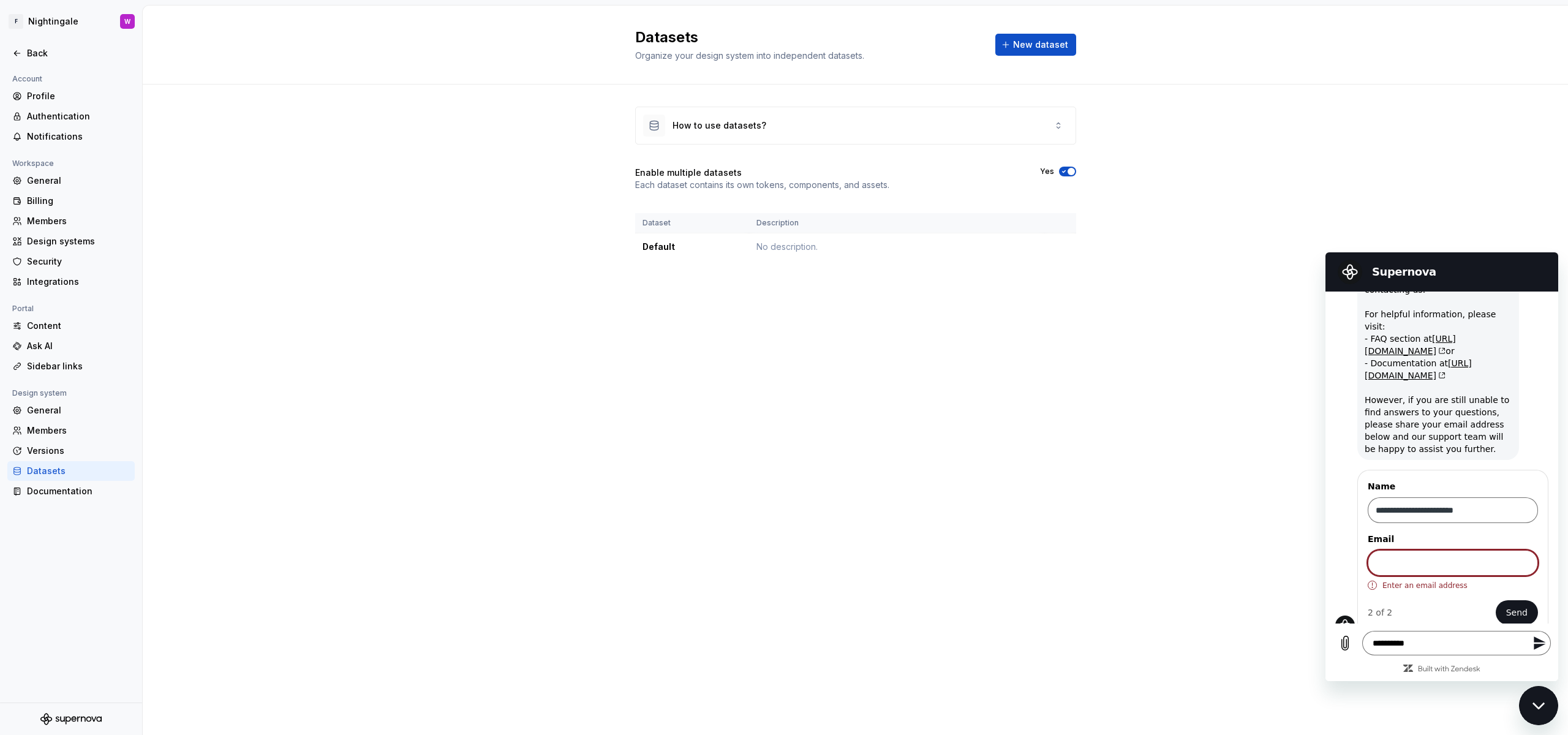
click at [70, 477] on div "Datasets" at bounding box center [78, 471] width 103 height 13
click at [70, 503] on div "Account Profile Authentication Notifications Workspace General Billing Members …" at bounding box center [71, 290] width 142 height 437
click at [70, 493] on div "Documentation" at bounding box center [78, 491] width 103 height 13
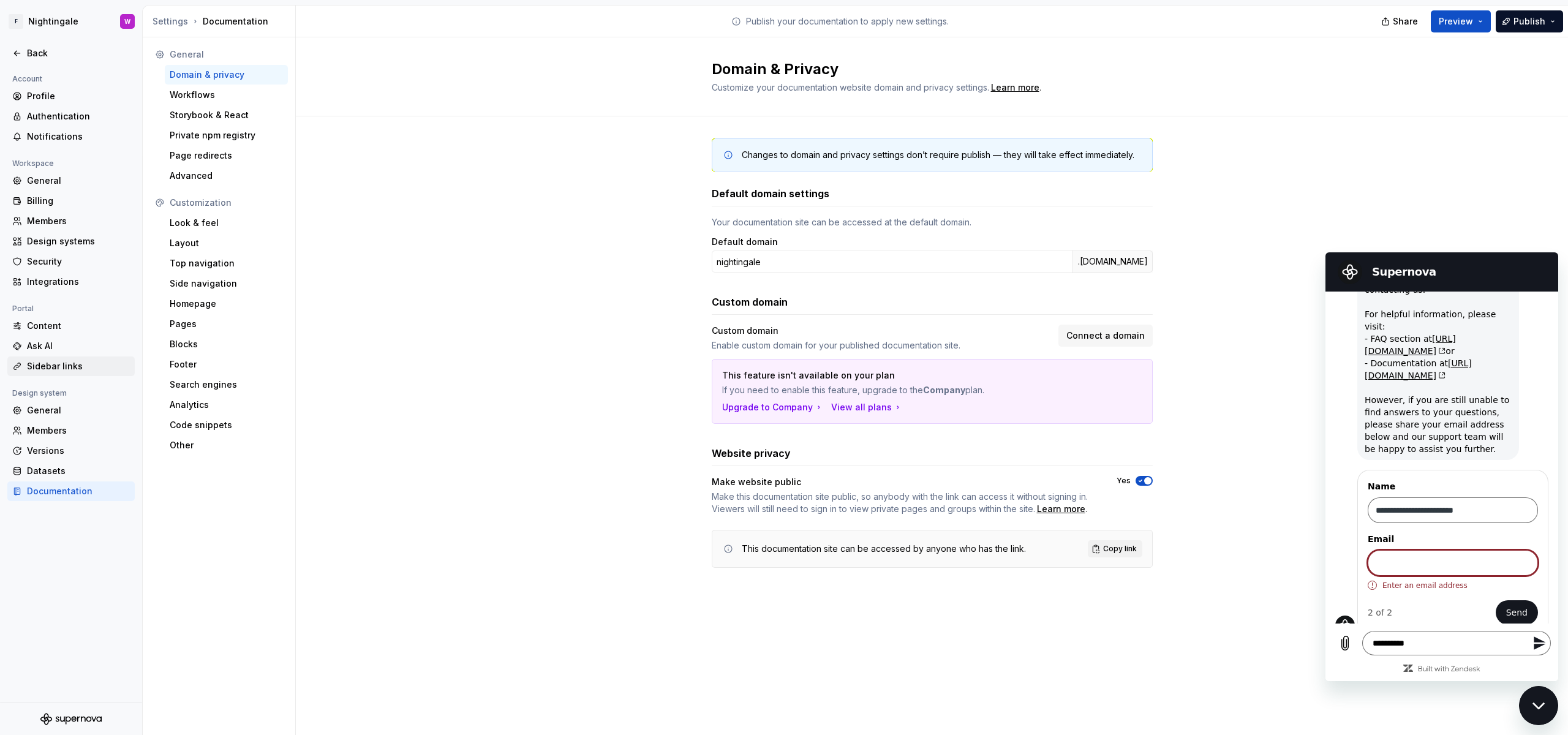
click at [82, 366] on div "Sidebar links" at bounding box center [78, 366] width 103 height 13
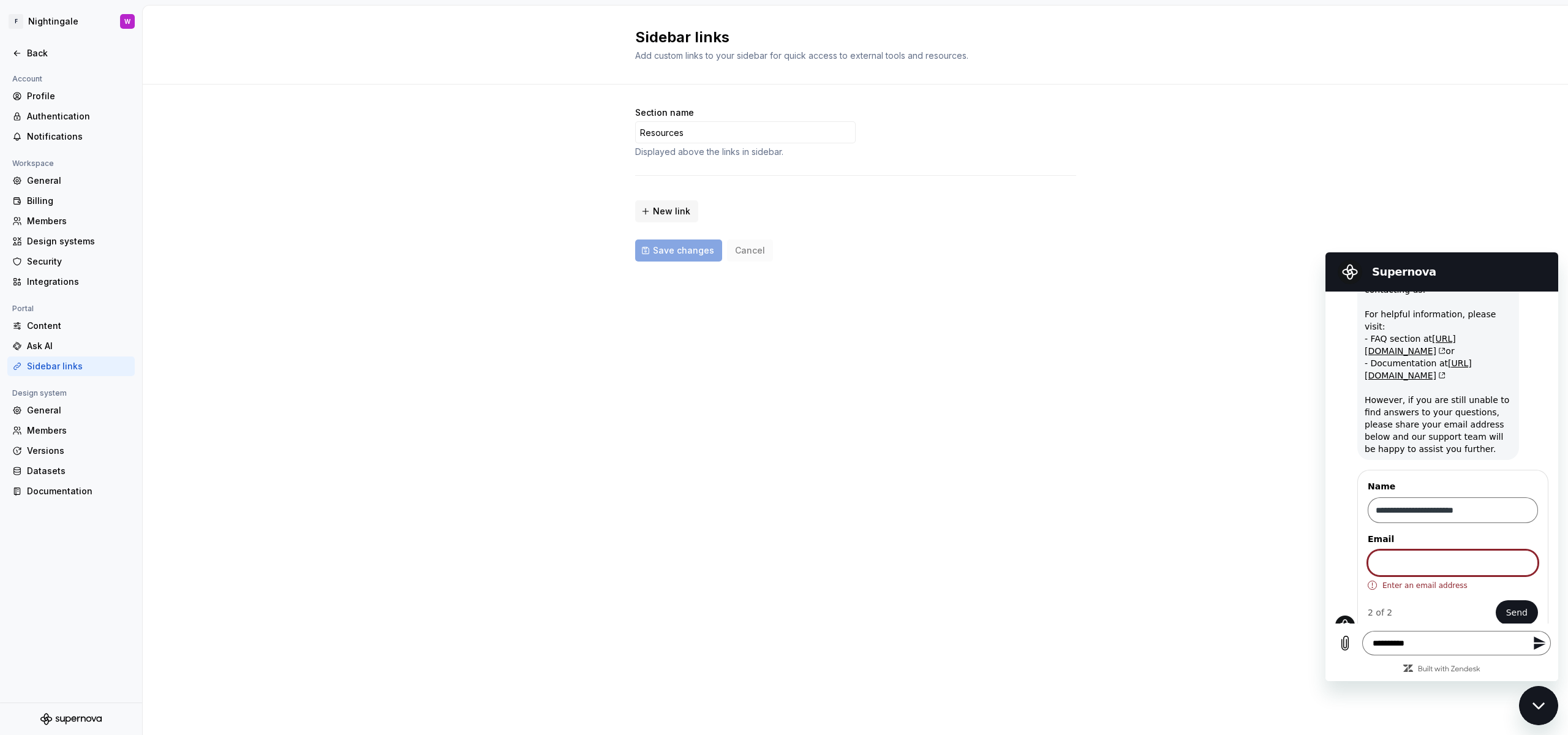
click at [84, 314] on div "Portal" at bounding box center [71, 309] width 128 height 15
click at [92, 220] on div "Members" at bounding box center [78, 221] width 103 height 13
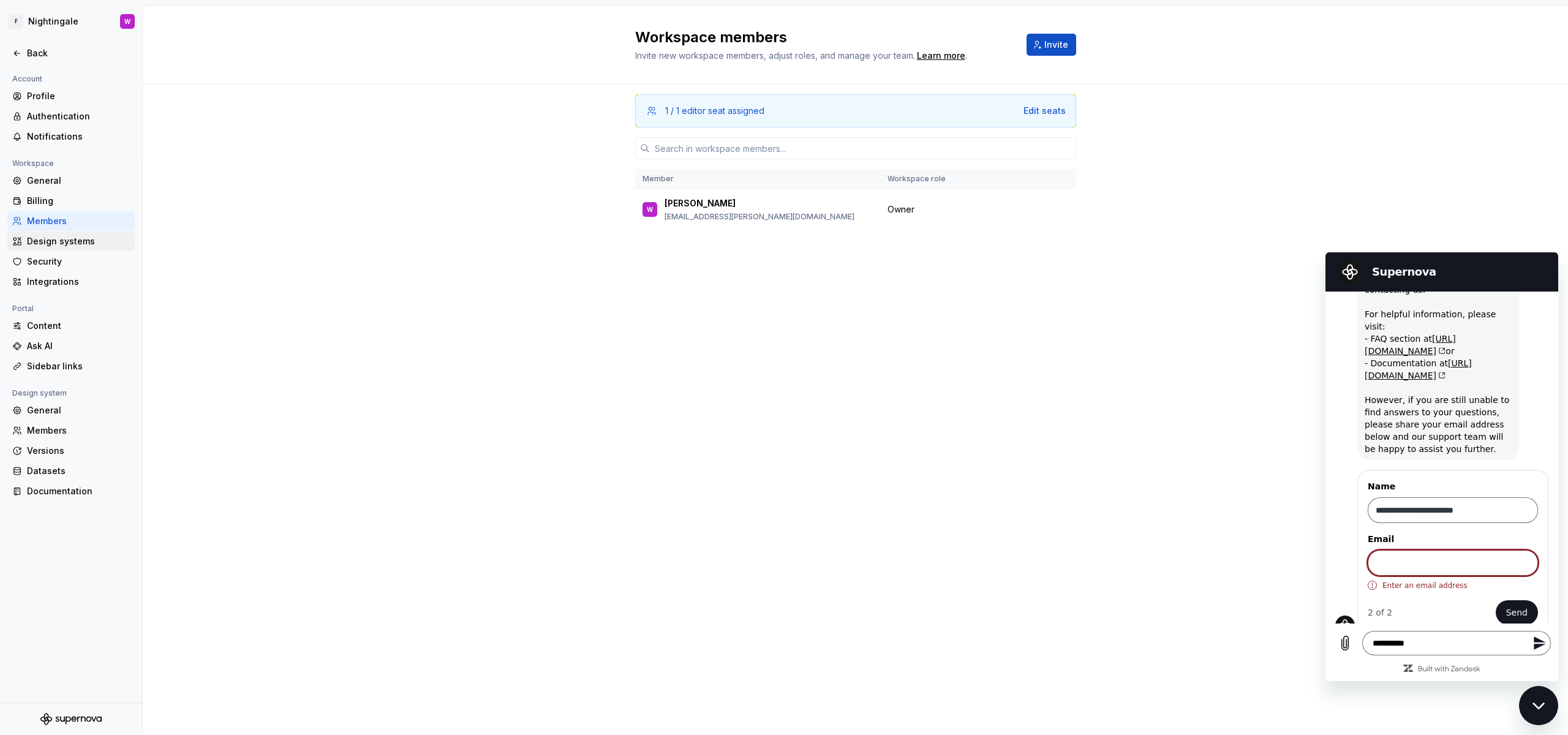
click at [85, 243] on div "Design systems" at bounding box center [78, 242] width 103 height 13
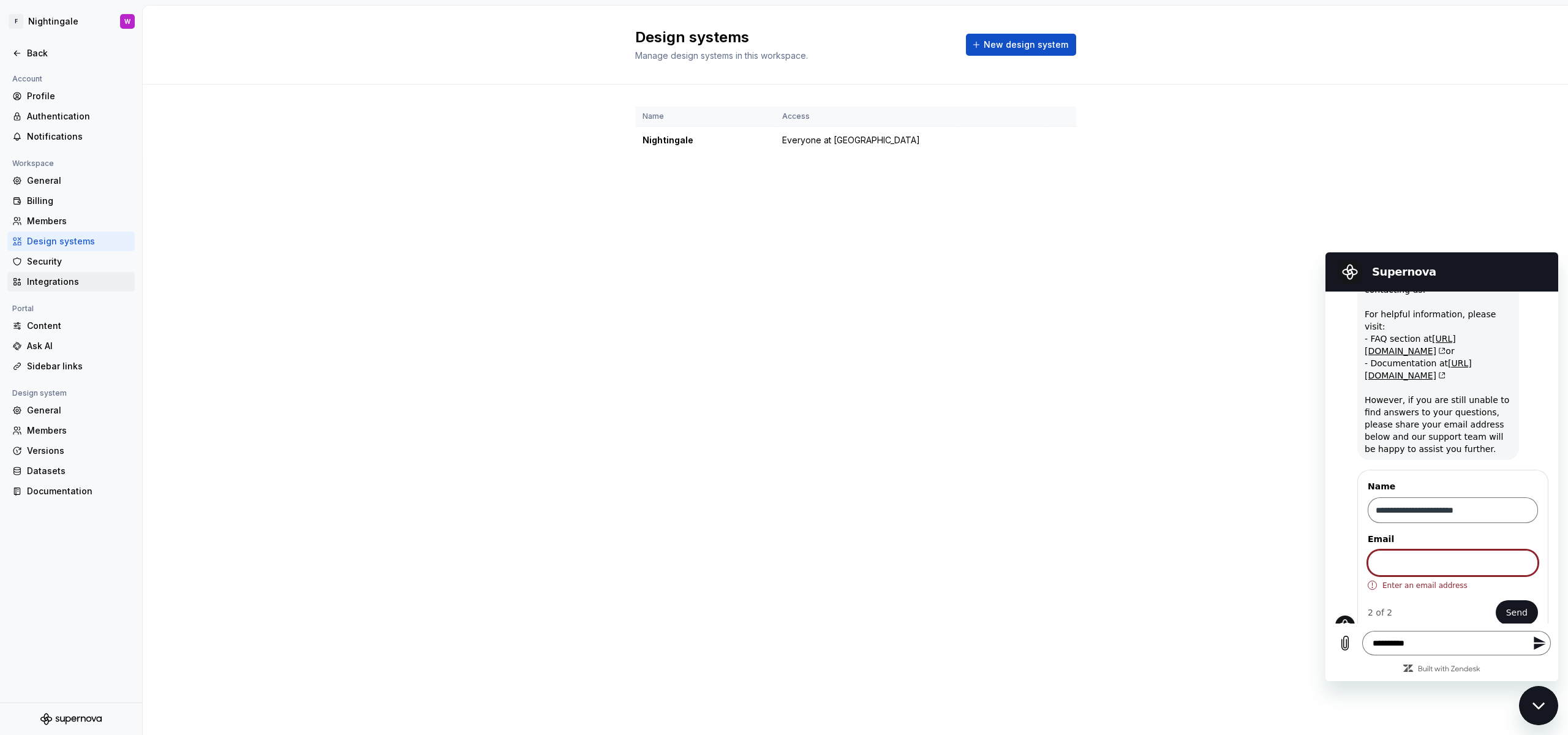
click at [81, 272] on div "Integrations" at bounding box center [71, 282] width 128 height 20
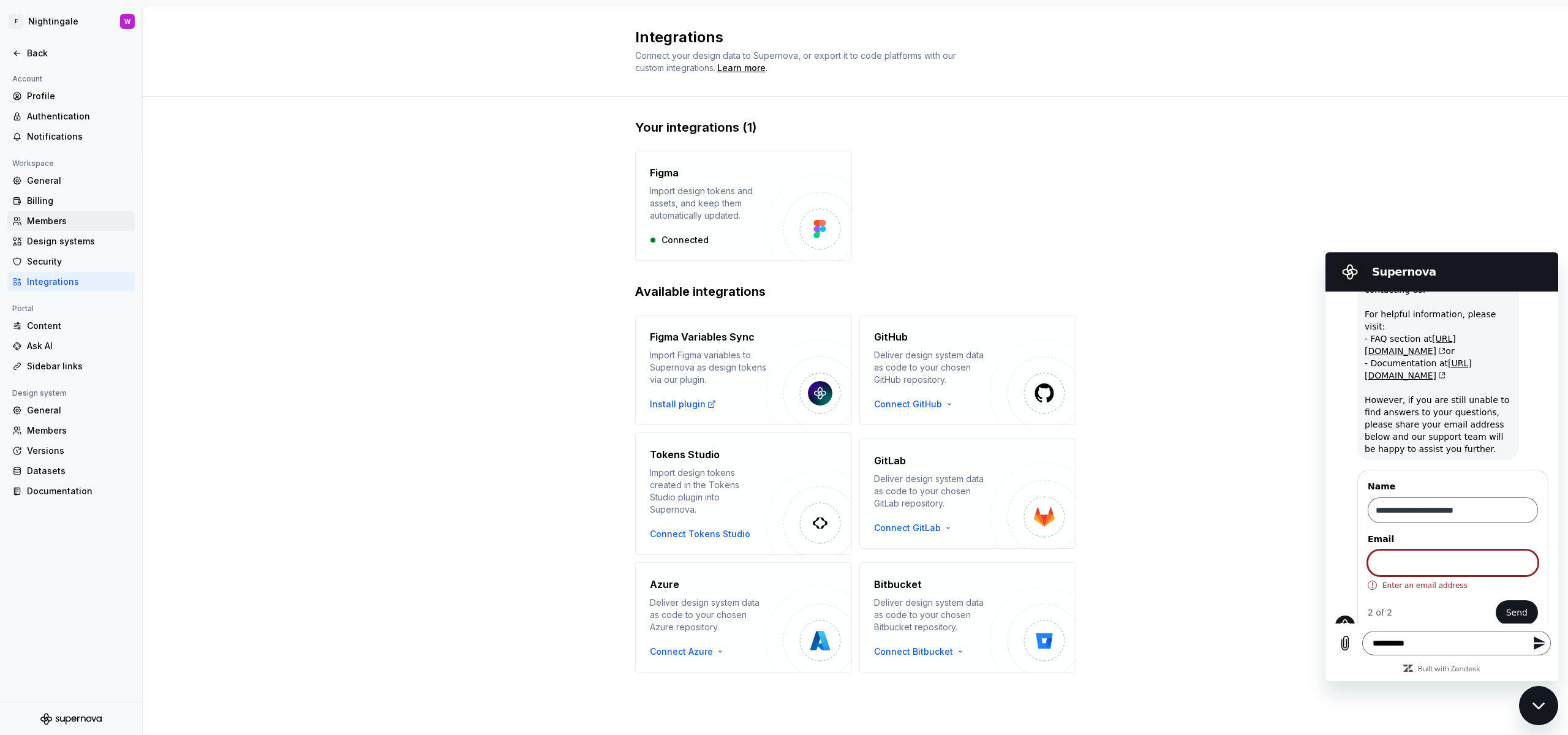
click at [44, 227] on div "Members" at bounding box center [78, 221] width 103 height 13
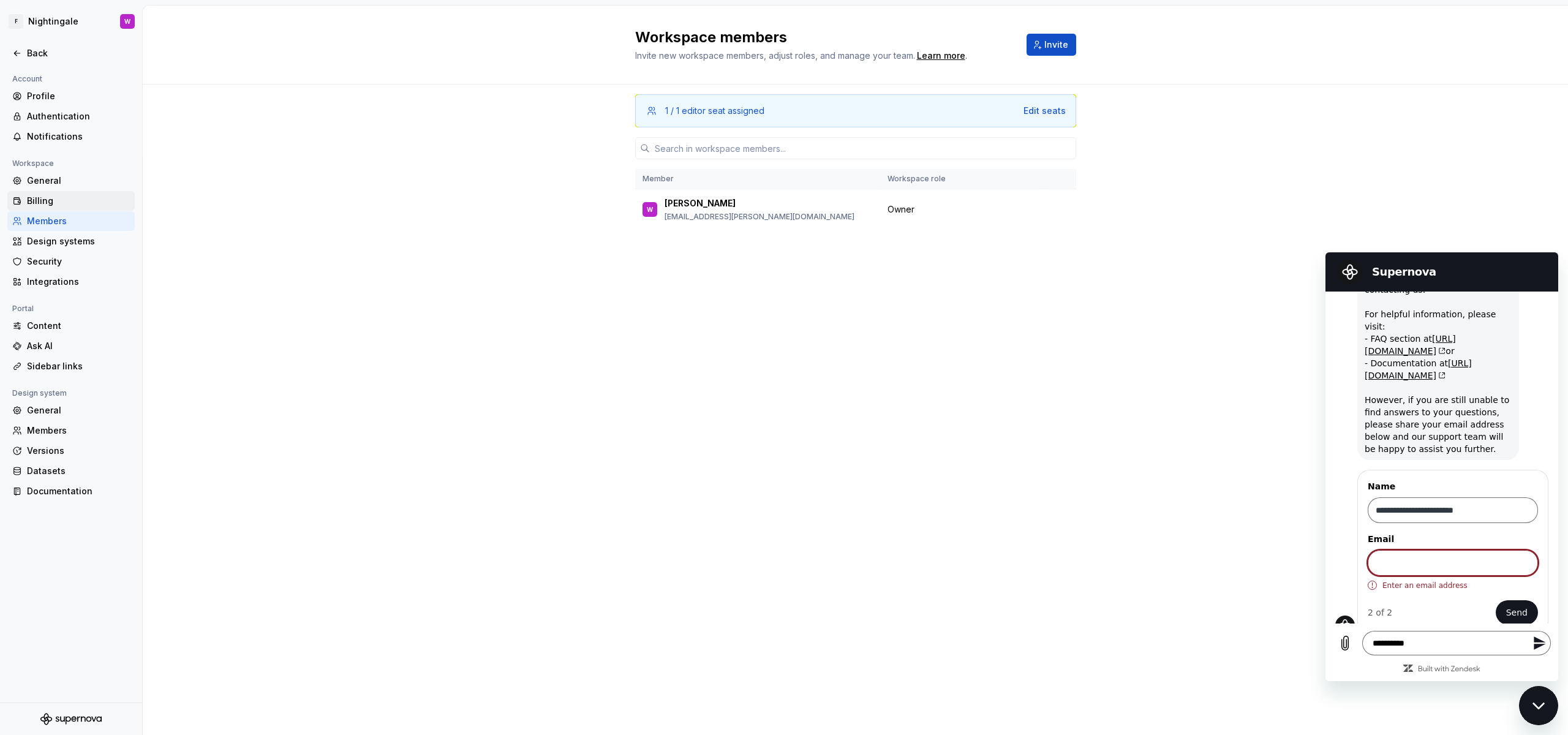
click at [61, 198] on div "Billing" at bounding box center [78, 201] width 103 height 13
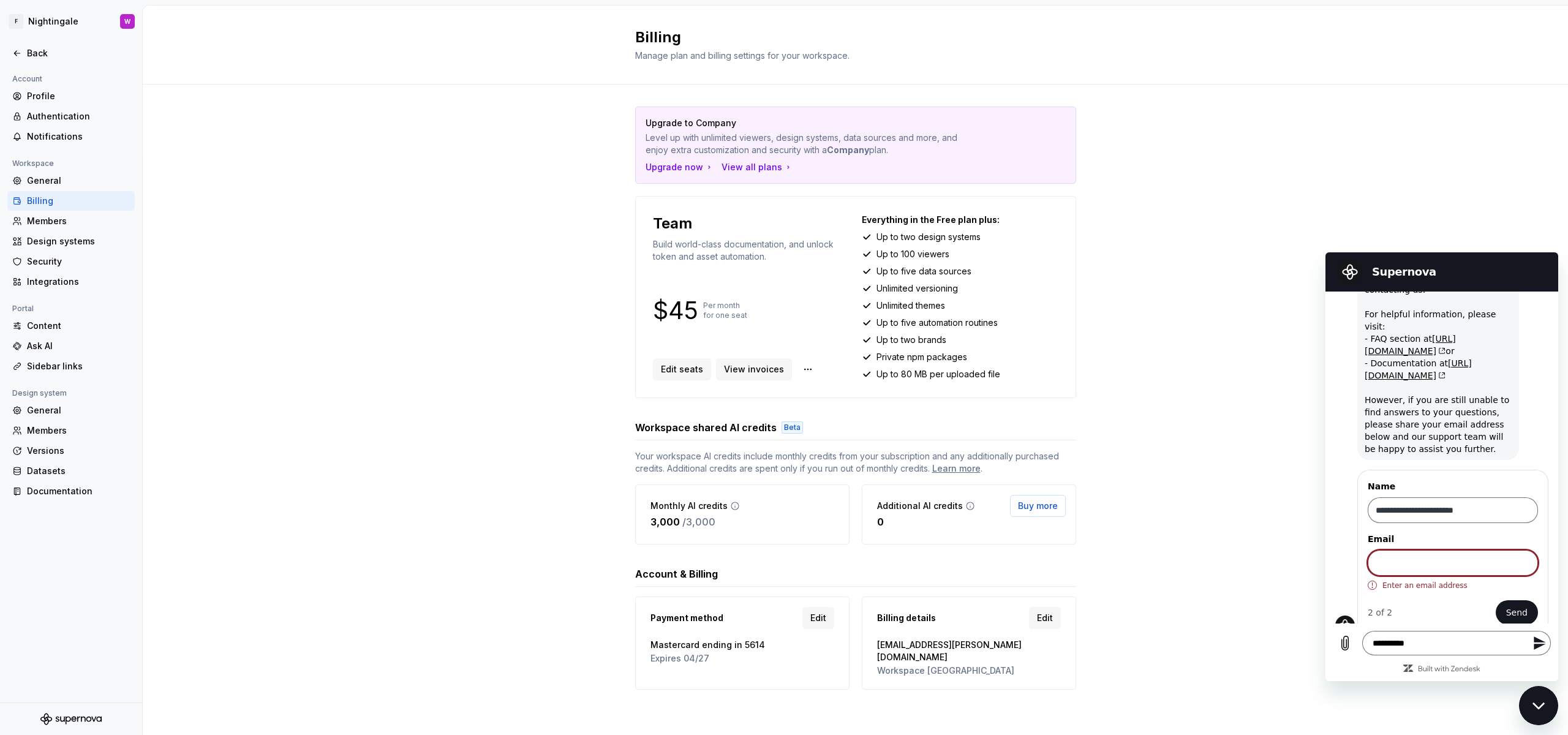
click at [731, 619] on div "Payment method Edit" at bounding box center [742, 618] width 184 height 27
click at [750, 168] on div "View all plans" at bounding box center [757, 168] width 72 height 13
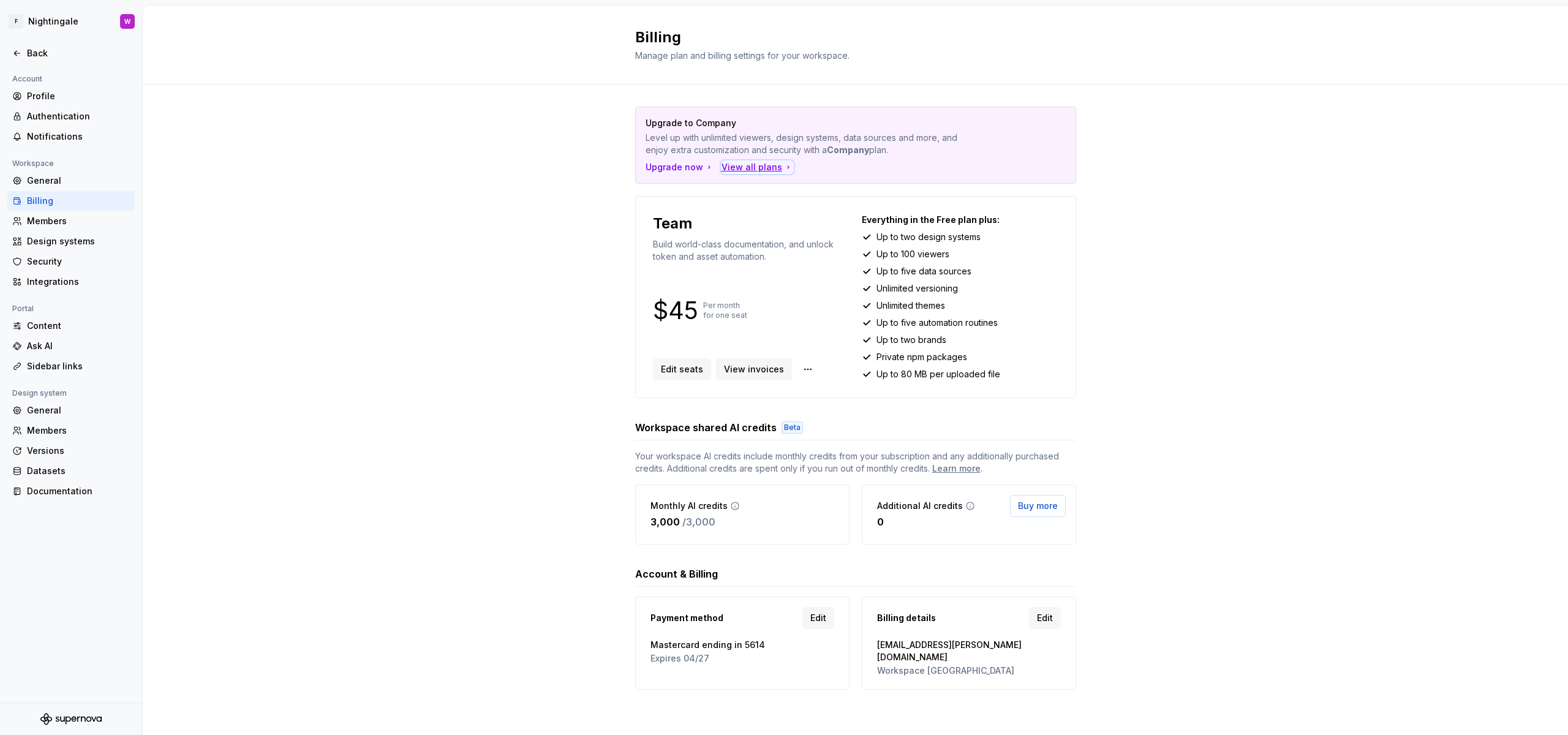
click at [740, 171] on div "View all plans" at bounding box center [757, 168] width 72 height 13
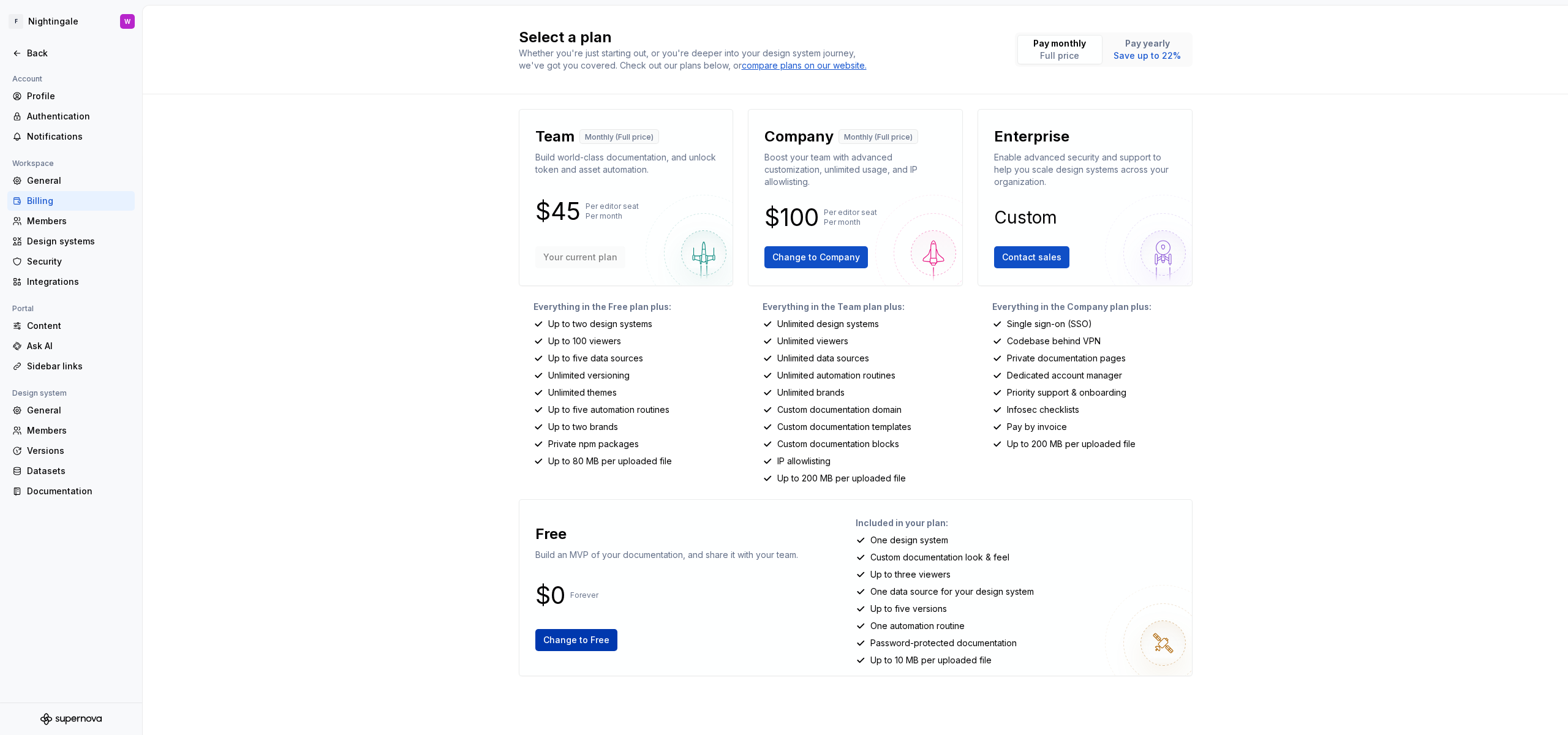
click at [604, 638] on span "Change to Free" at bounding box center [576, 640] width 66 height 13
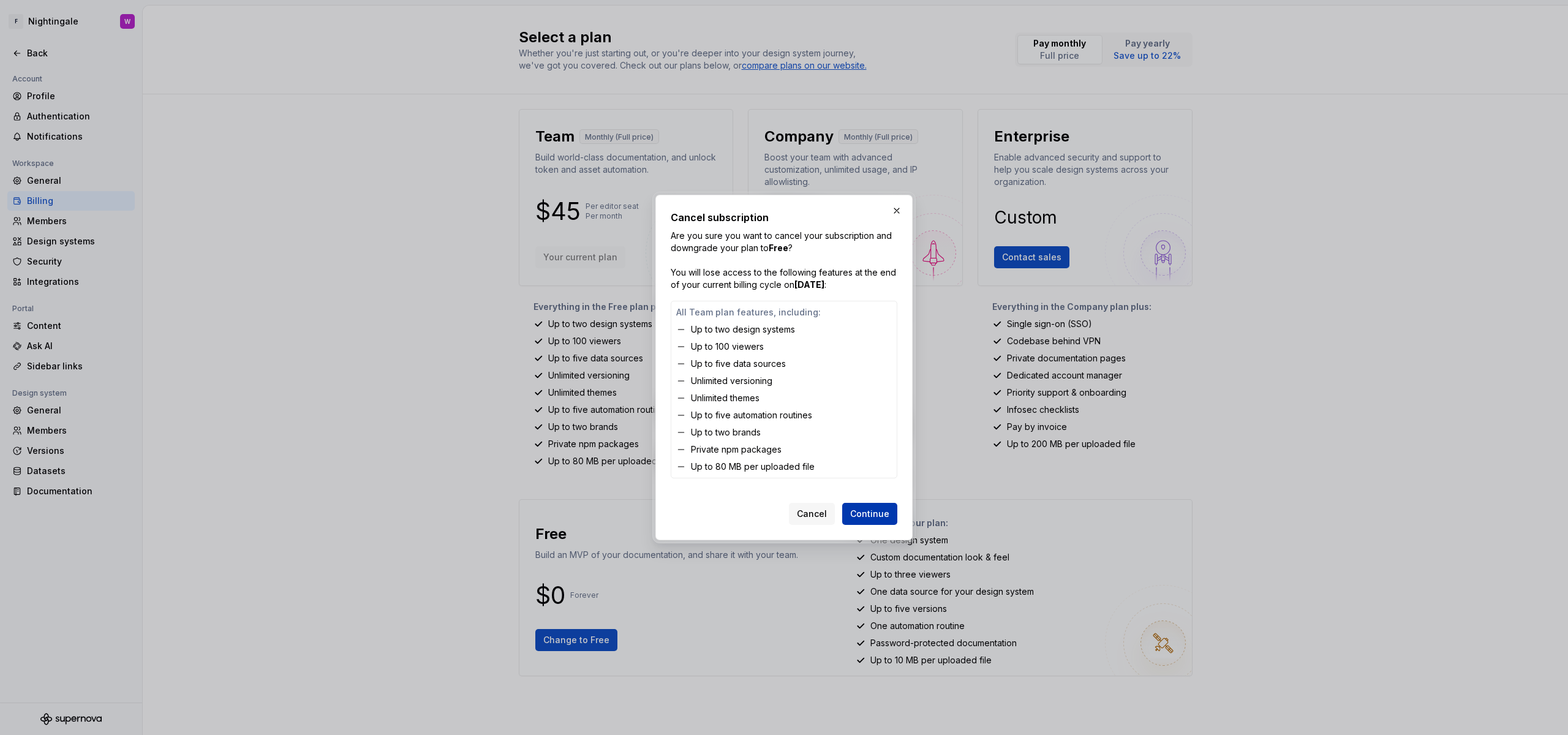
click at [867, 508] on span "Continue" at bounding box center [869, 514] width 39 height 13
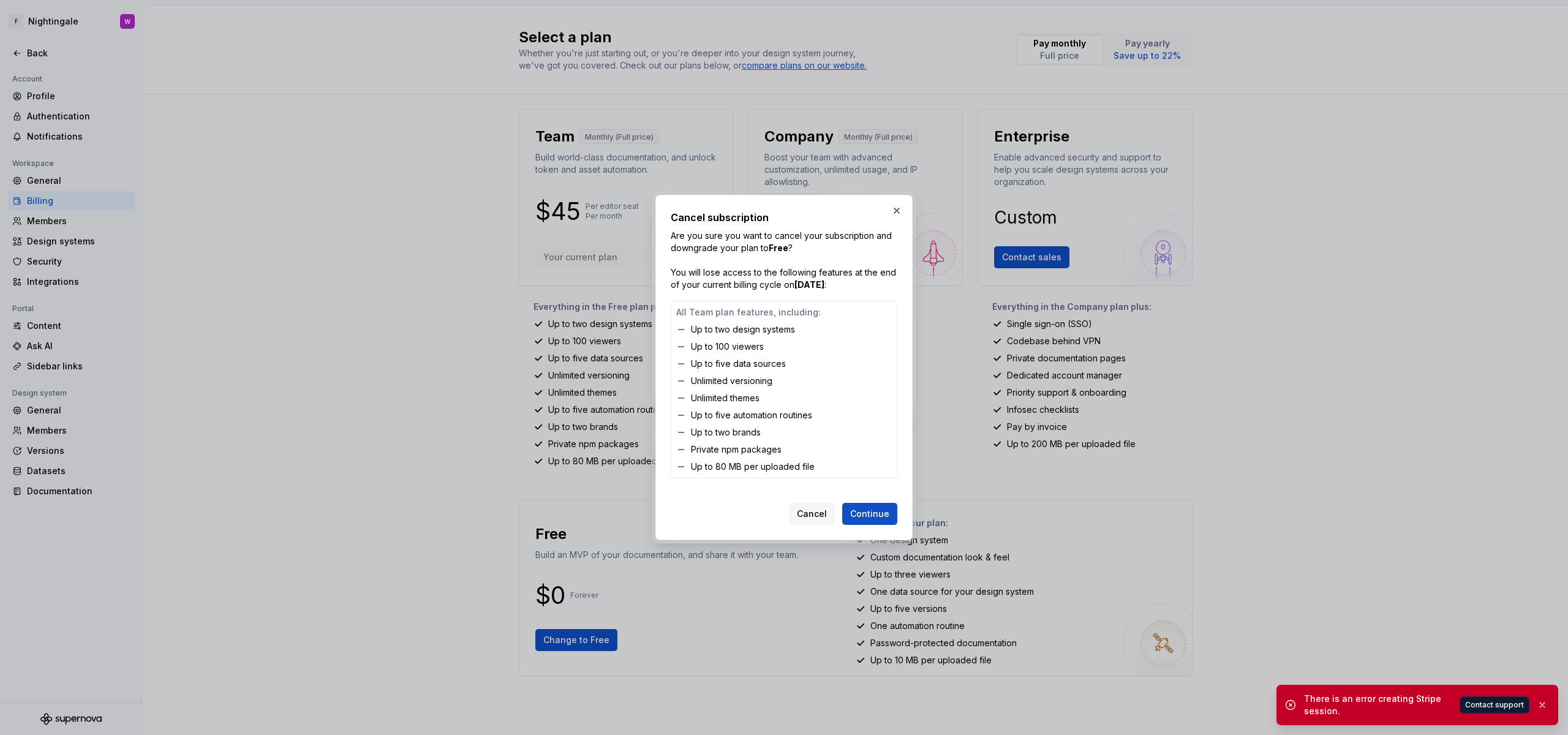
click at [891, 499] on div "Cancel Continue" at bounding box center [784, 512] width 227 height 27
click at [885, 504] on button "Continue" at bounding box center [869, 514] width 55 height 22
click at [902, 203] on button "button" at bounding box center [897, 211] width 17 height 17
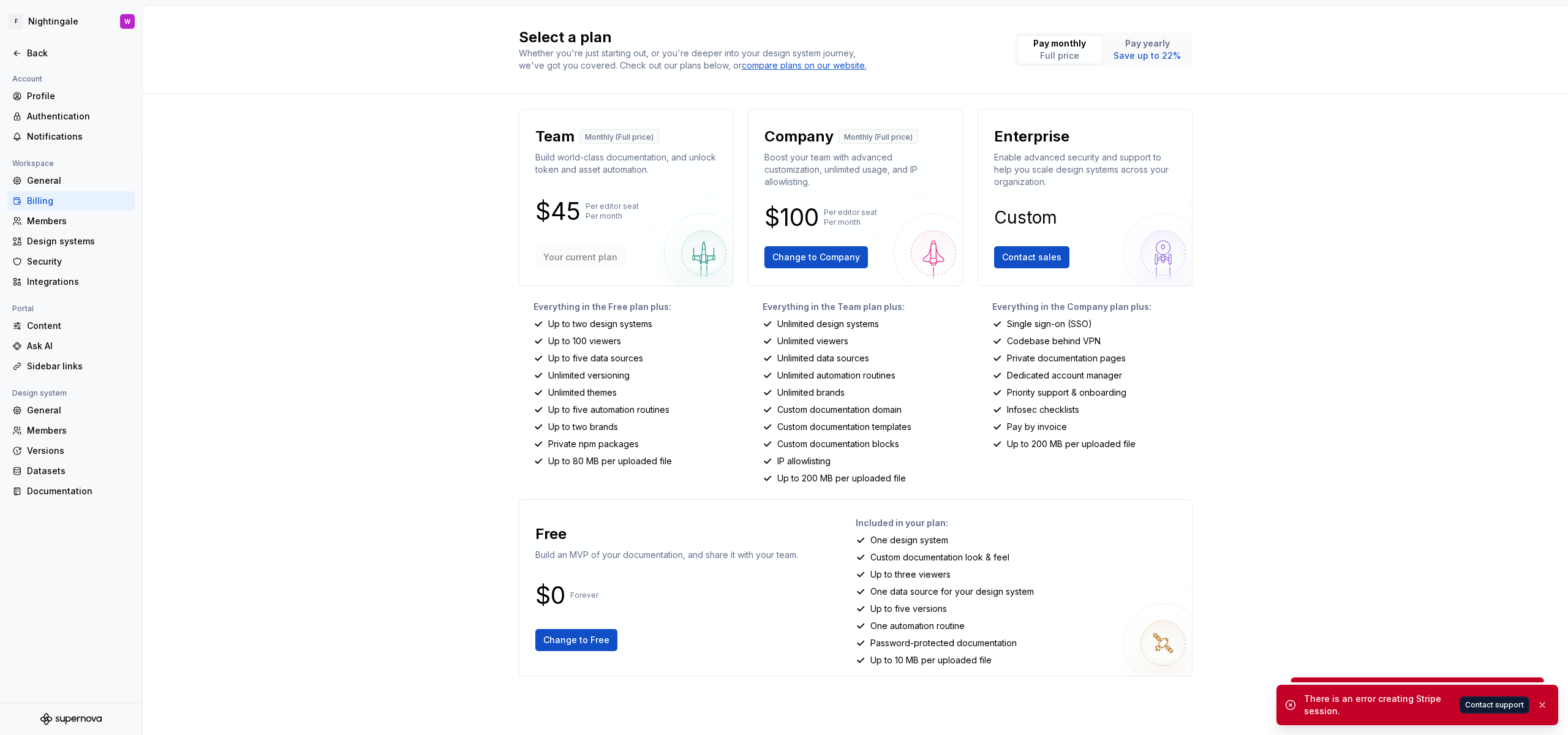
click at [56, 81] on div "Account" at bounding box center [71, 79] width 128 height 15
click at [38, 175] on div "General" at bounding box center [78, 181] width 103 height 13
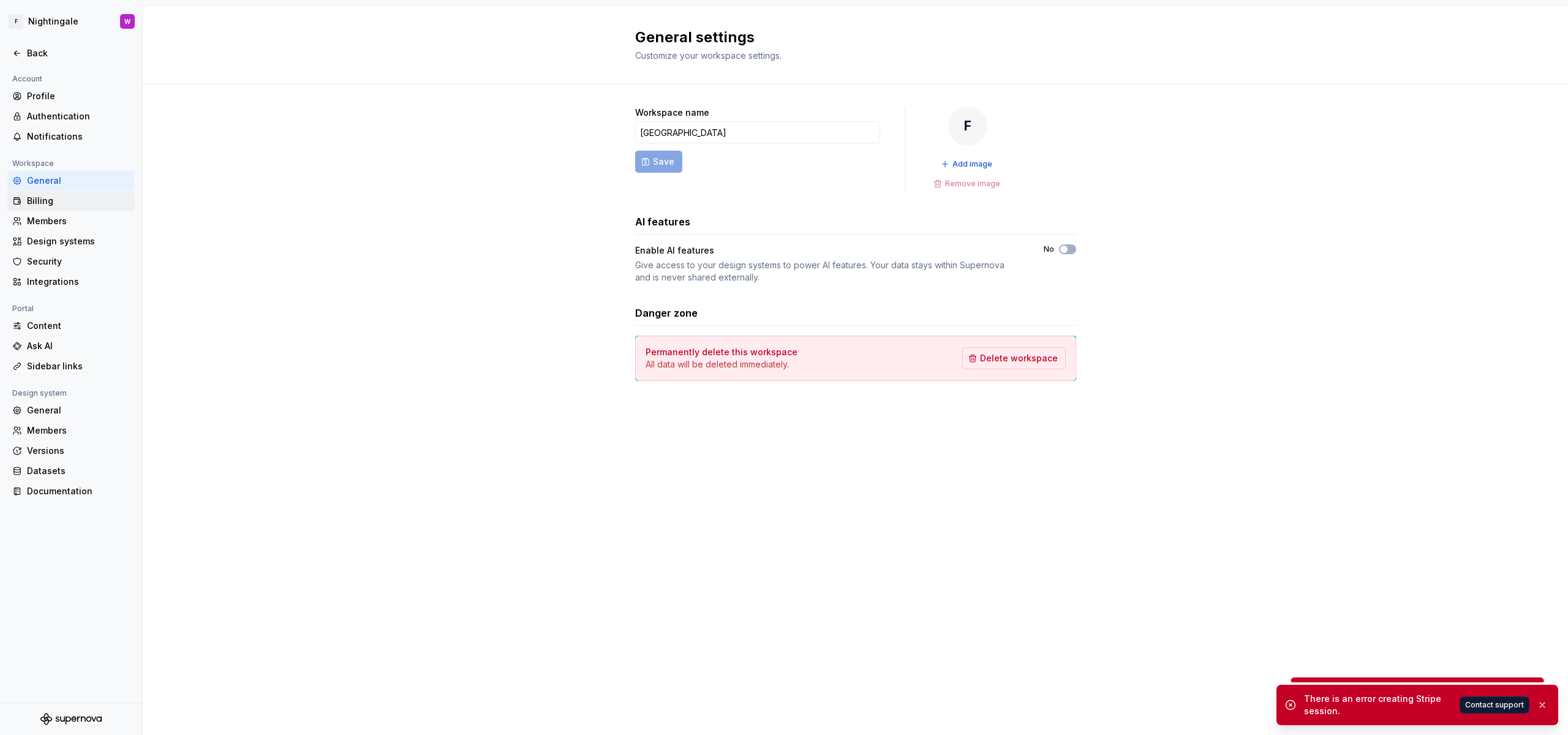
click at [41, 198] on div "Billing" at bounding box center [78, 201] width 103 height 13
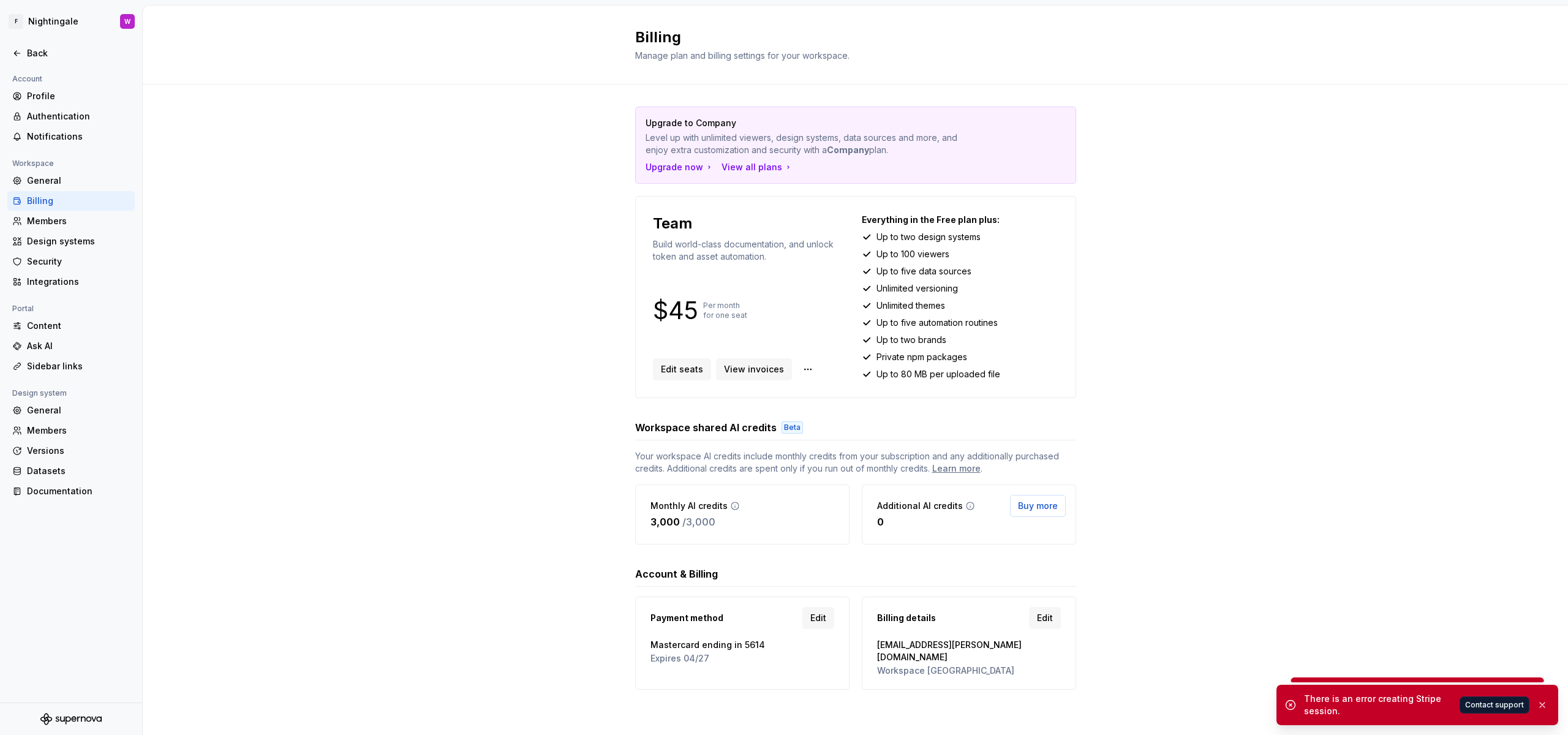
click at [41, 200] on div "Billing" at bounding box center [78, 201] width 103 height 13
click at [754, 170] on div "View all plans" at bounding box center [757, 168] width 72 height 13
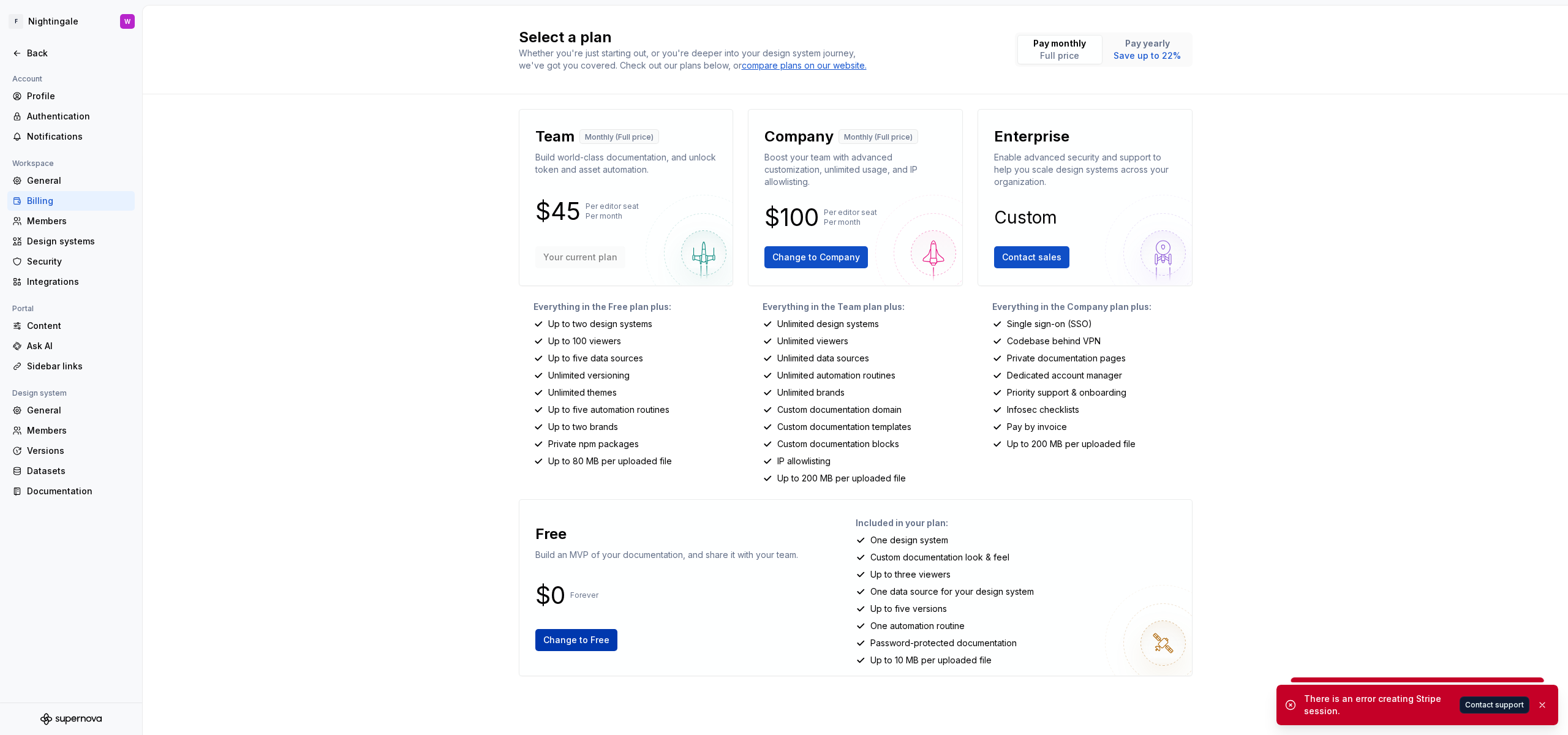
click at [570, 649] on button "Change to Free" at bounding box center [576, 640] width 82 height 22
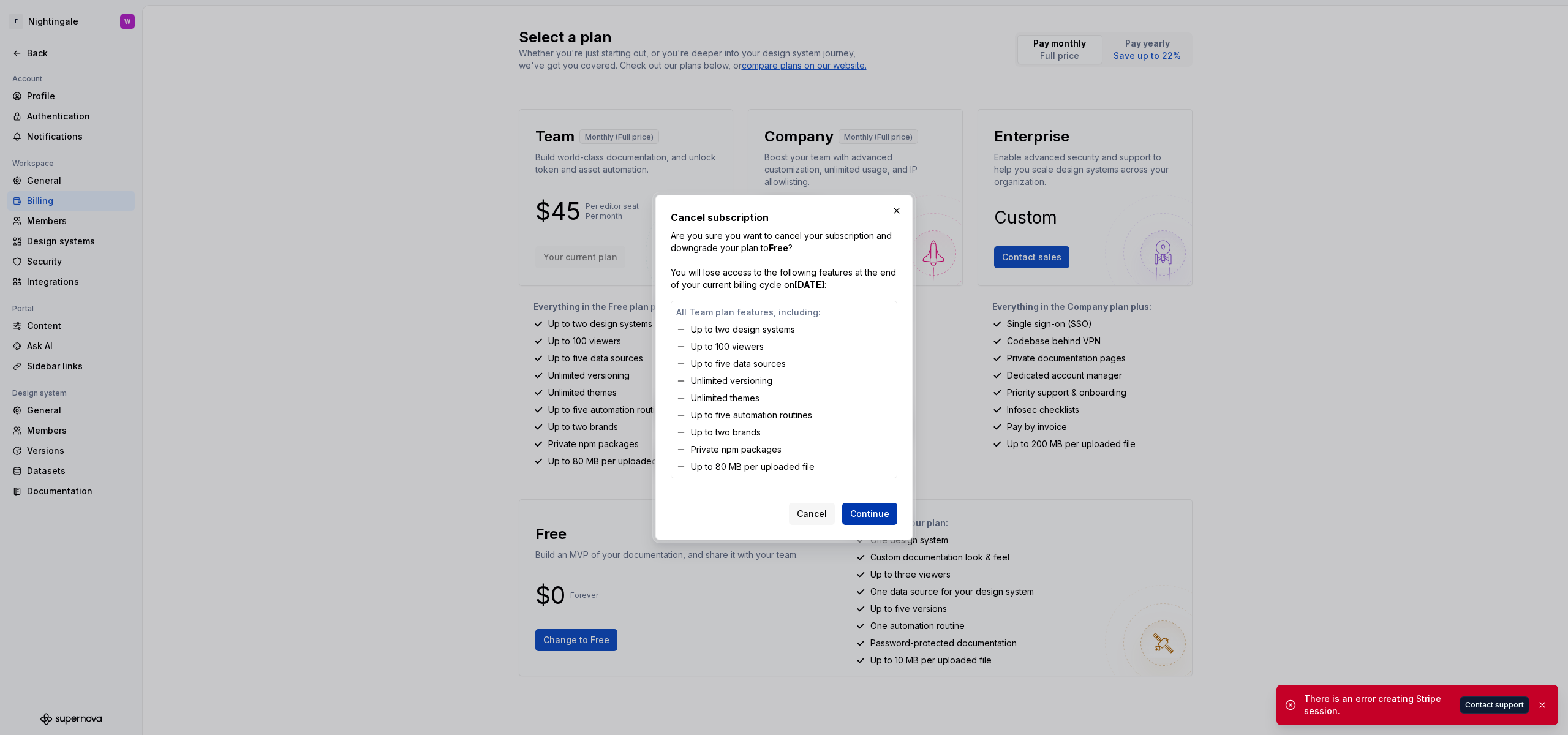
click at [871, 509] on span "Continue" at bounding box center [869, 514] width 39 height 13
click at [899, 198] on div "Cancel subscription Are you sure you want to cancel your subscription and downg…" at bounding box center [784, 367] width 257 height 346
click at [897, 208] on button "button" at bounding box center [897, 211] width 17 height 17
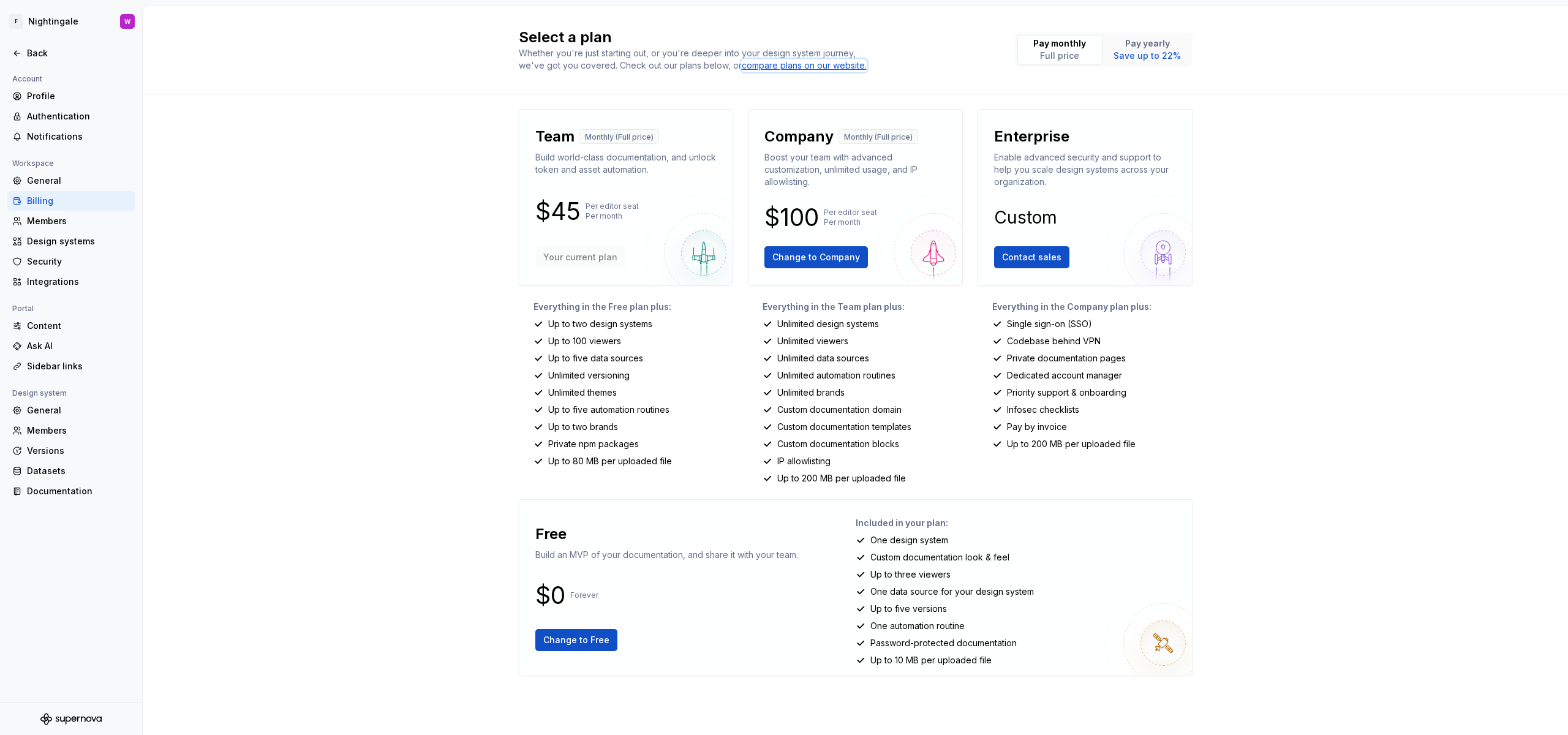
click at [838, 69] on div "compare plans on our website." at bounding box center [804, 66] width 125 height 13
click at [593, 641] on span "Change to Free" at bounding box center [576, 640] width 66 height 13
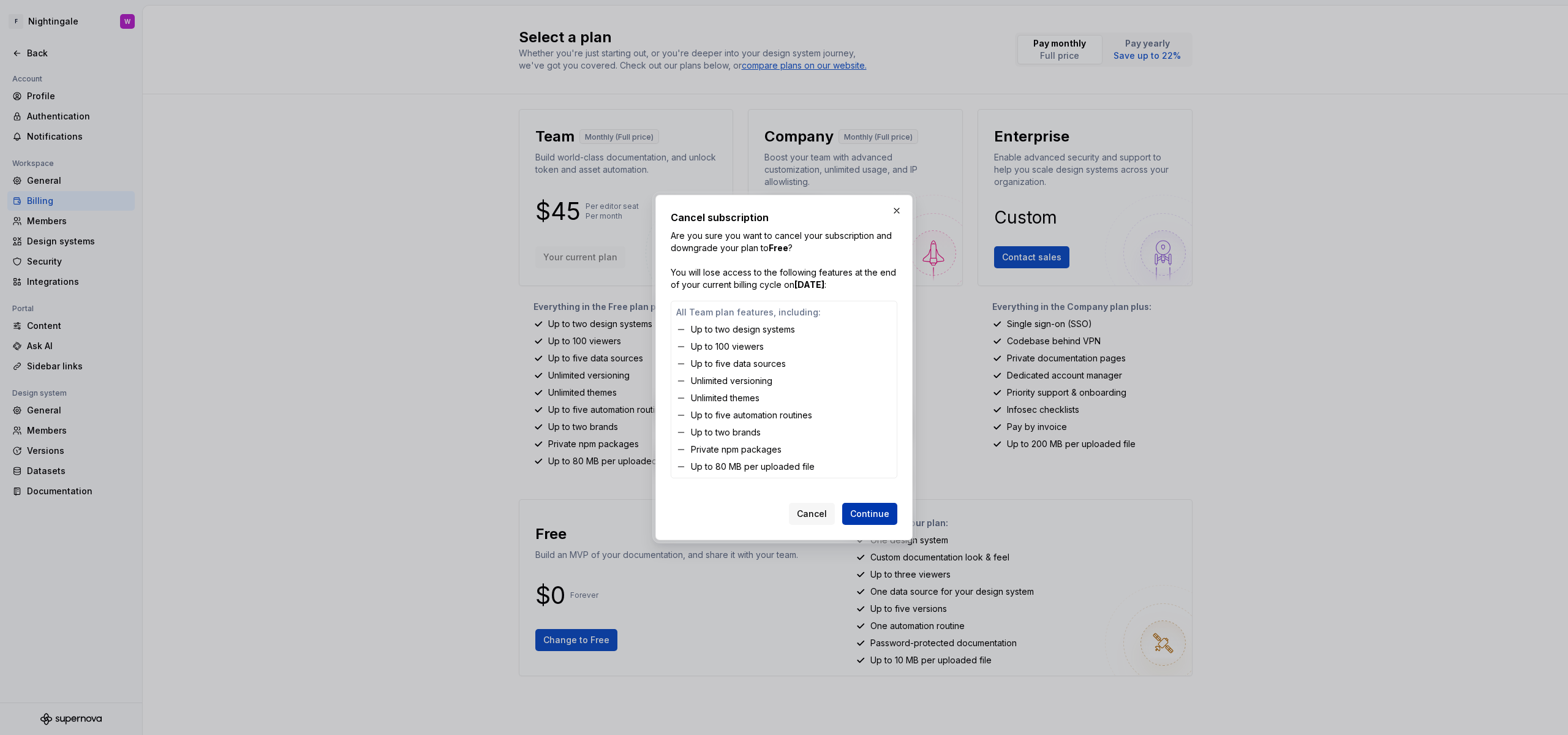
click at [860, 512] on span "Continue" at bounding box center [869, 514] width 39 height 13
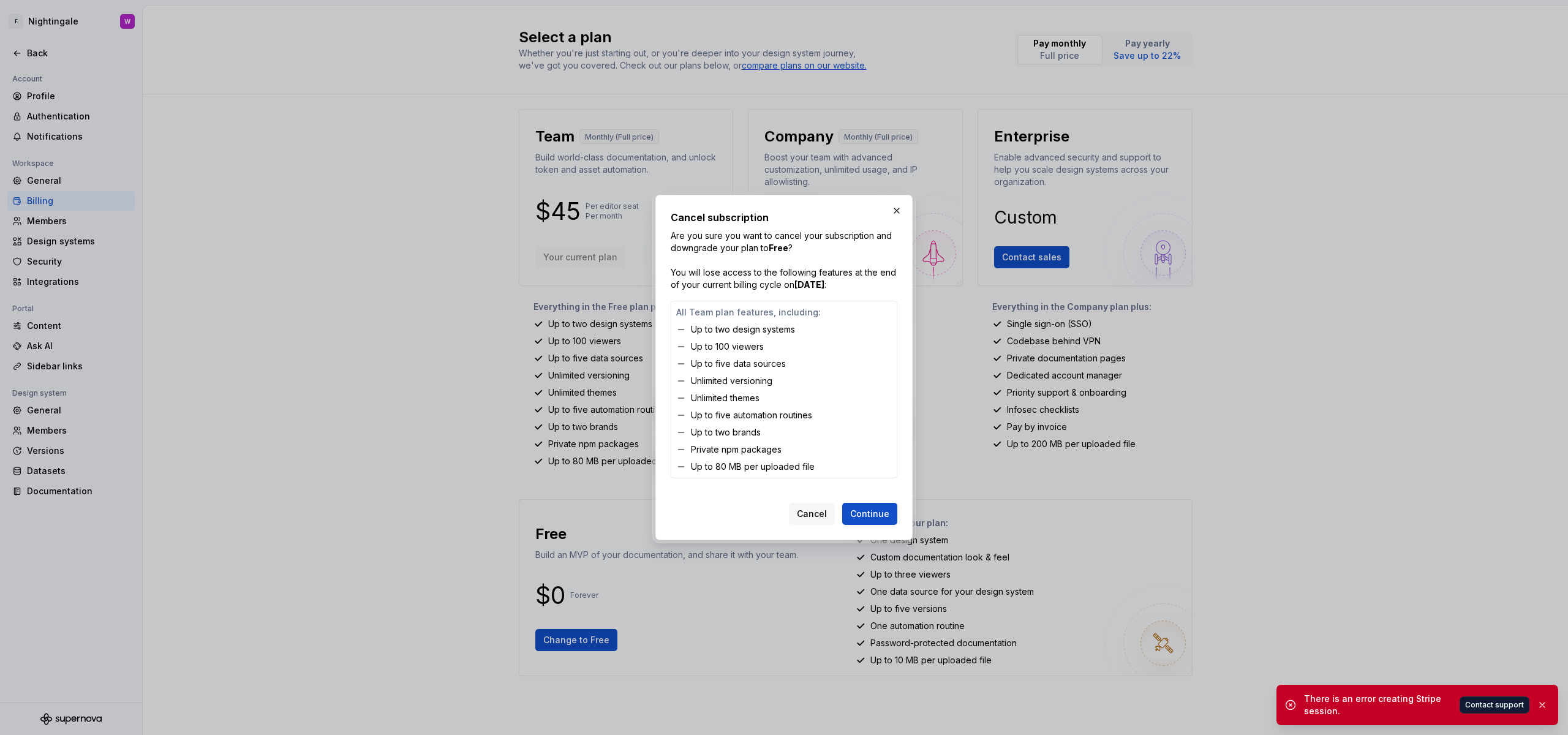
click at [908, 200] on div "Cancel subscription Are you sure you want to cancel your subscription and downg…" at bounding box center [784, 367] width 257 height 346
click at [907, 202] on div "Cancel subscription Are you sure you want to cancel your subscription and downg…" at bounding box center [784, 367] width 257 height 346
click at [903, 207] on button "button" at bounding box center [897, 211] width 17 height 17
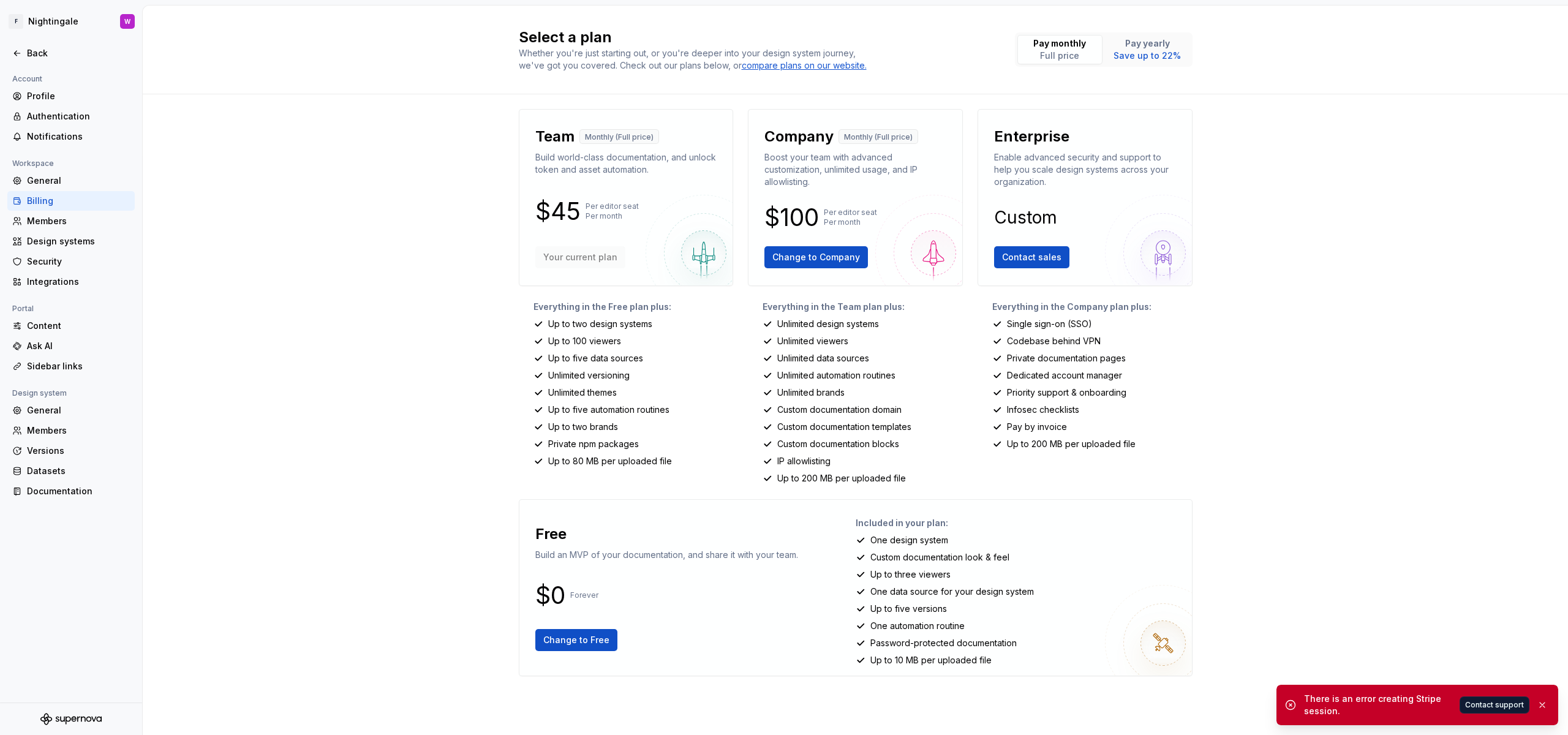
click at [854, 562] on div "Free Build an MVP of your documentation, and share it with your team. $0 Foreve…" at bounding box center [692, 588] width 327 height 156
click at [116, 24] on html "F Nightingale W Back Account Profile Authentication Notifications Workspace Gen…" at bounding box center [784, 367] width 1568 height 735
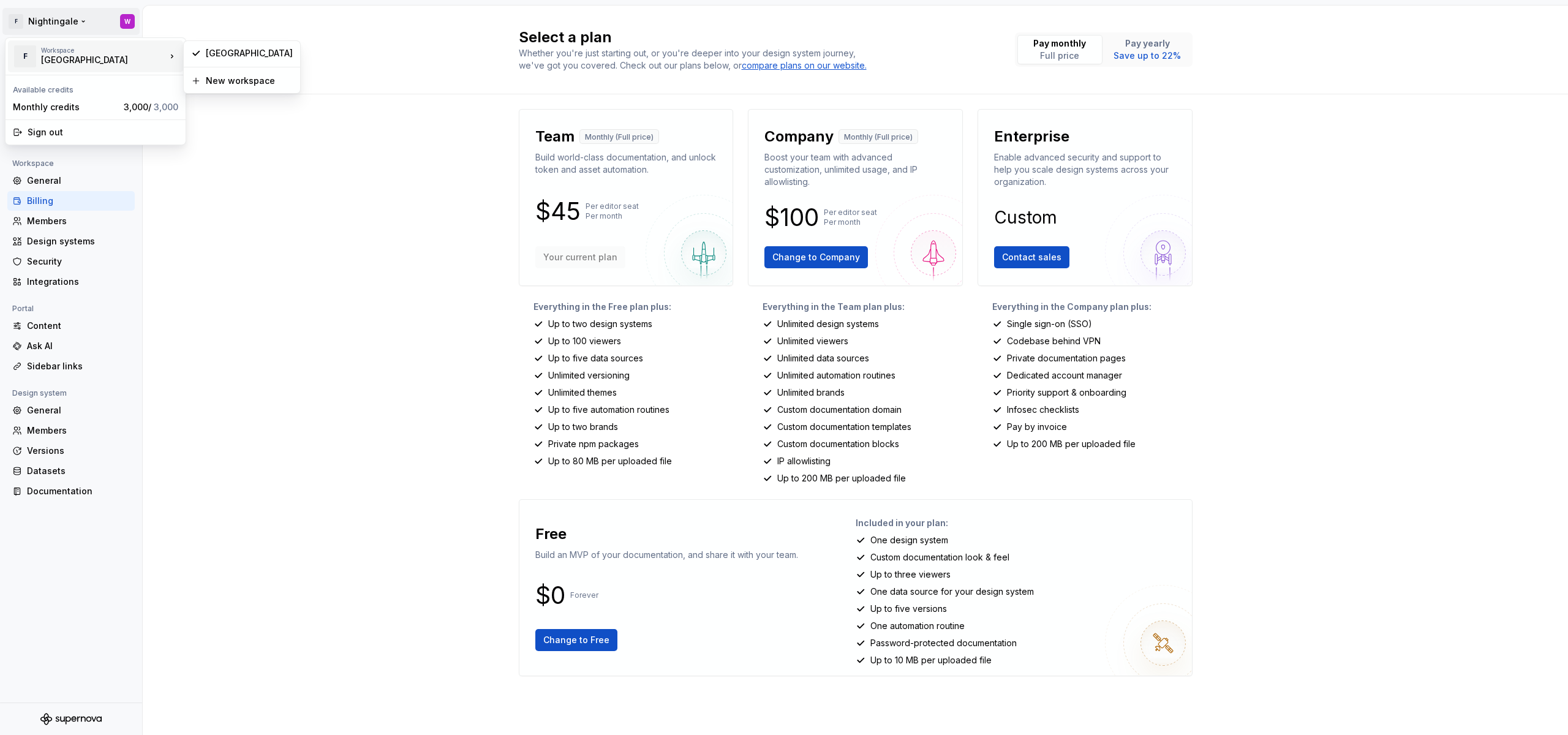
click at [95, 66] on div "[GEOGRAPHIC_DATA]" at bounding box center [93, 60] width 104 height 13
click at [68, 232] on html "F Nightingale W Back Account Profile Authentication Notifications Workspace Gen…" at bounding box center [784, 367] width 1568 height 735
click at [68, 218] on div "Members" at bounding box center [78, 221] width 103 height 13
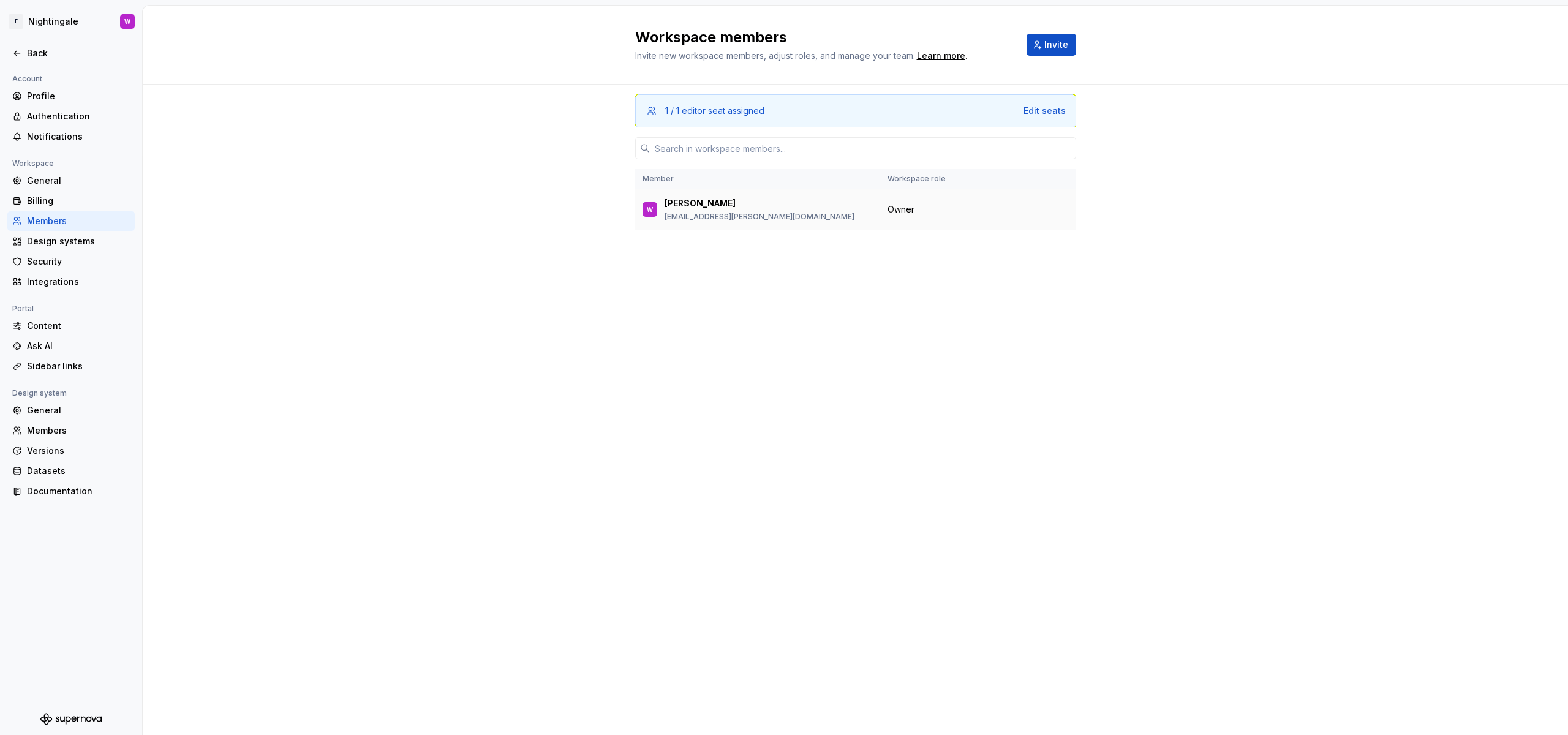
click at [728, 218] on p "[EMAIL_ADDRESS][PERSON_NAME][DOMAIN_NAME]" at bounding box center [759, 217] width 190 height 10
click at [74, 177] on div "General" at bounding box center [78, 181] width 103 height 13
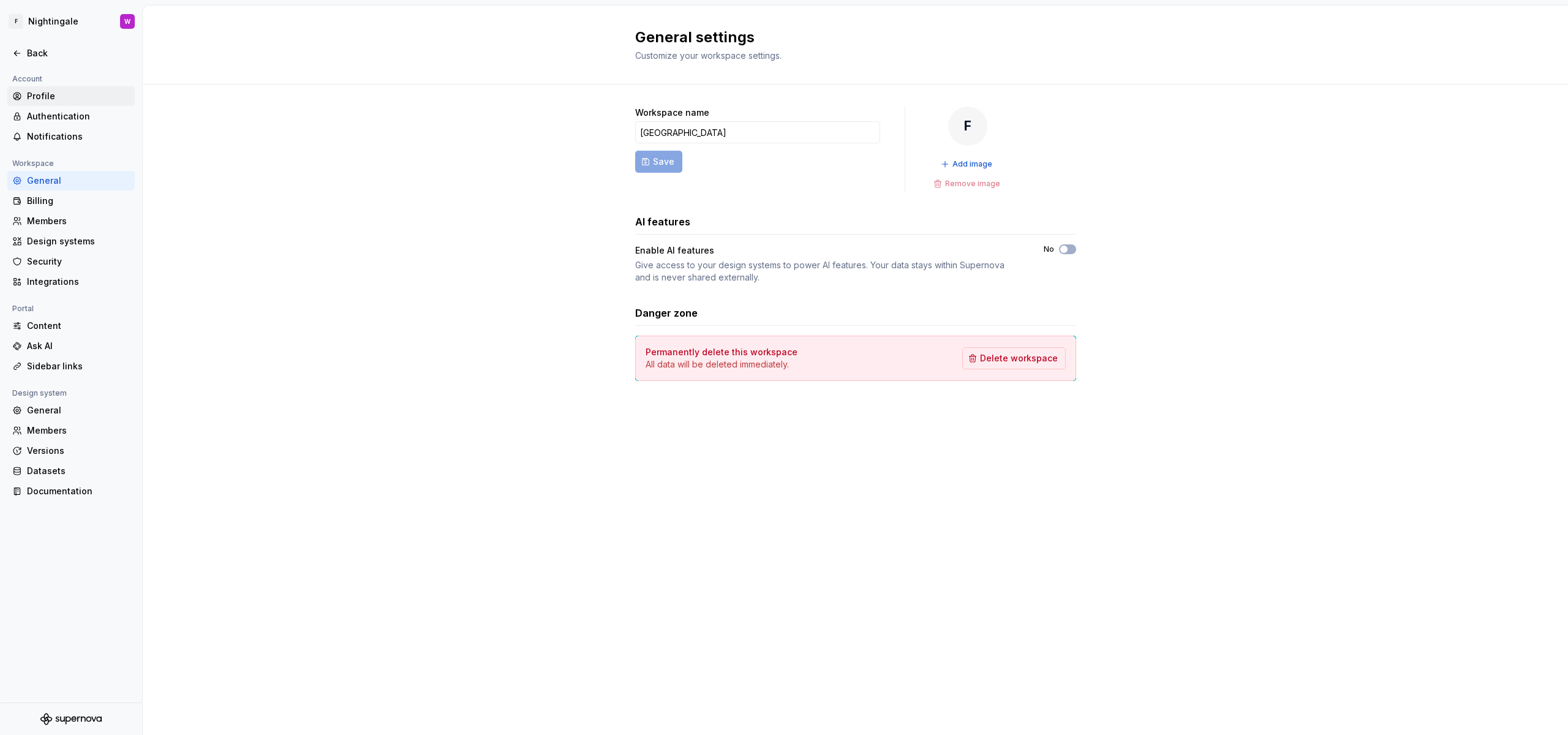
click at [71, 99] on div "Profile" at bounding box center [78, 96] width 103 height 13
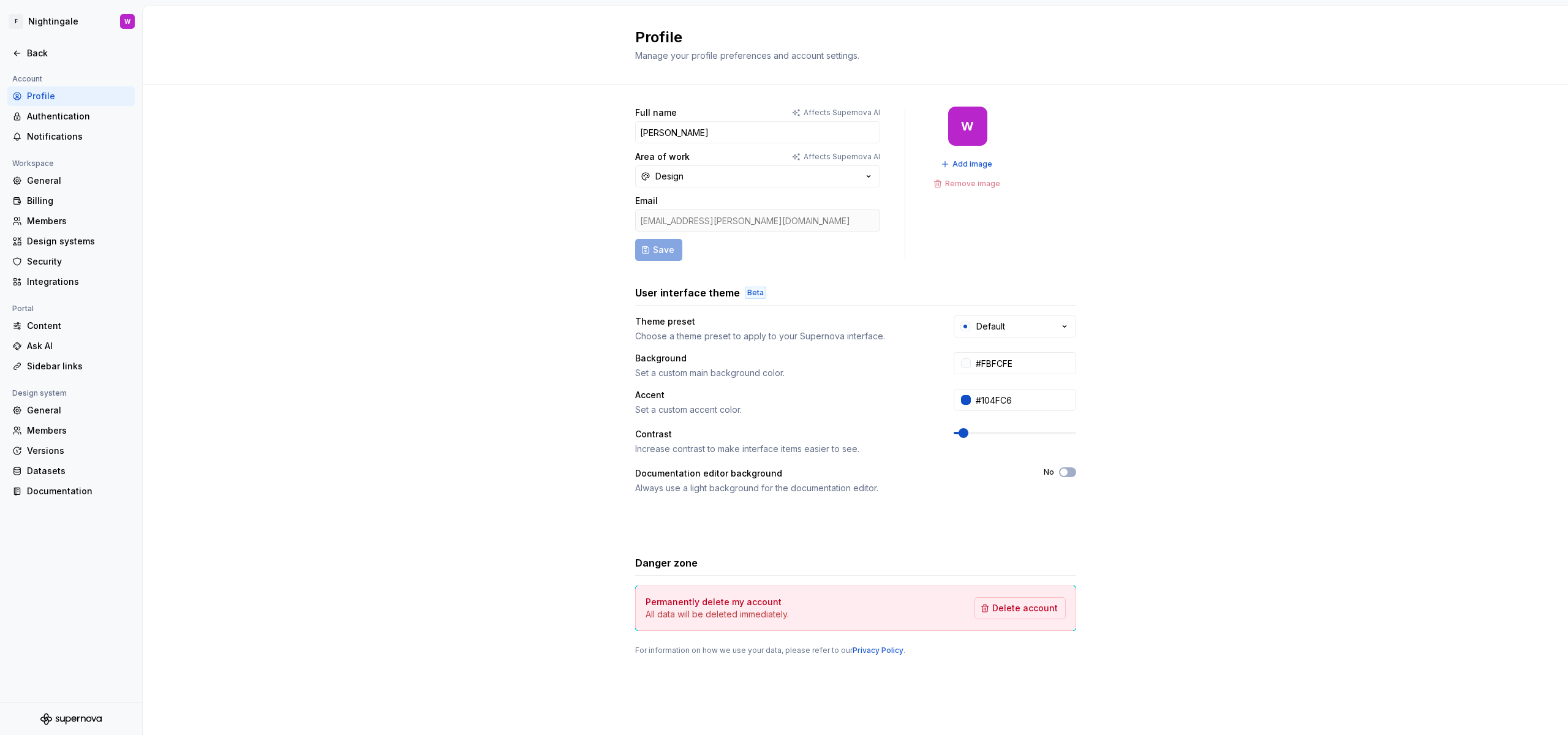
click at [686, 215] on div "[EMAIL_ADDRESS][PERSON_NAME][DOMAIN_NAME]" at bounding box center [757, 221] width 245 height 22
click at [723, 173] on button "Design" at bounding box center [757, 177] width 245 height 22
click at [584, 199] on div "Full name Affects Supernova [PERSON_NAME] Area of work Affects Supernova AI Des…" at bounding box center [856, 393] width 1425 height 618
click at [679, 218] on div "[EMAIL_ADDRESS][PERSON_NAME][DOMAIN_NAME]" at bounding box center [757, 221] width 245 height 22
click at [1017, 411] on div "Accent Set a custom accent color. #104FC6" at bounding box center [856, 402] width 441 height 27
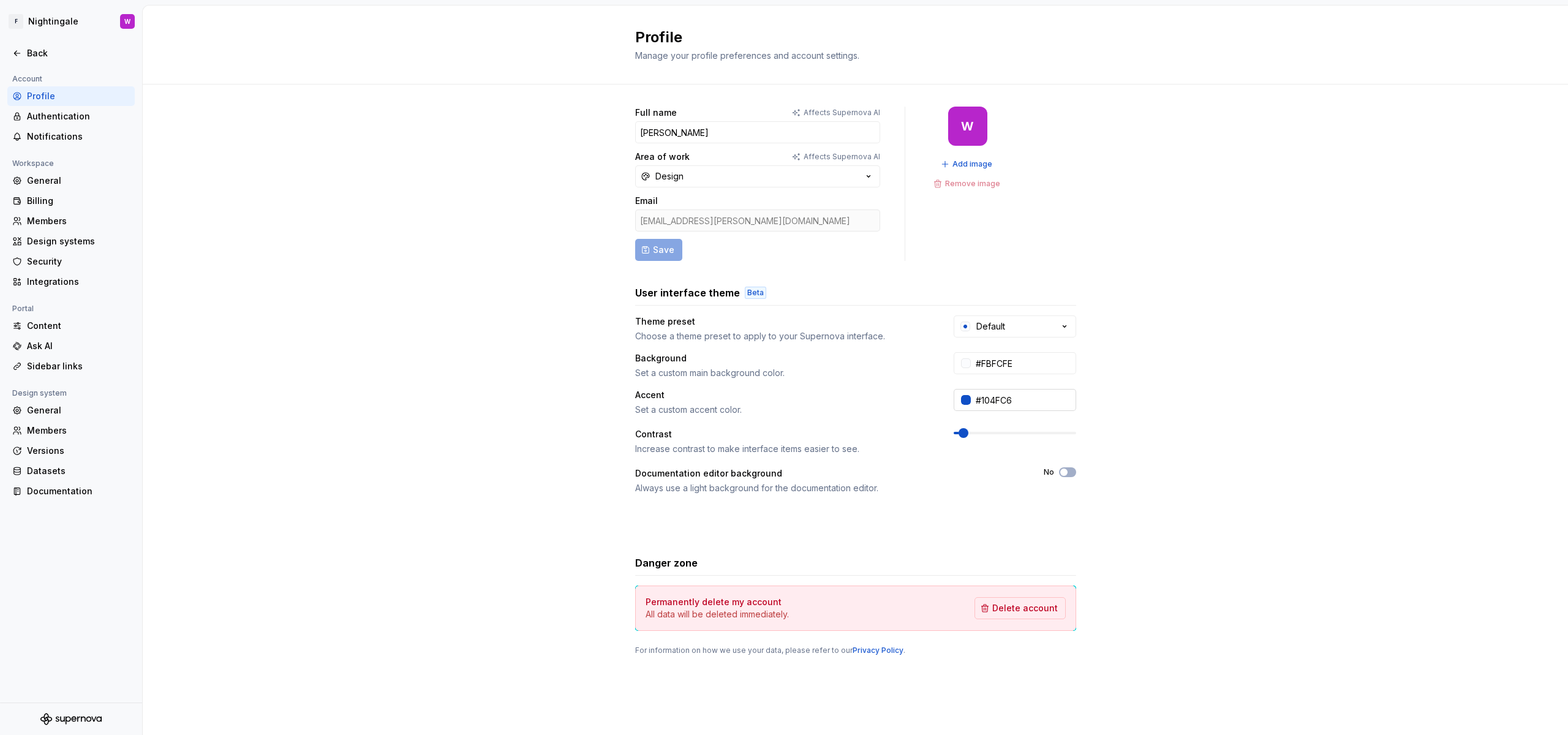
click at [1006, 403] on input "#104FC6" at bounding box center [1023, 400] width 105 height 22
click at [962, 403] on div at bounding box center [966, 400] width 10 height 10
click at [924, 263] on html "F Nightingale W Back Account Profile Authentication Notifications Workspace Gen…" at bounding box center [784, 367] width 1568 height 735
click at [673, 128] on input "[PERSON_NAME]" at bounding box center [757, 133] width 245 height 22
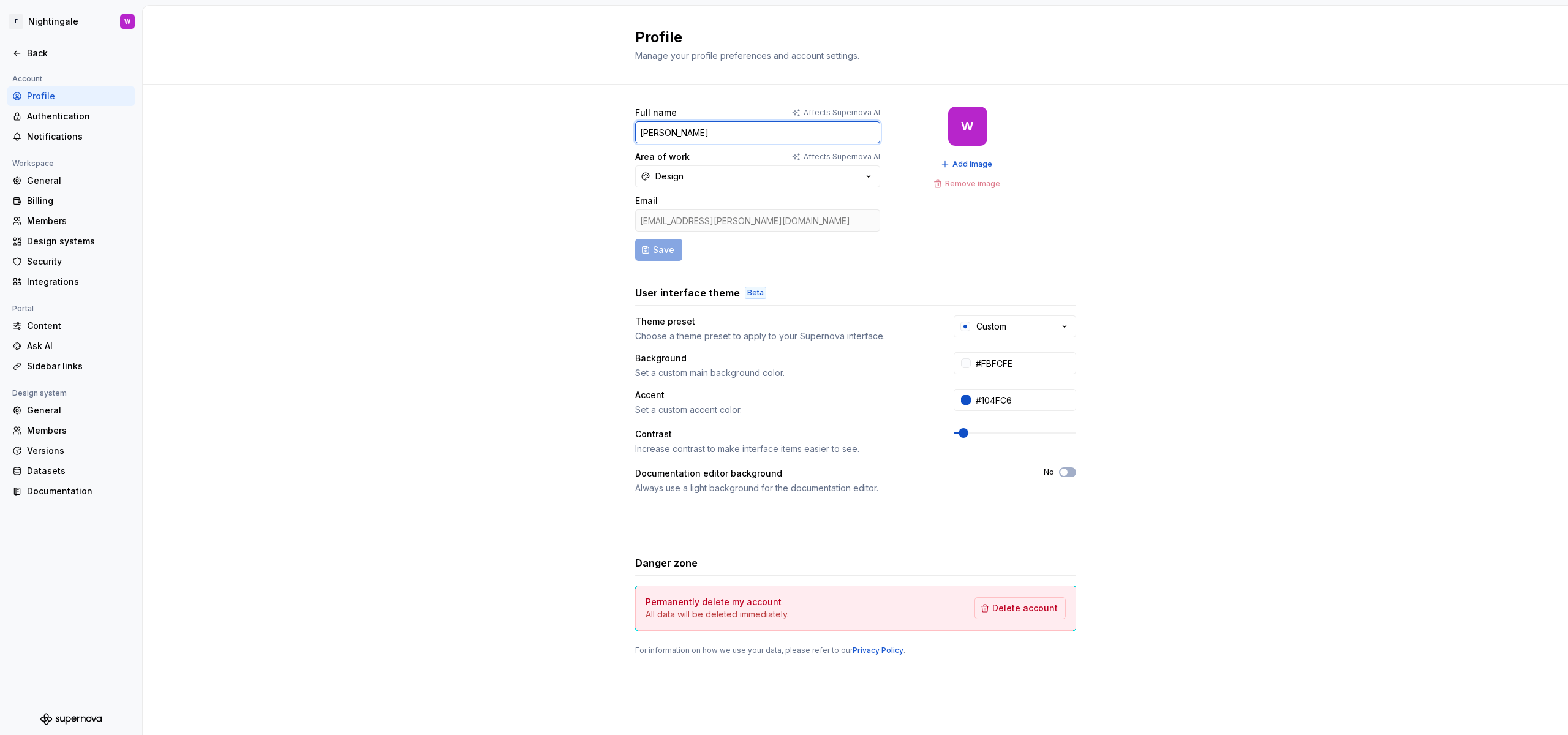
click at [673, 128] on input "[PERSON_NAME]" at bounding box center [757, 133] width 245 height 22
drag, startPoint x: 678, startPoint y: 134, endPoint x: 851, endPoint y: 134, distance: 173.0
click at [851, 134] on input "[PERSON_NAME] Design Team" at bounding box center [757, 133] width 245 height 22
click at [674, 255] on button "Save" at bounding box center [659, 250] width 47 height 22
type input "[GEOGRAPHIC_DATA]"
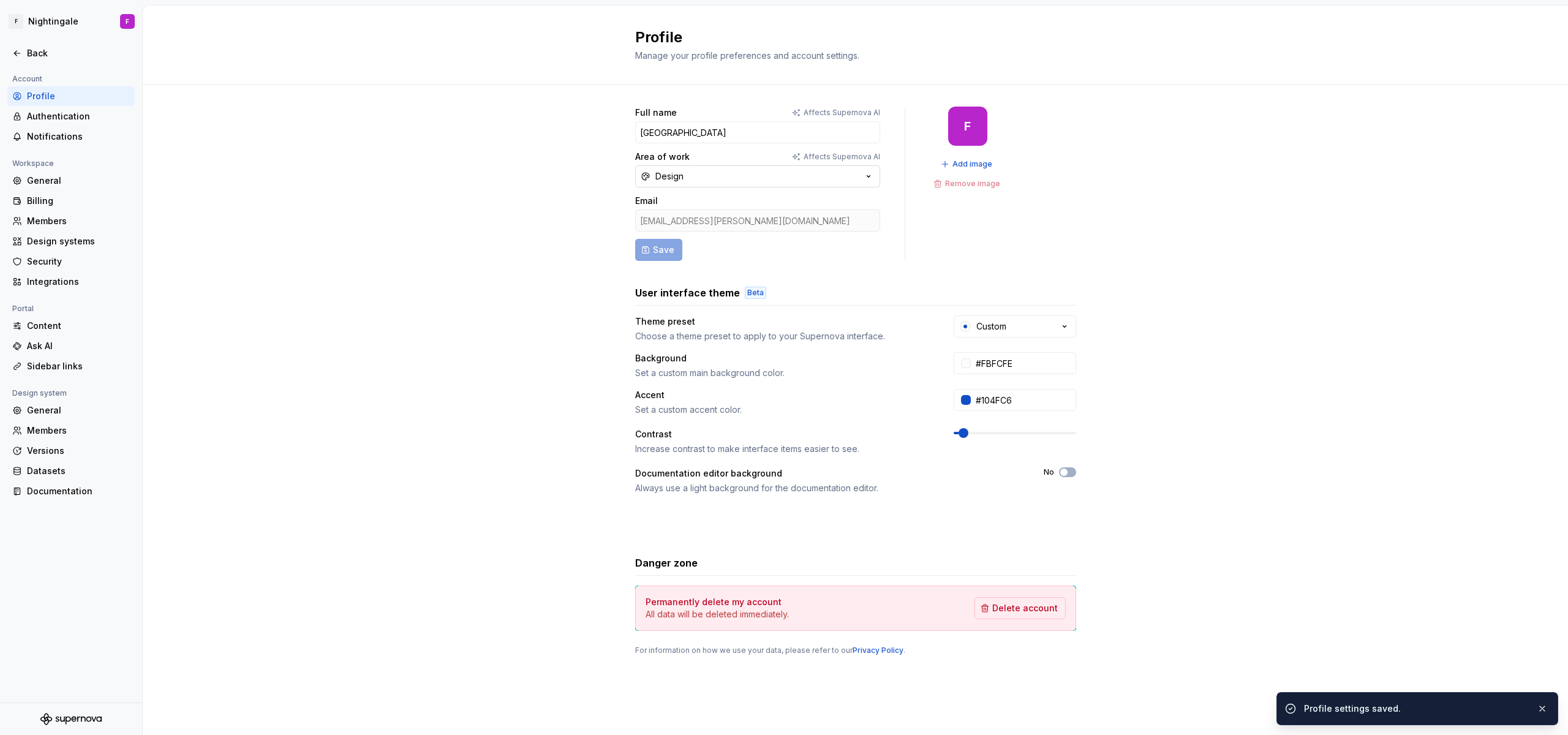
click at [685, 174] on button "Design" at bounding box center [757, 177] width 245 height 22
click at [682, 223] on div "[EMAIL_ADDRESS][PERSON_NAME][DOMAIN_NAME]" at bounding box center [757, 221] width 245 height 22
click at [68, 93] on div "Profile" at bounding box center [78, 96] width 103 height 13
click at [68, 107] on div "Authentication" at bounding box center [71, 117] width 128 height 20
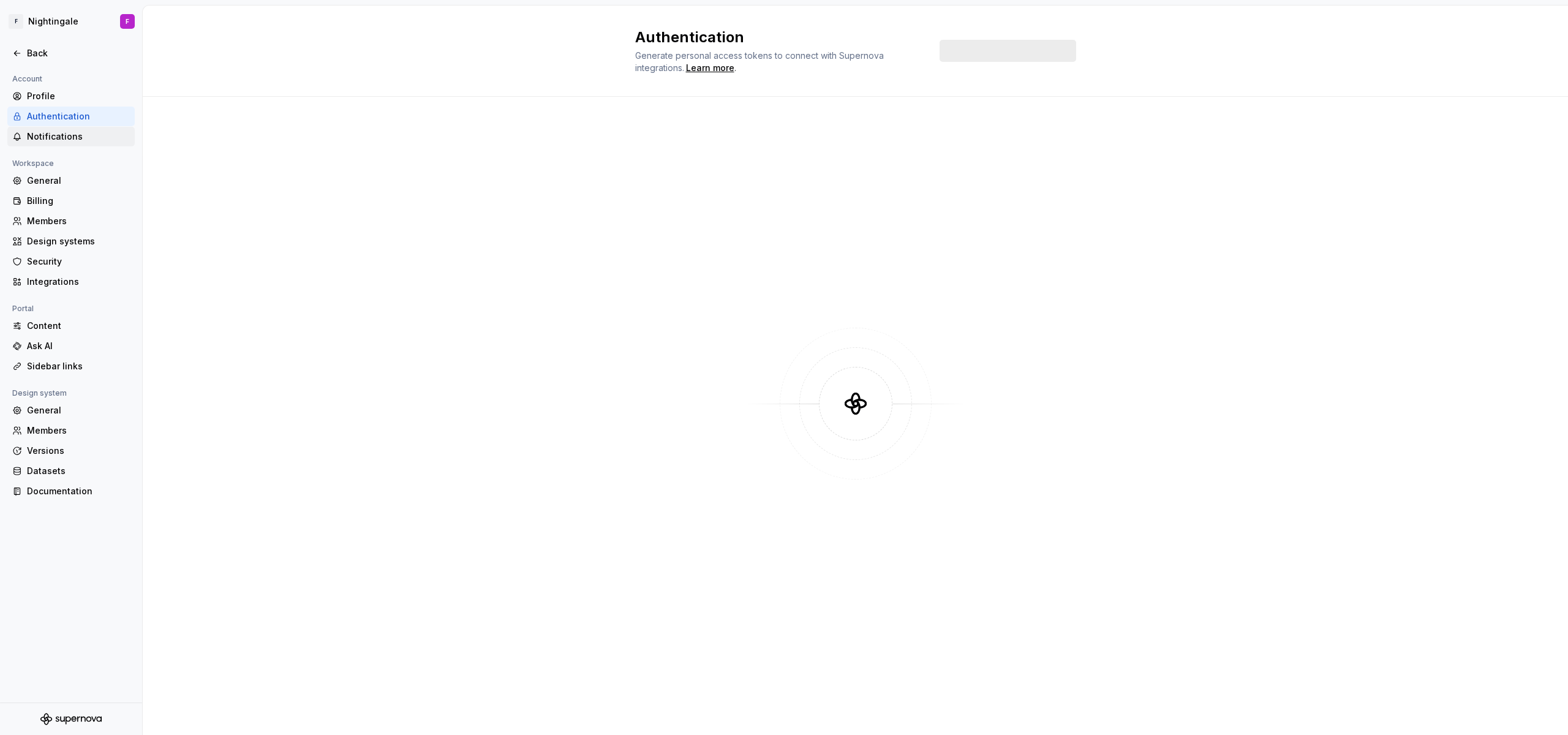
click at [77, 127] on div "Notifications" at bounding box center [71, 137] width 128 height 20
click at [77, 107] on div "Authentication" at bounding box center [71, 117] width 128 height 20
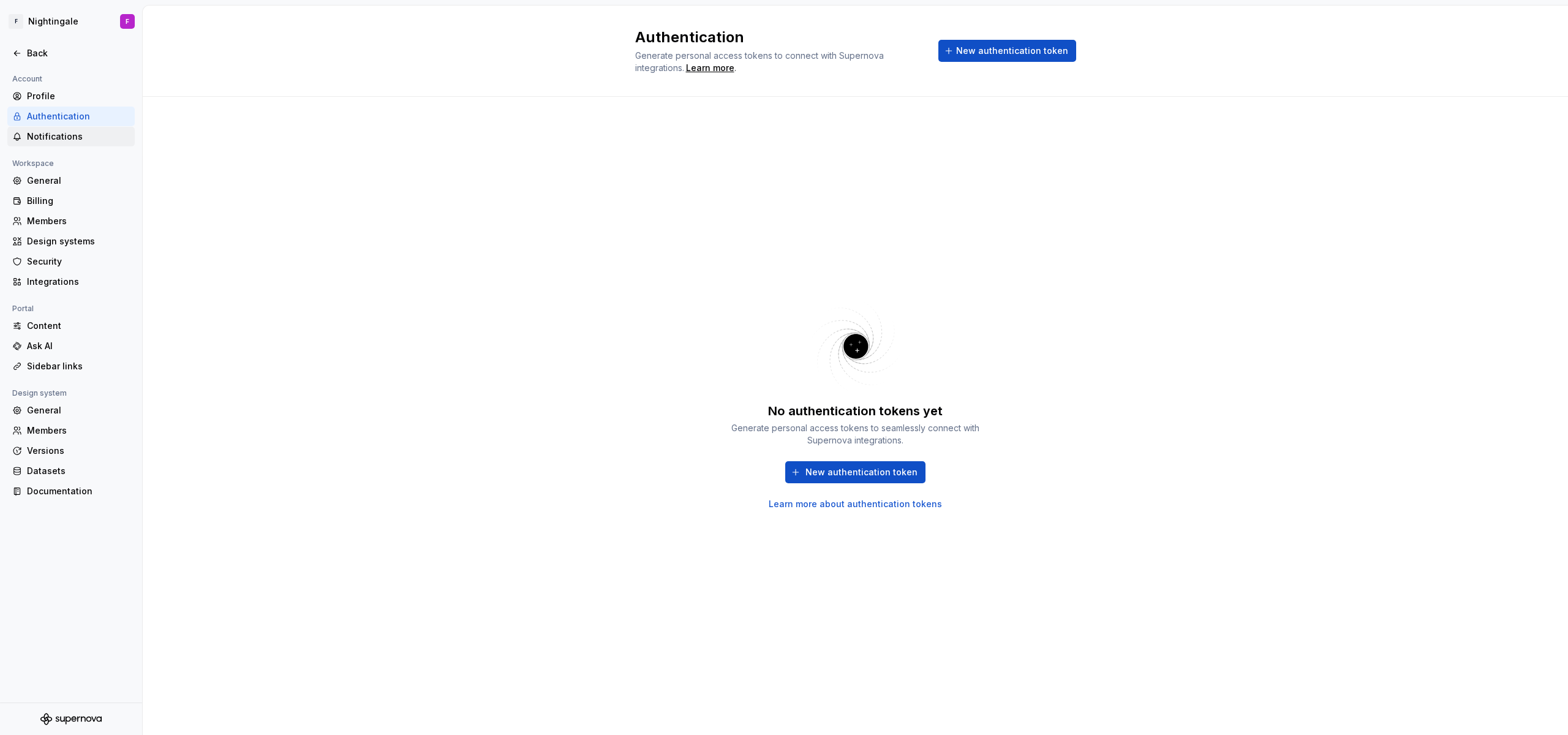
click at [54, 128] on div "Notifications" at bounding box center [71, 137] width 128 height 20
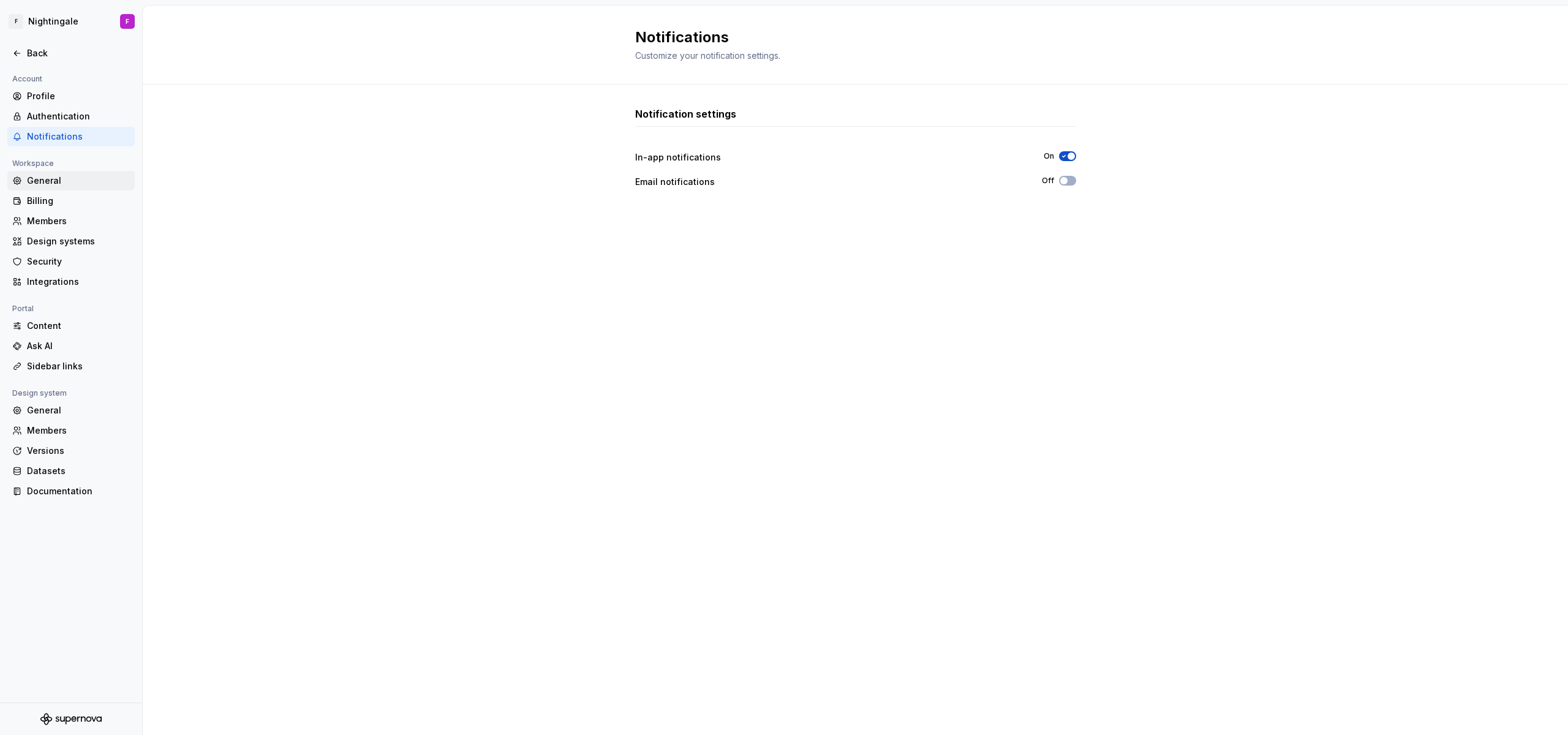
click at [54, 184] on div "General" at bounding box center [78, 181] width 103 height 13
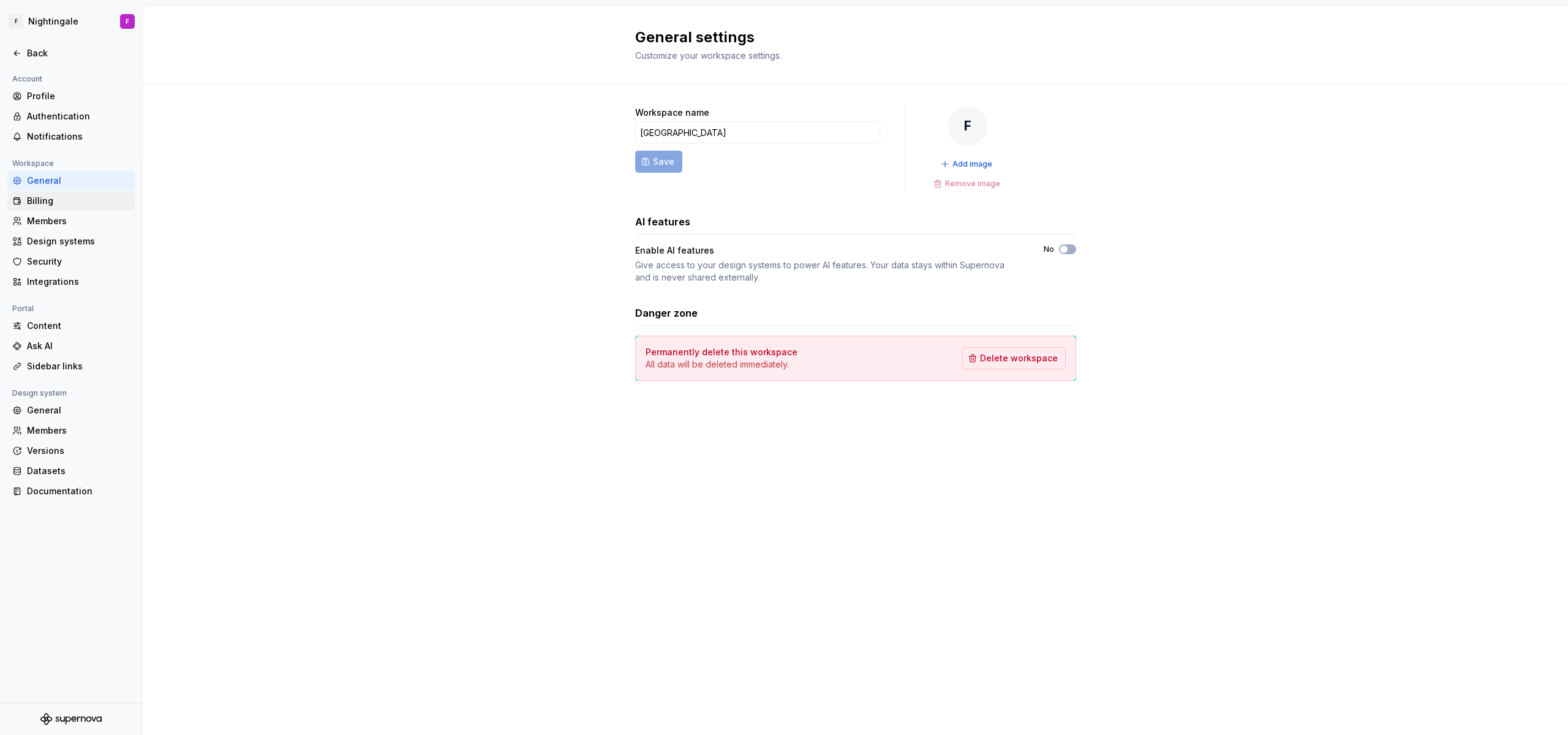
click at [51, 195] on div "Billing" at bounding box center [78, 201] width 103 height 13
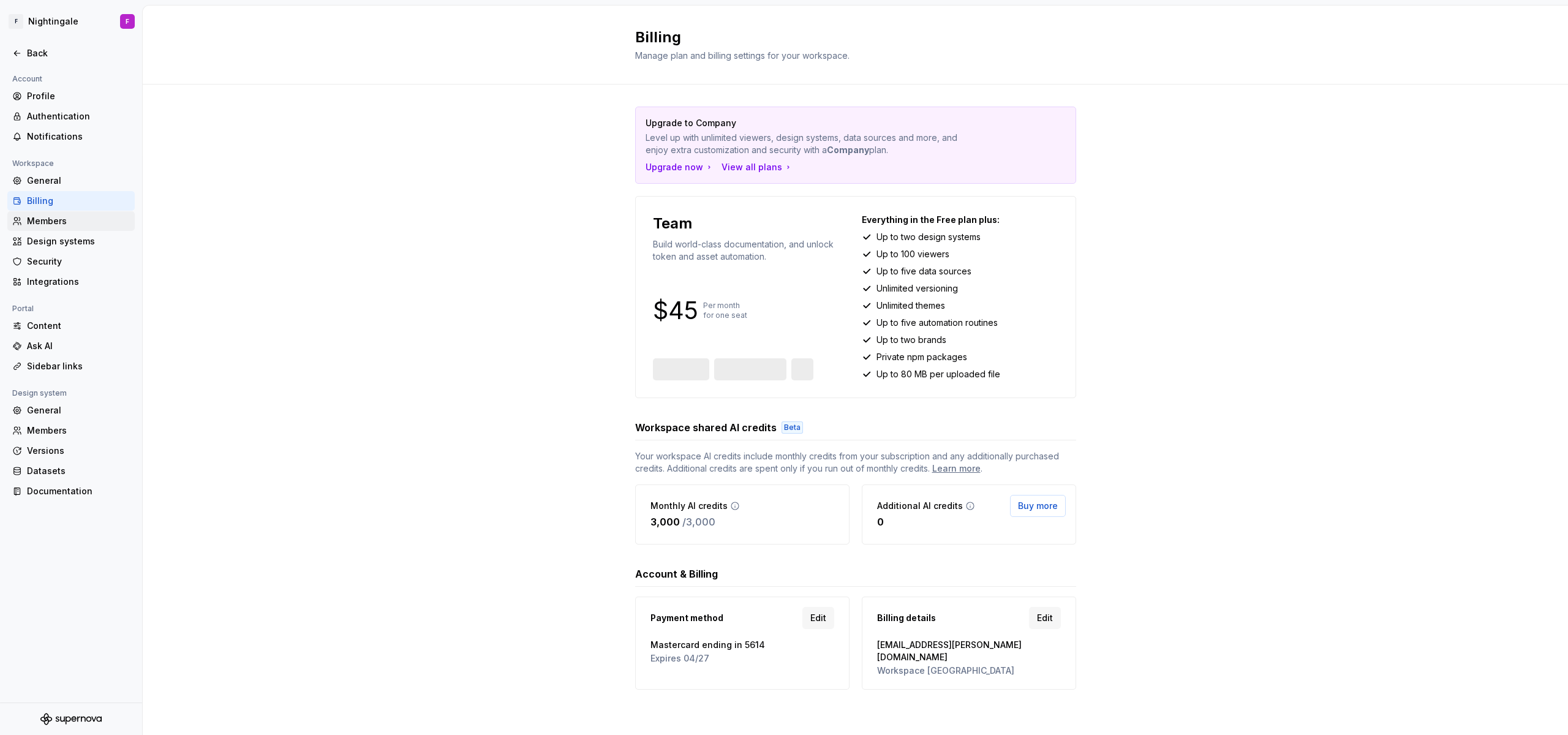
click at [50, 220] on div "Members" at bounding box center [78, 221] width 103 height 13
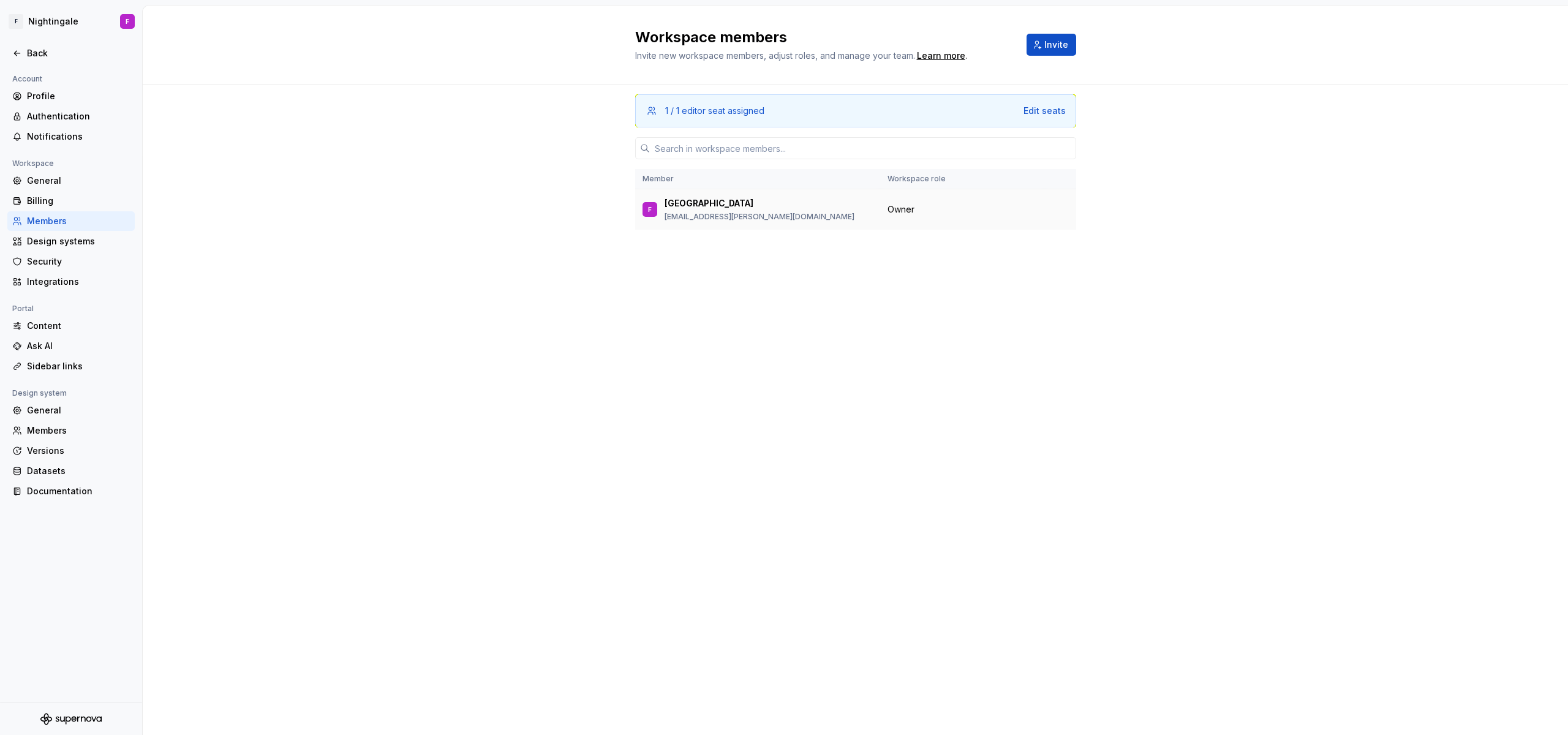
click at [898, 225] on td "Owner" at bounding box center [962, 209] width 164 height 41
click at [905, 218] on td "Owner" at bounding box center [962, 209] width 164 height 41
click at [873, 142] on input "text" at bounding box center [863, 149] width 426 height 22
click at [1031, 118] on div "1 / 1 editor seat assigned Edit seats" at bounding box center [856, 110] width 441 height 33
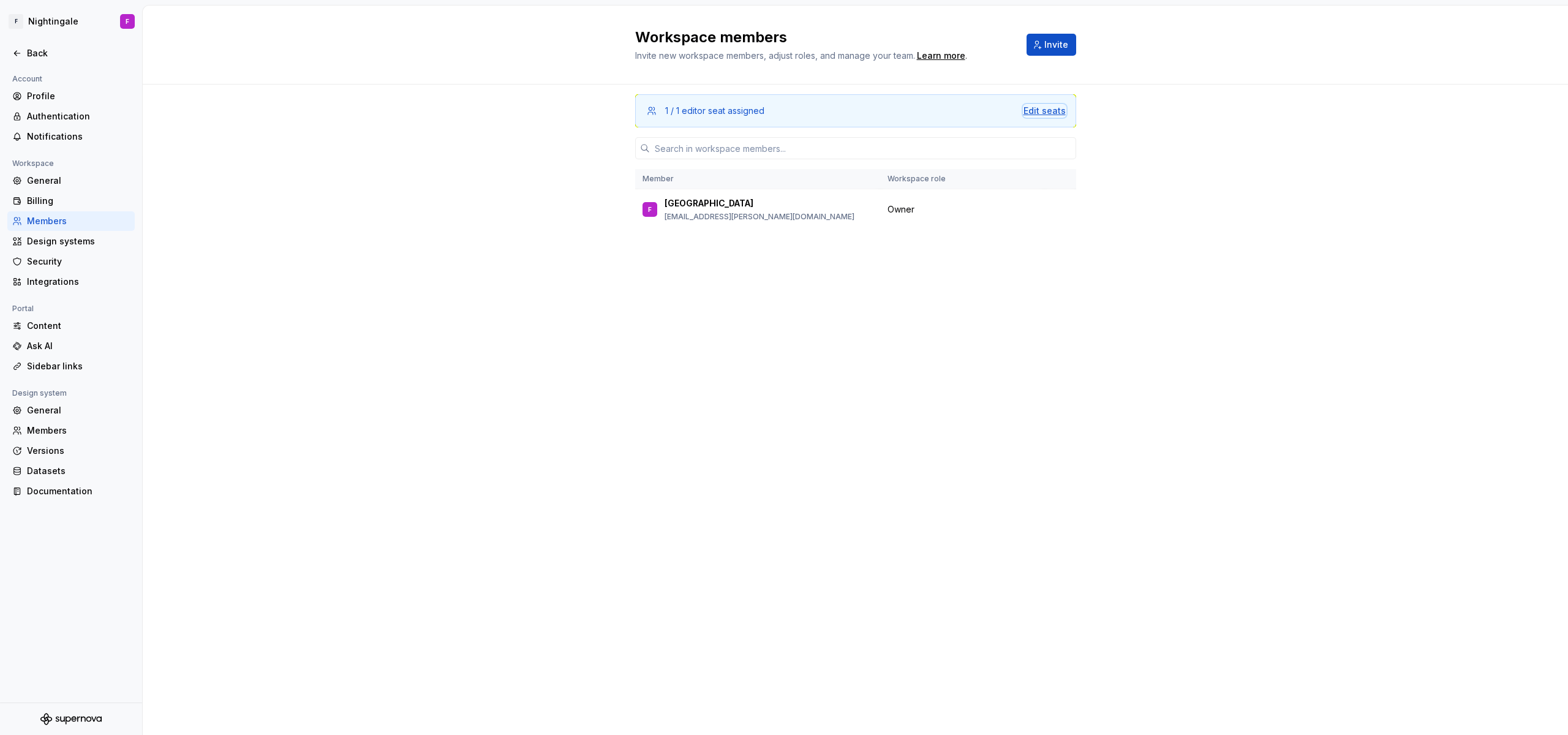
click at [1031, 112] on div "Edit seats" at bounding box center [1045, 111] width 43 height 13
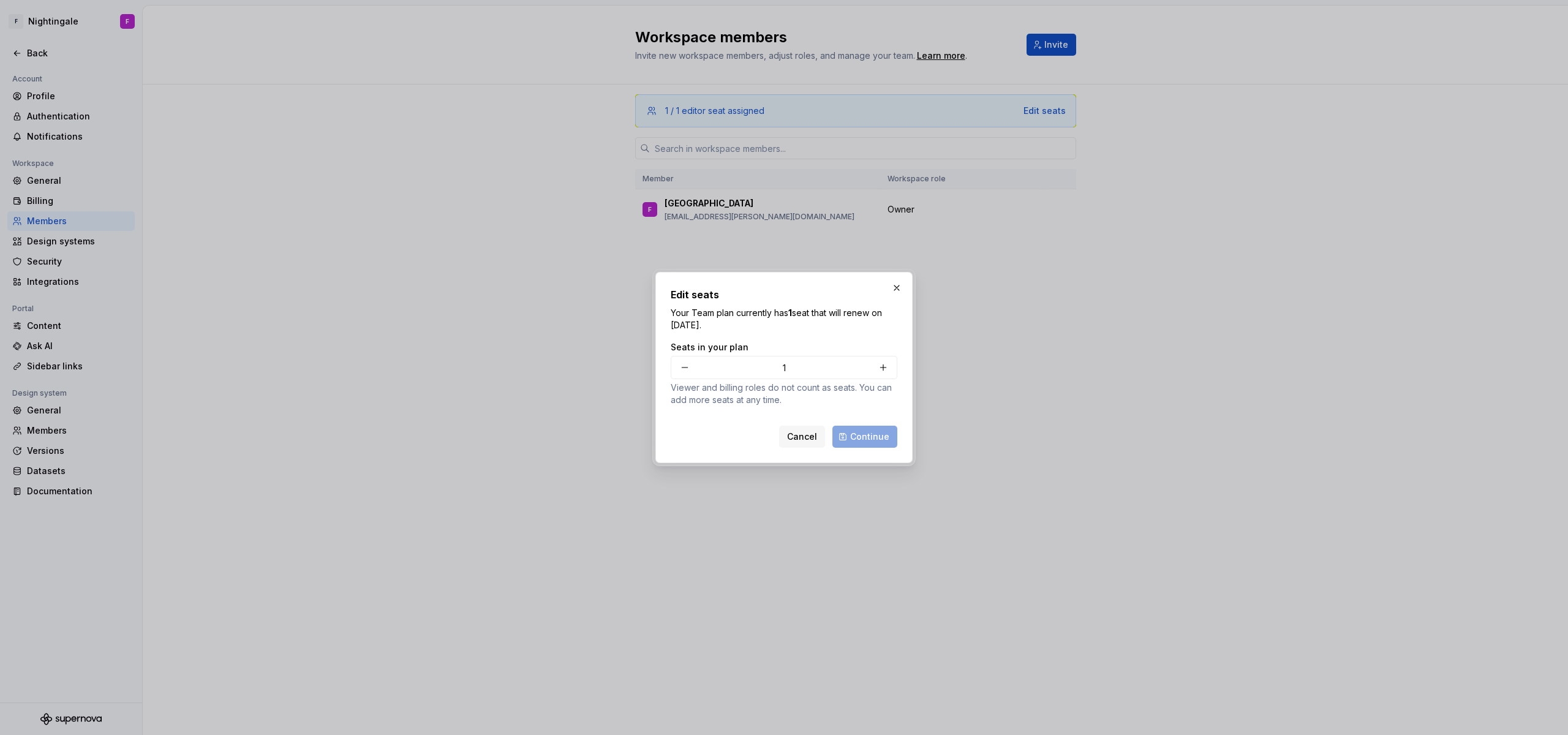
click at [846, 323] on p "Your Team plan currently has 1 seat that will renew on October 6, 2025." at bounding box center [784, 319] width 227 height 24
click at [674, 375] on button "button" at bounding box center [685, 368] width 22 height 22
type input "0"
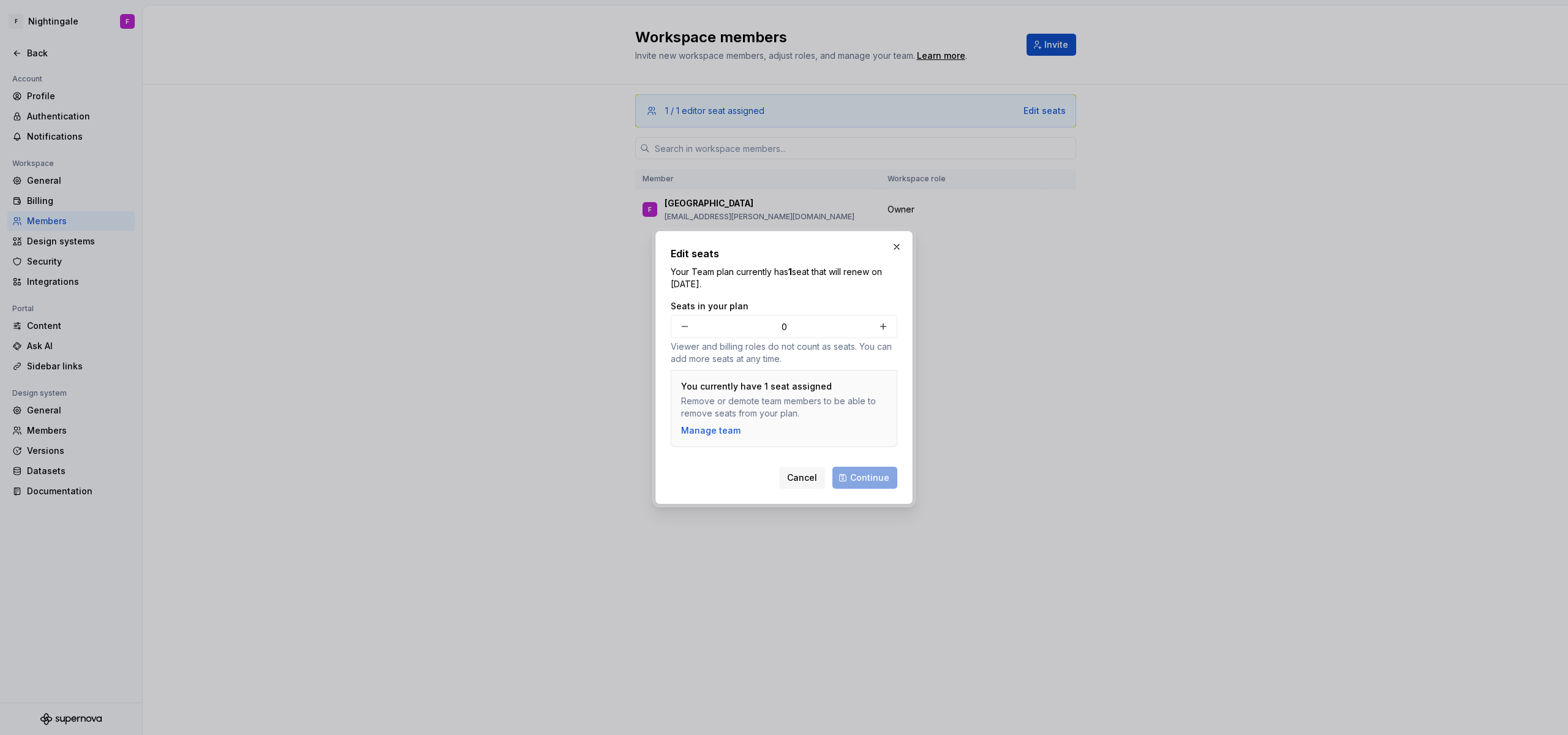
click at [860, 477] on div "Cancel Continue" at bounding box center [837, 478] width 118 height 22
click at [708, 437] on div "You currently have 1 seat assigned Remove or demote team members to be able to …" at bounding box center [784, 408] width 227 height 77
click at [719, 432] on div "Manage team" at bounding box center [710, 431] width 59 height 13
click at [898, 242] on button "button" at bounding box center [897, 246] width 17 height 17
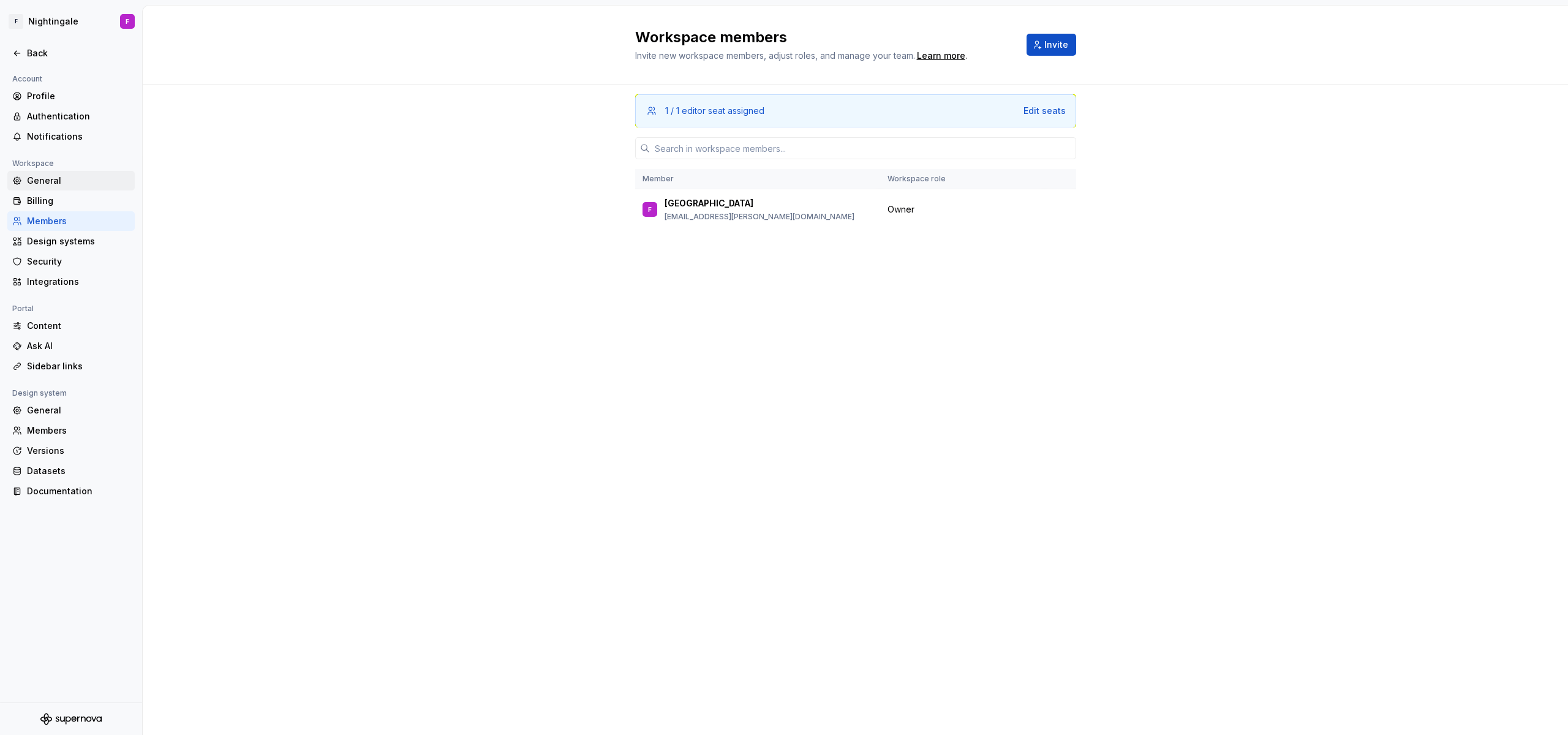
click at [52, 188] on div "General" at bounding box center [71, 181] width 128 height 20
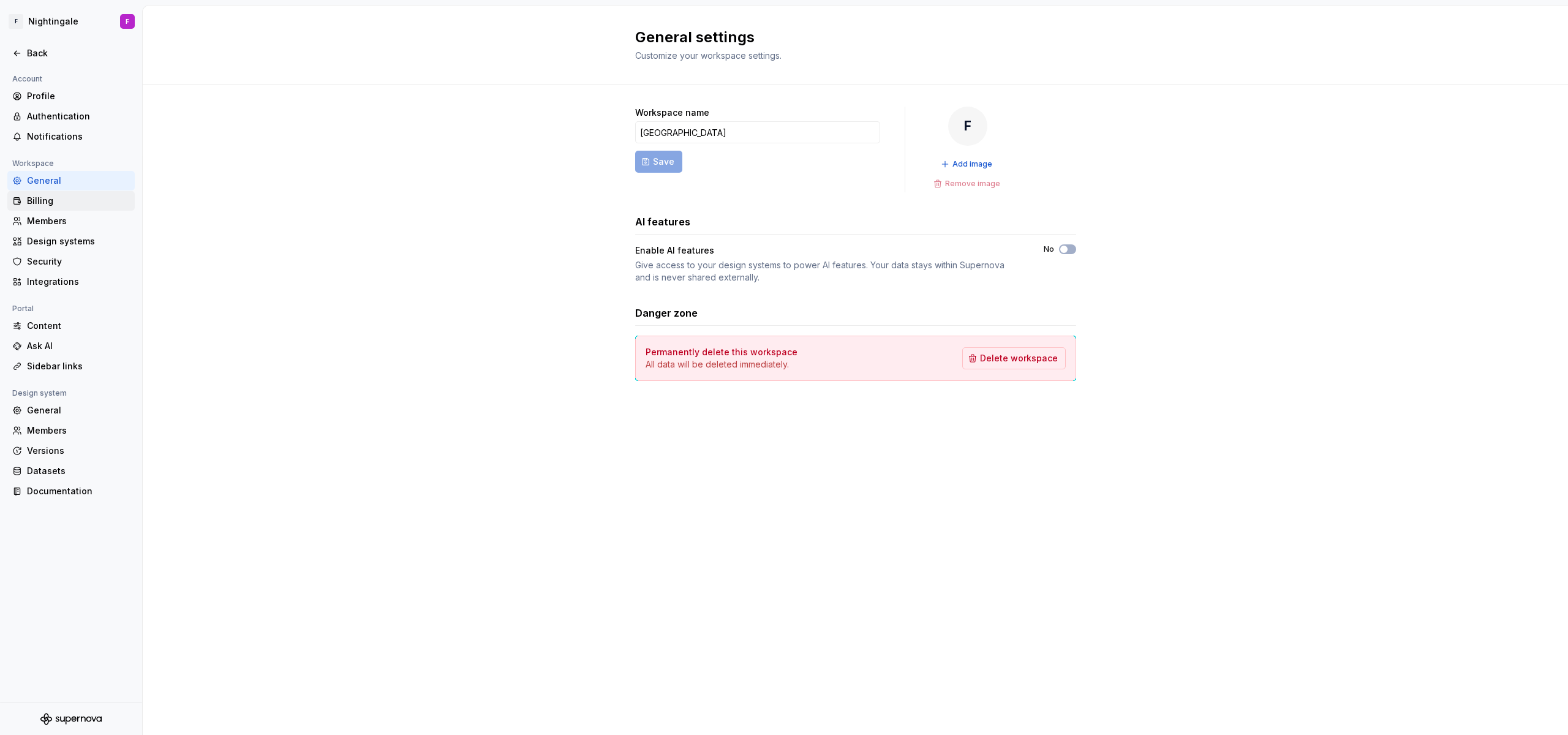
click at [52, 193] on div "Billing" at bounding box center [71, 201] width 128 height 20
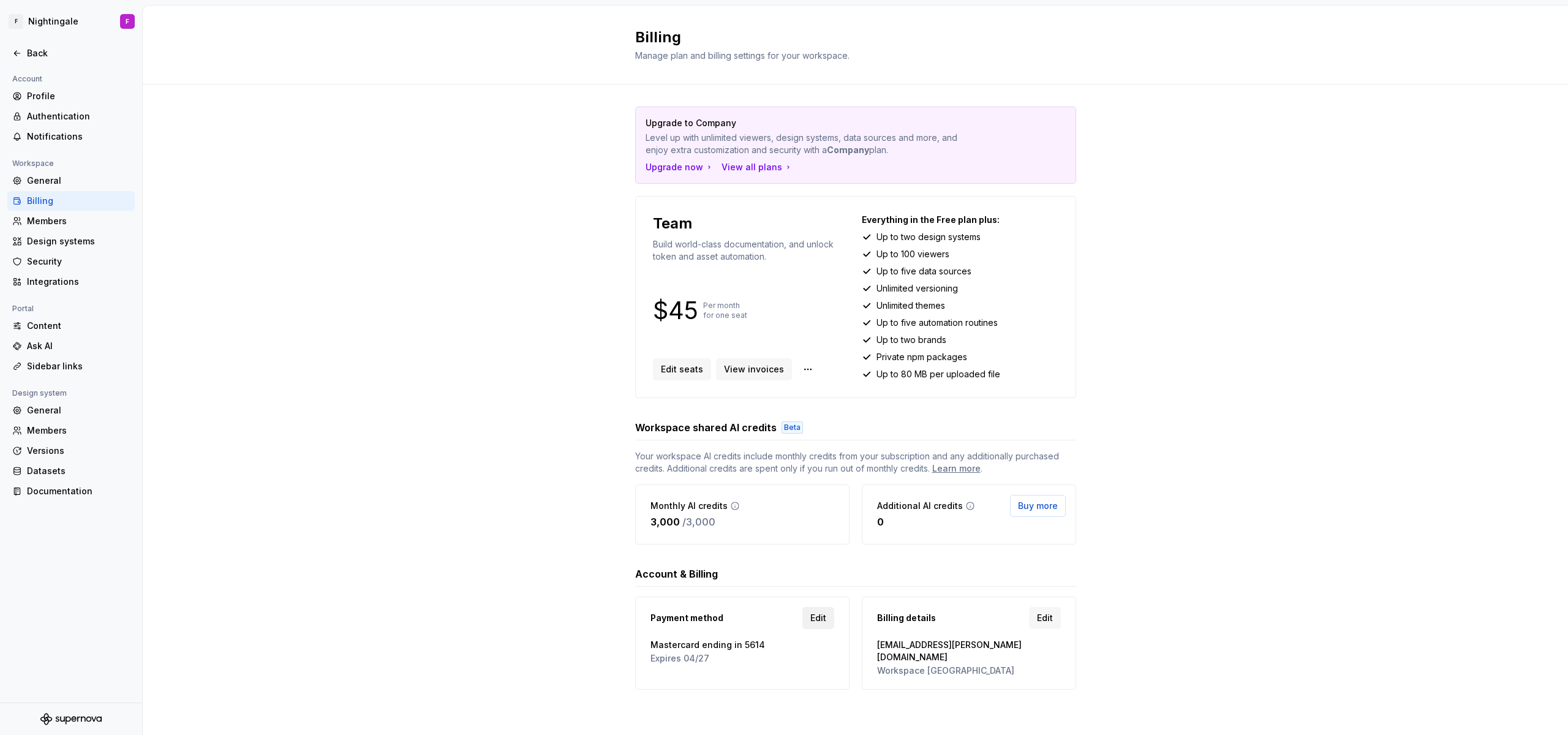
click at [810, 623] on span "Edit" at bounding box center [818, 618] width 16 height 13
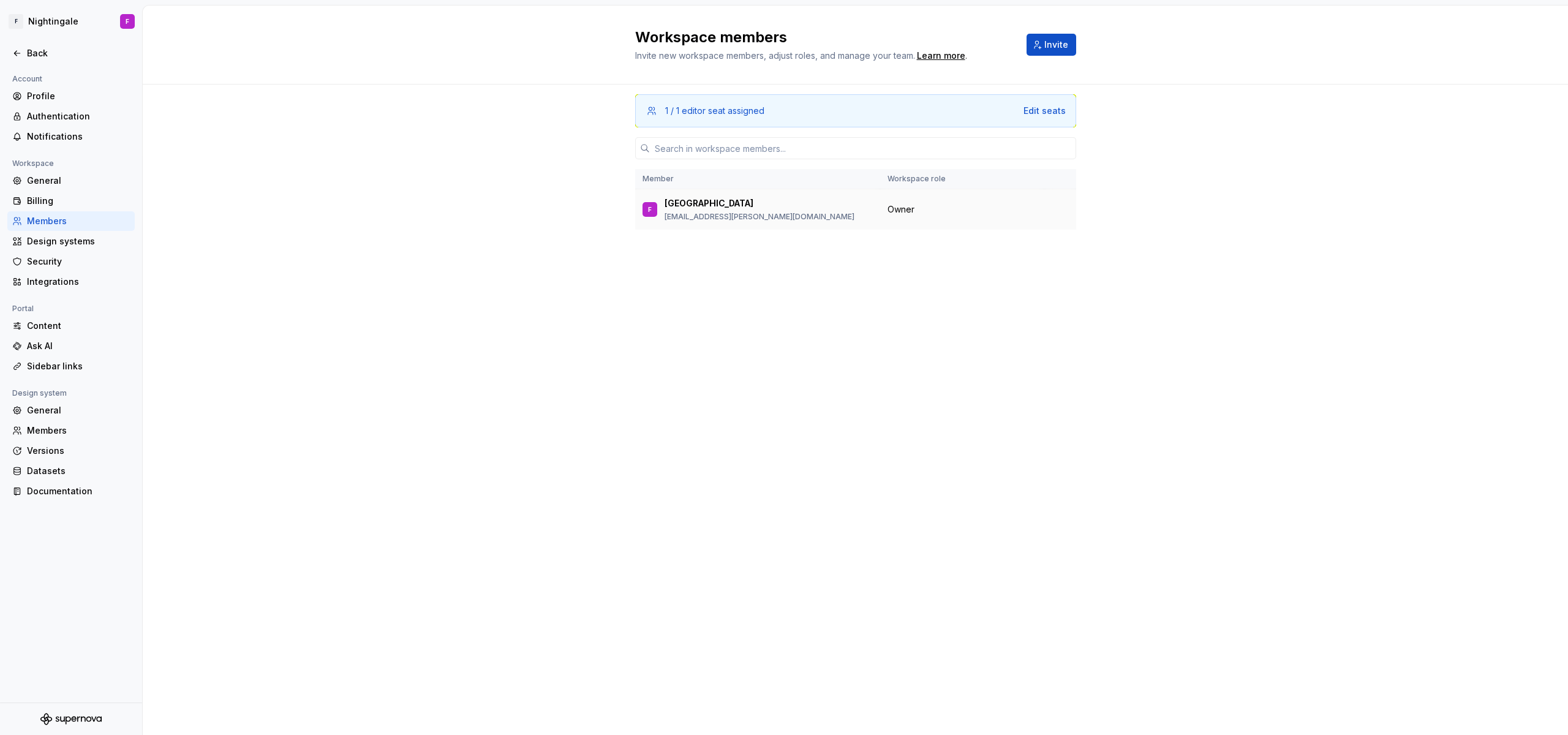
click at [805, 223] on td "F [PERSON_NAME] [EMAIL_ADDRESS][PERSON_NAME][DOMAIN_NAME]" at bounding box center [757, 209] width 245 height 41
click at [948, 223] on td "Owner" at bounding box center [962, 209] width 164 height 41
click at [870, 216] on div "F [PERSON_NAME] [EMAIL_ADDRESS][PERSON_NAME][DOMAIN_NAME]" at bounding box center [758, 209] width 230 height 26
drag, startPoint x: 870, startPoint y: 216, endPoint x: 1026, endPoint y: 236, distance: 157.3
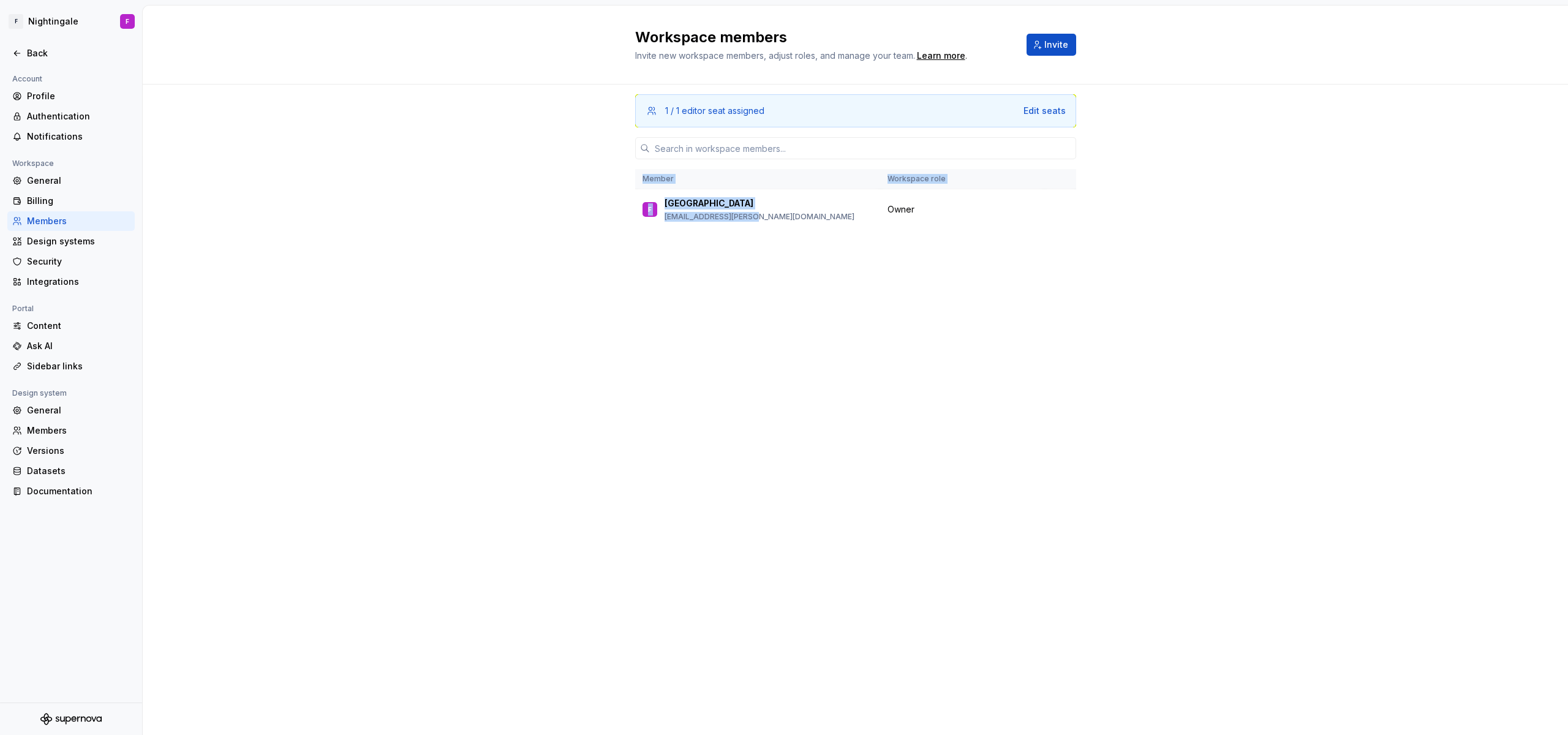
click at [1026, 236] on div "1 / 1 editor seat assigned Edit seats Member Workspace role F [PERSON_NAME] [EM…" at bounding box center [856, 386] width 441 height 604
drag, startPoint x: 983, startPoint y: 198, endPoint x: 940, endPoint y: 318, distance: 127.5
click at [940, 318] on div "1 / 1 editor seat assigned Edit seats Member Workspace role F [PERSON_NAME] [EM…" at bounding box center [856, 386] width 441 height 604
click at [1030, 114] on div "Edit seats" at bounding box center [1045, 111] width 43 height 13
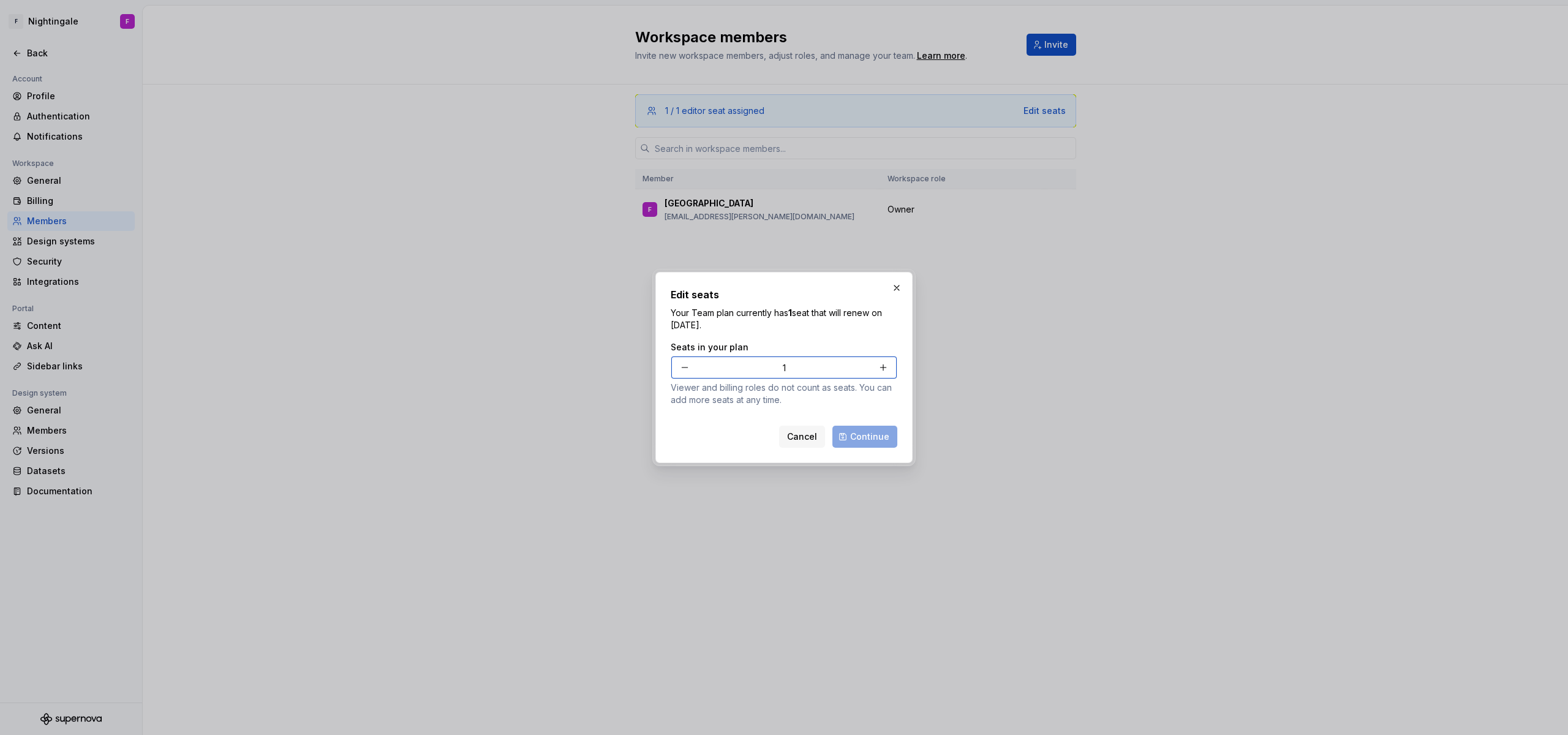
click at [691, 364] on button "button" at bounding box center [685, 368] width 22 height 22
type input "0"
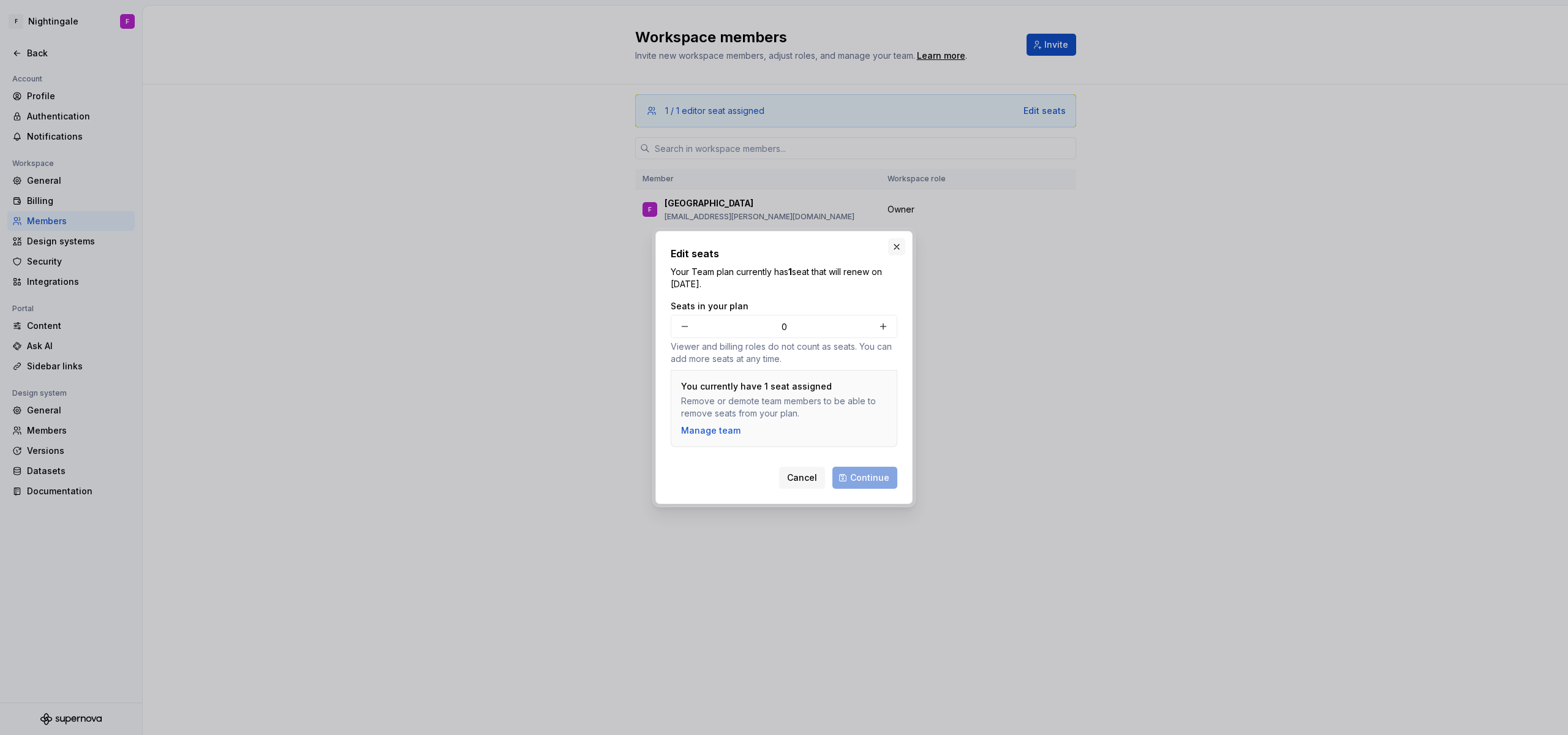
click at [890, 249] on button "button" at bounding box center [897, 246] width 17 height 17
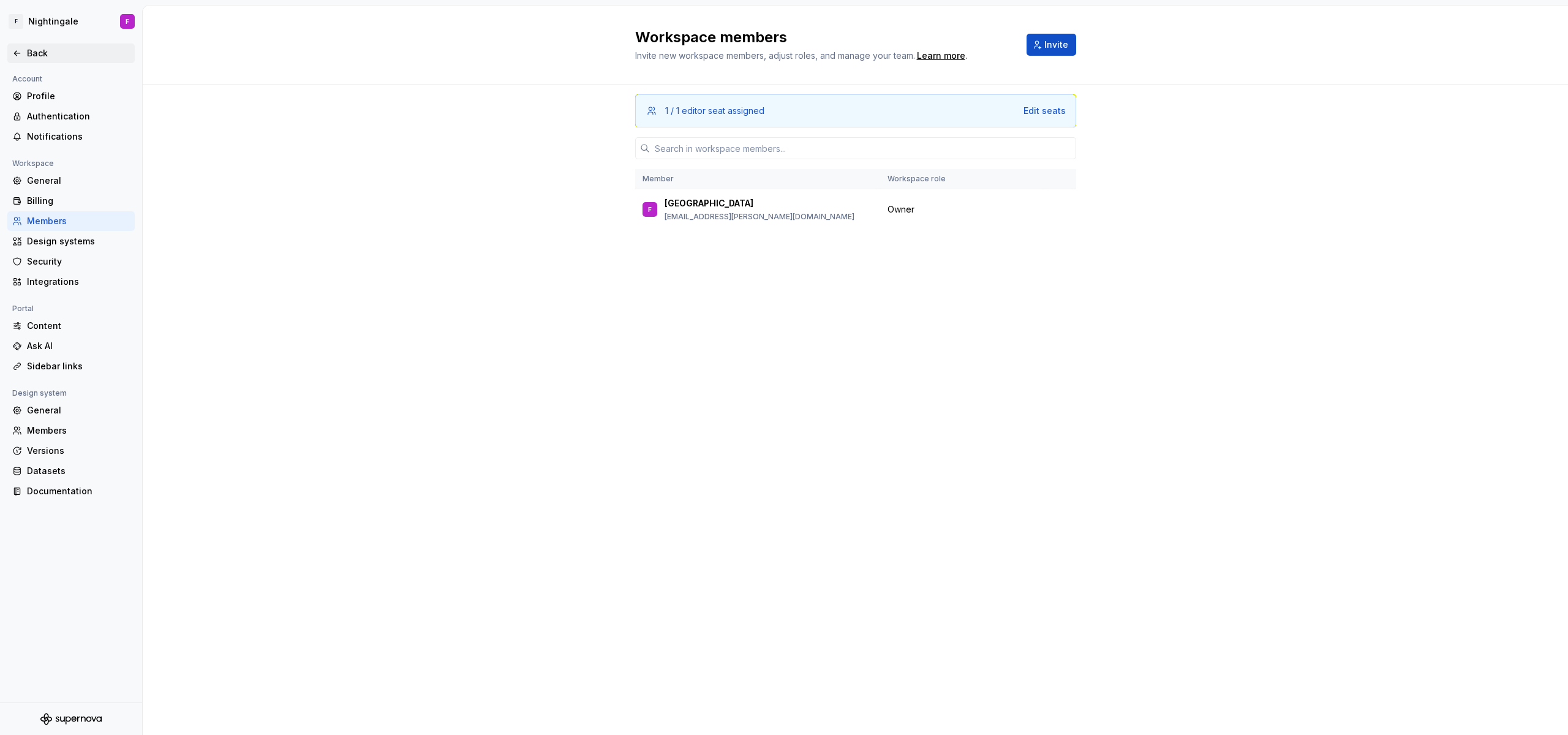
click at [53, 45] on div "Back" at bounding box center [71, 53] width 128 height 20
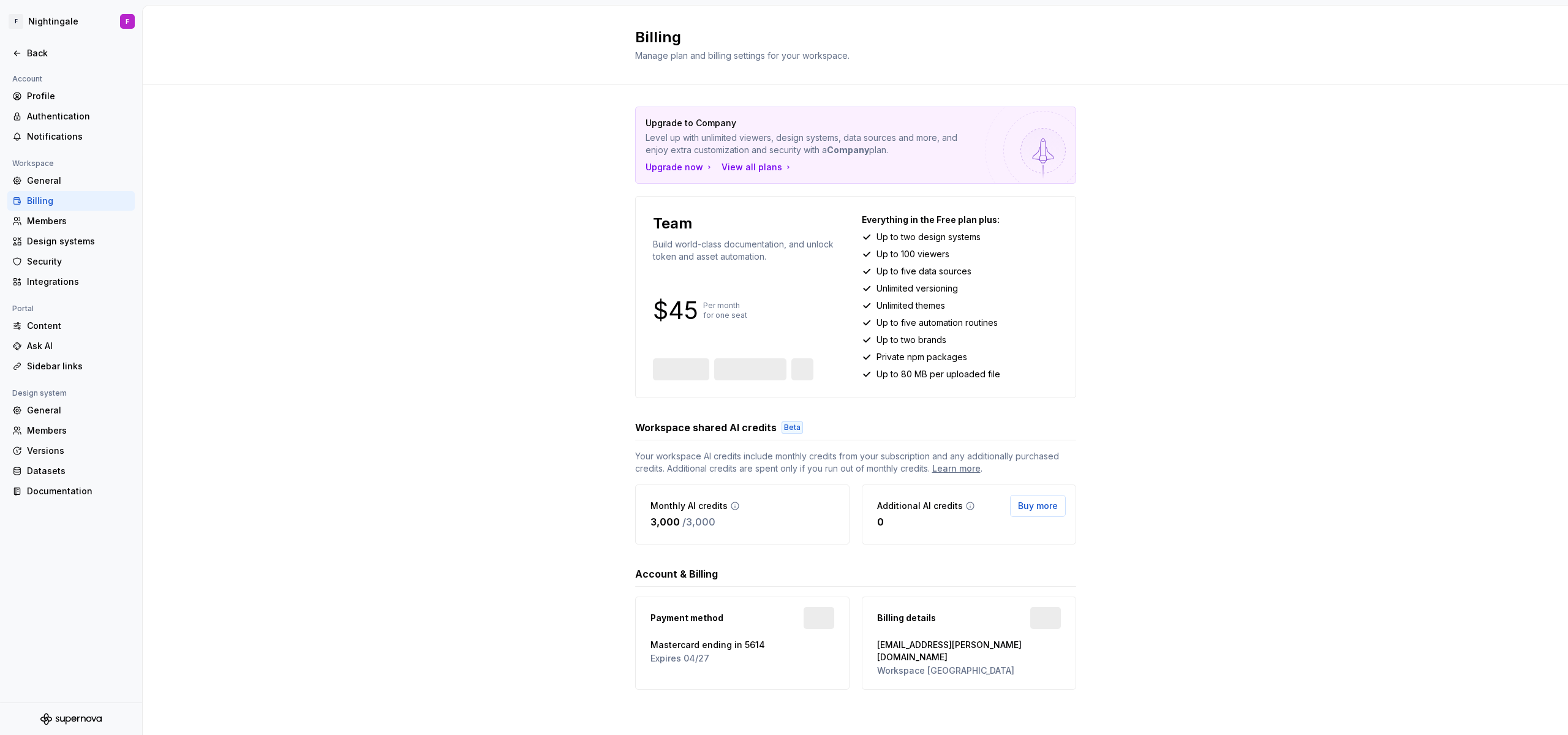
scroll to position [325, 0]
click at [730, 168] on div "View all plans" at bounding box center [757, 168] width 72 height 13
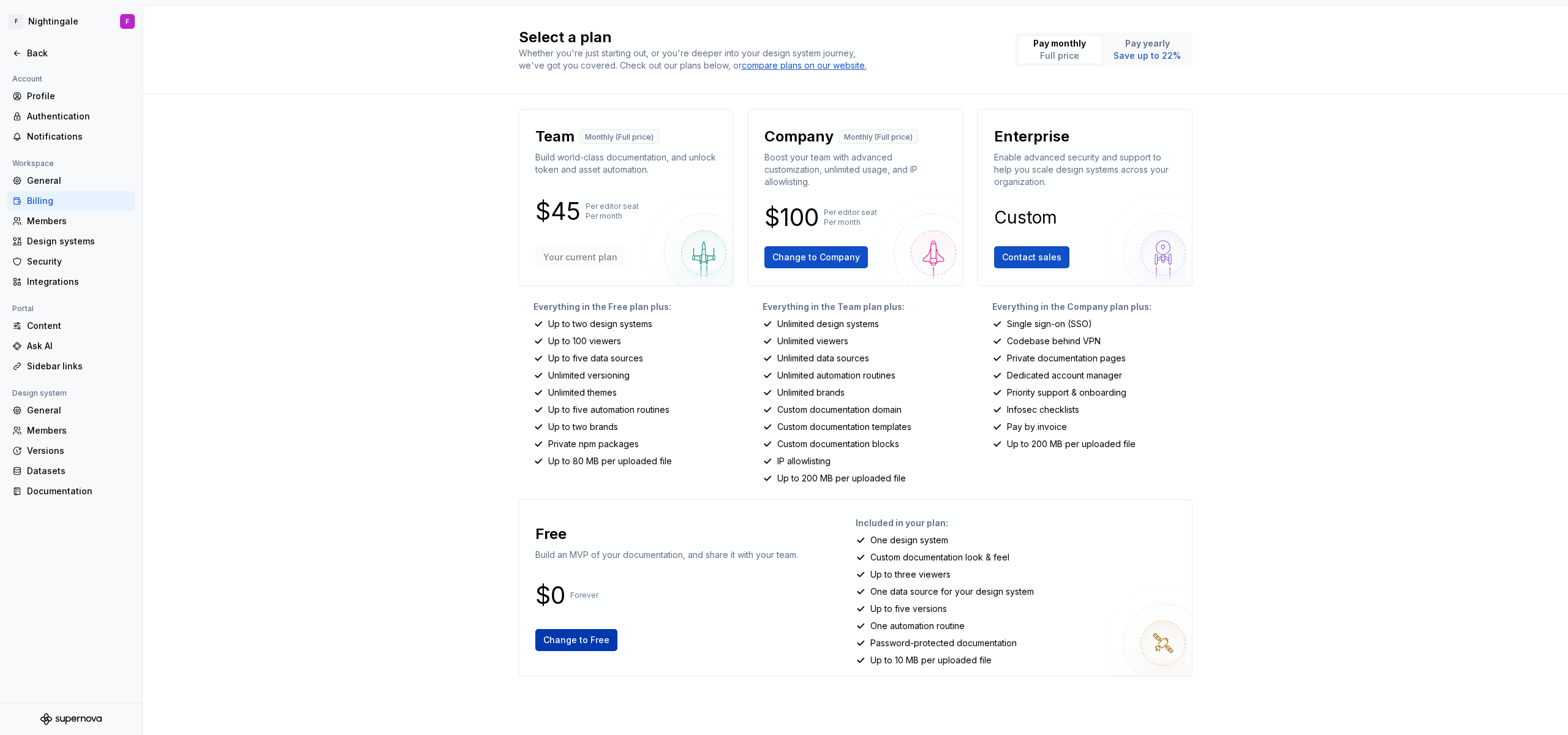
click at [578, 638] on span "Change to Free" at bounding box center [576, 640] width 66 height 13
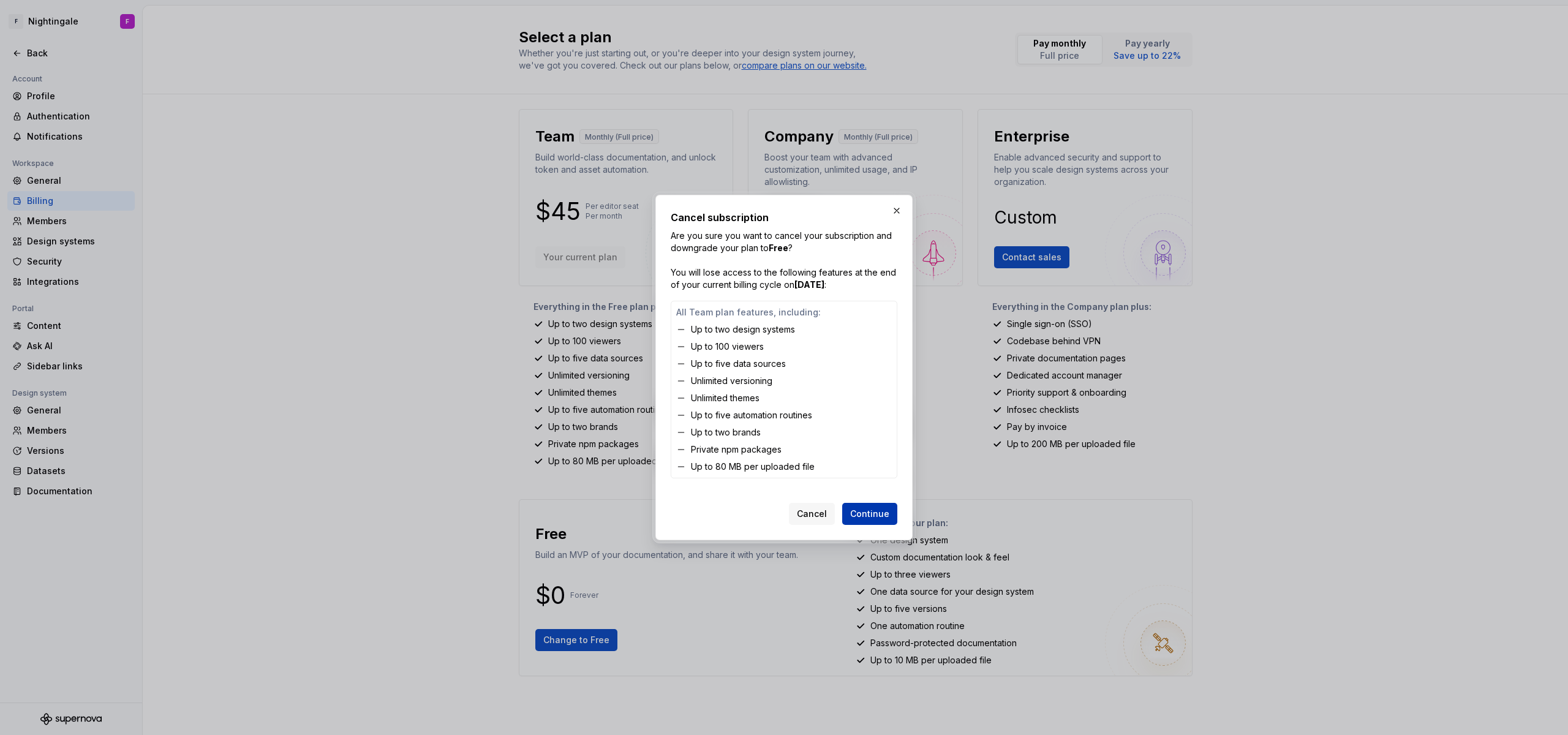
click at [864, 513] on span "Continue" at bounding box center [869, 514] width 39 height 13
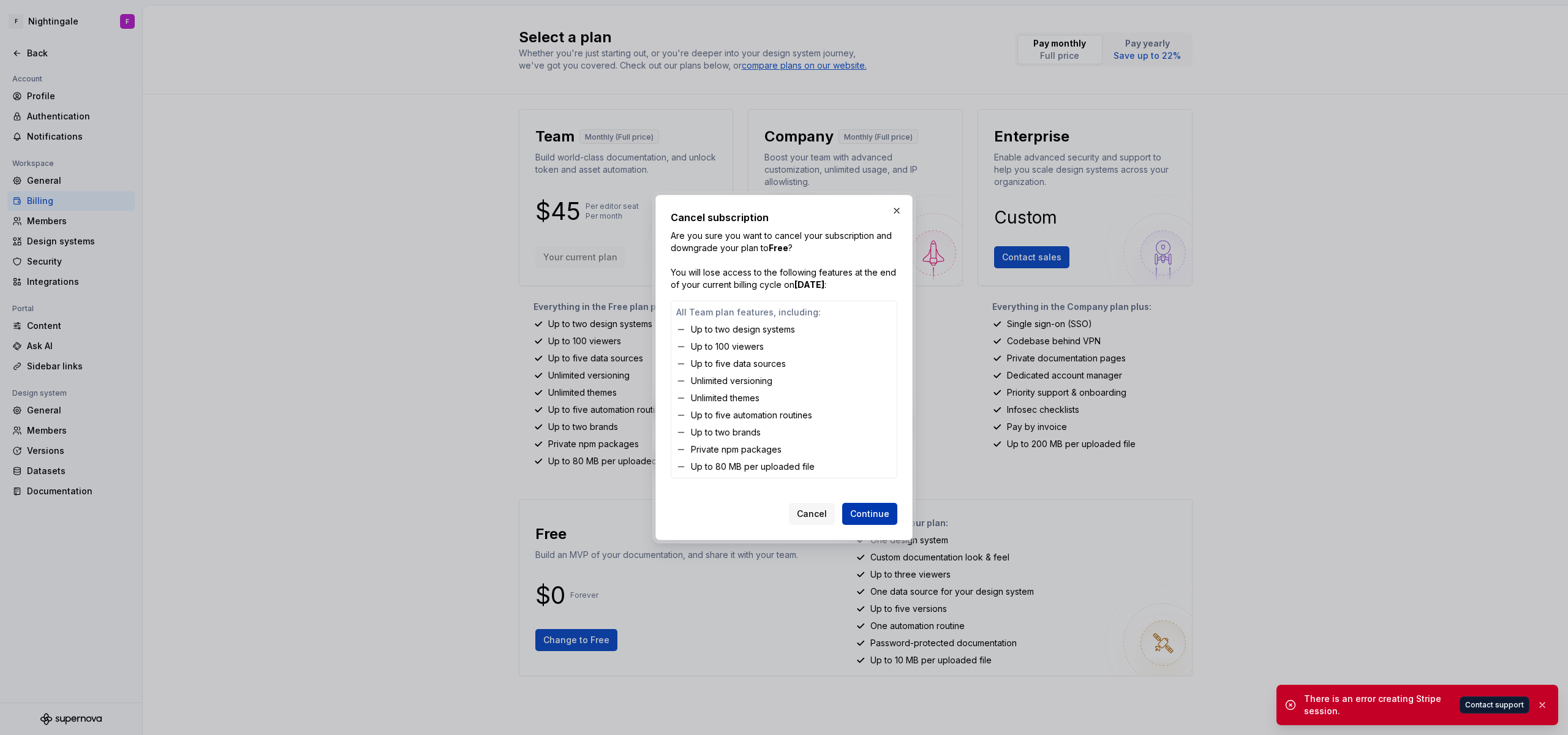
click at [864, 513] on span "Continue" at bounding box center [869, 514] width 39 height 13
click at [893, 208] on button "button" at bounding box center [897, 211] width 17 height 17
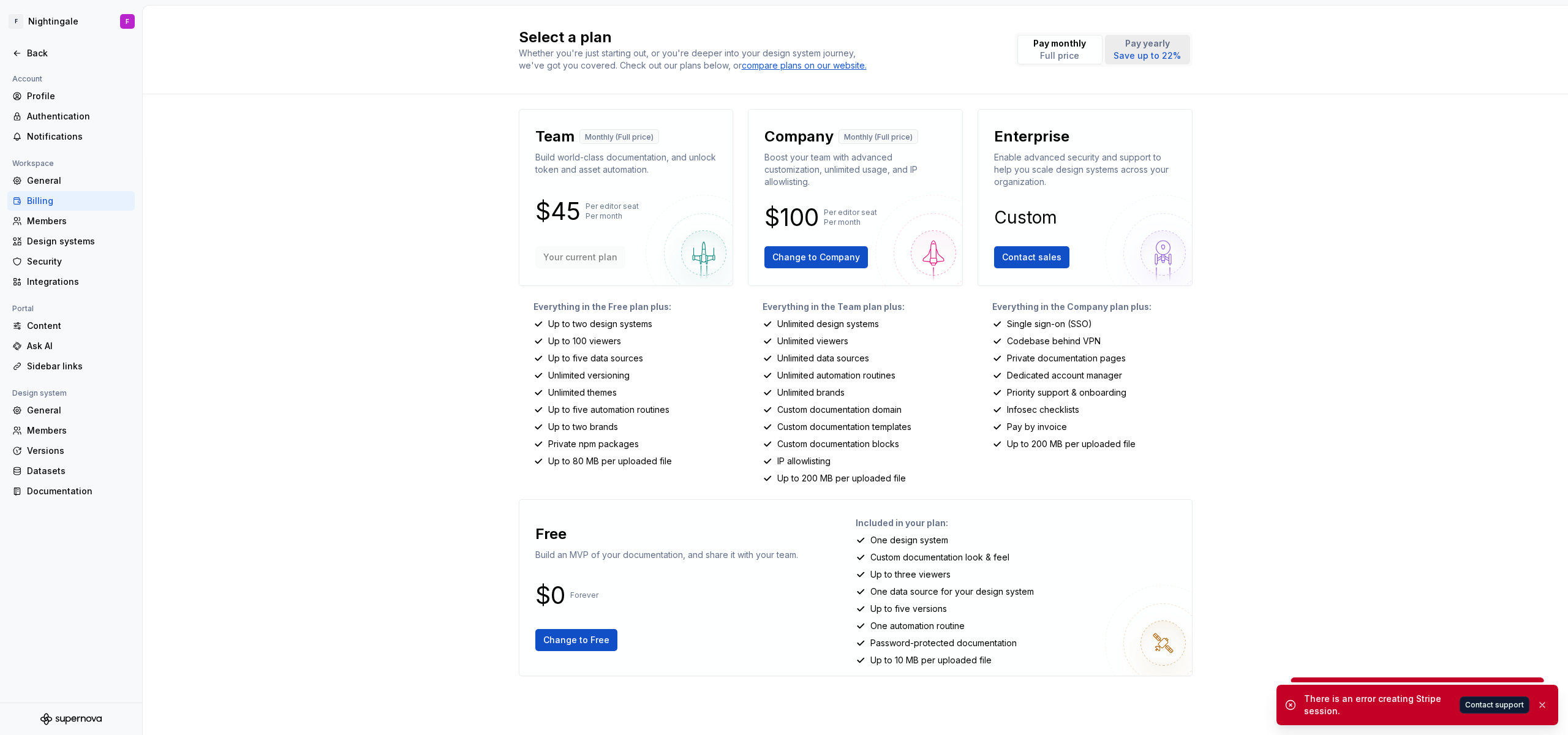
click at [1141, 54] on p "Save up to 22%" at bounding box center [1147, 56] width 68 height 13
click at [1061, 55] on p "Full price" at bounding box center [1059, 56] width 52 height 13
click at [1103, 55] on div "Pay monthly Full price Pay yearly Save up to 22%" at bounding box center [1103, 50] width 178 height 34
click at [1112, 52] on button "Pay yearly Save up to 22%" at bounding box center [1147, 50] width 85 height 29
click at [1072, 52] on p "Full price" at bounding box center [1059, 56] width 52 height 13
